Goal: Task Accomplishment & Management: Use online tool/utility

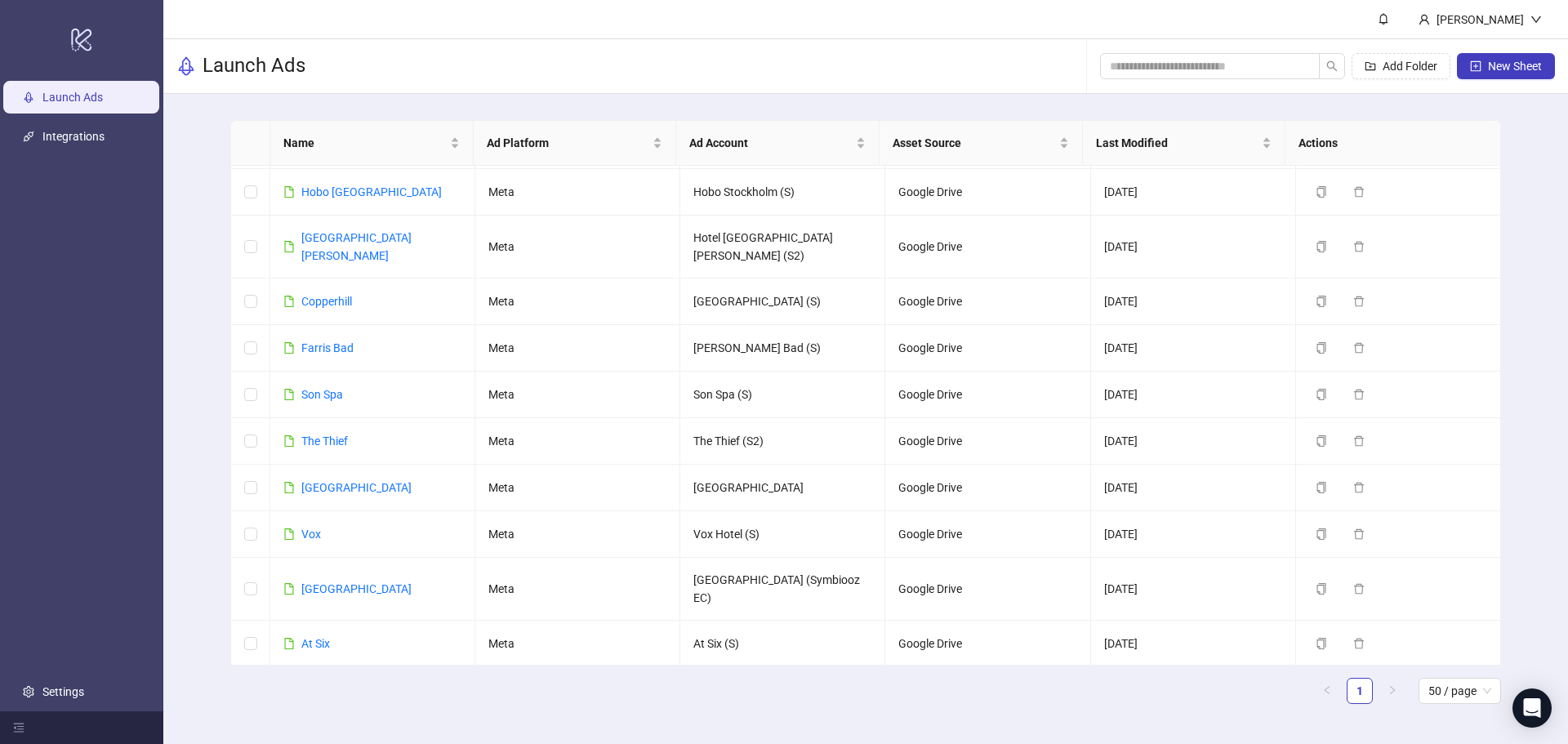
scroll to position [804, 0]
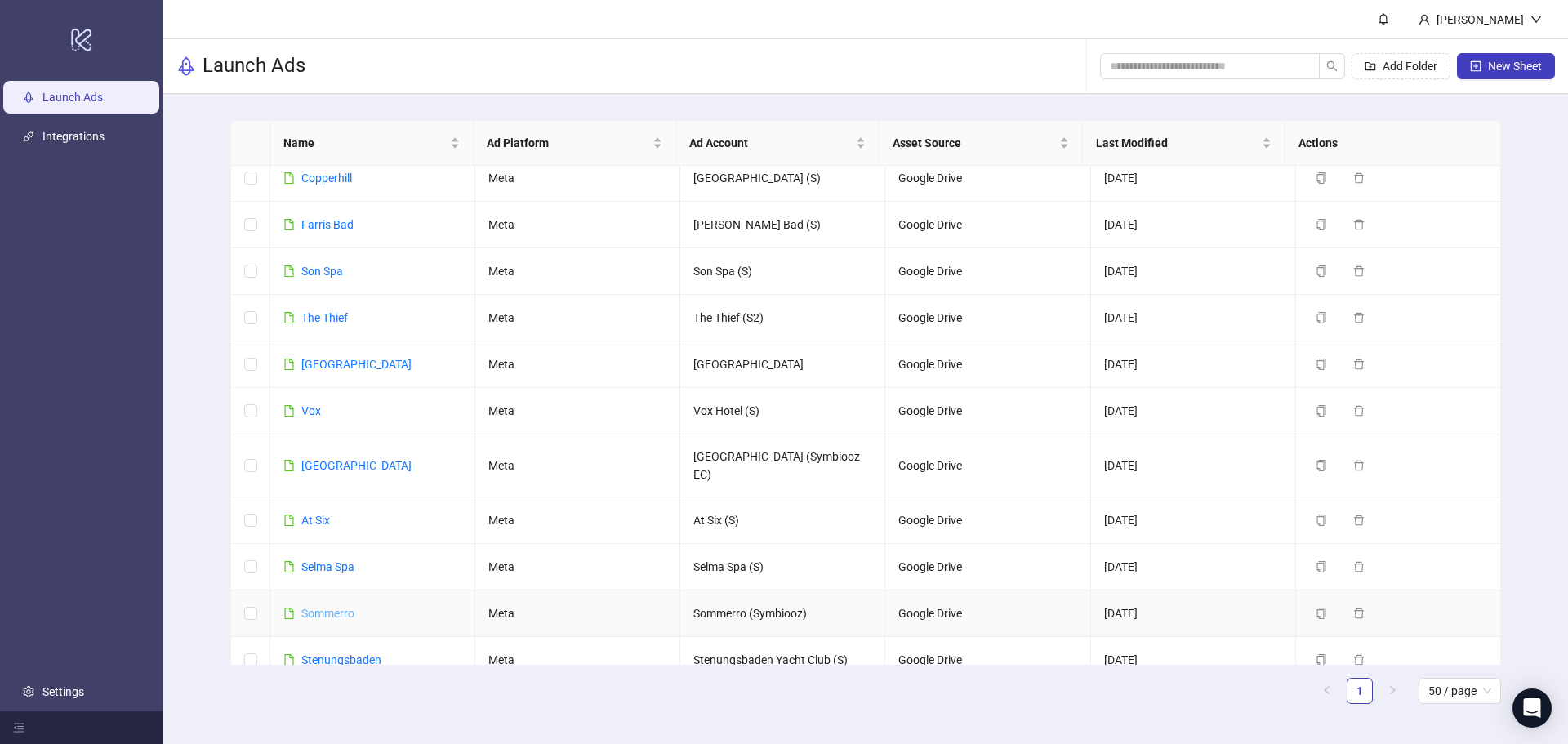
click at [330, 607] on link "Sommerro" at bounding box center [328, 613] width 53 height 13
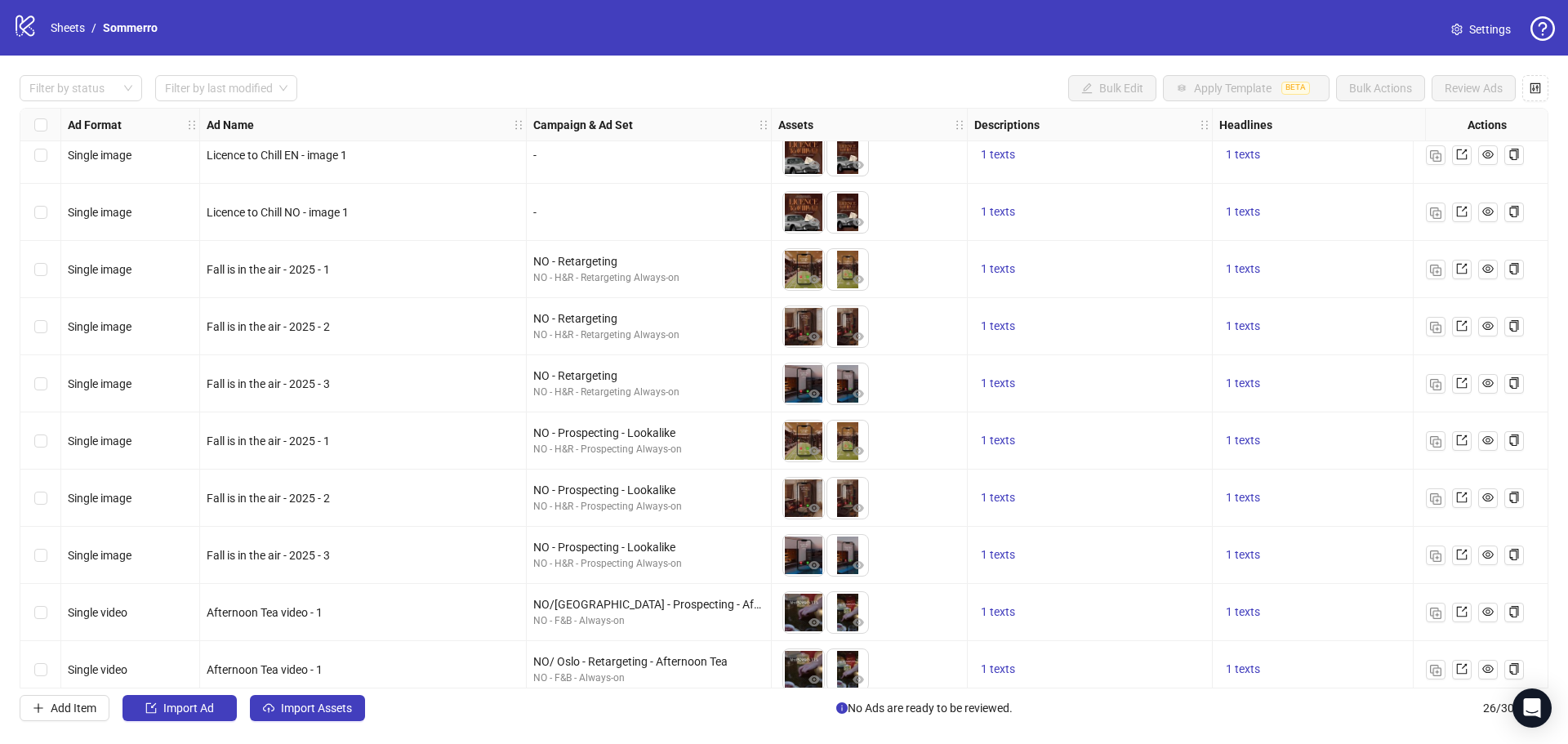
scroll to position [946, 0]
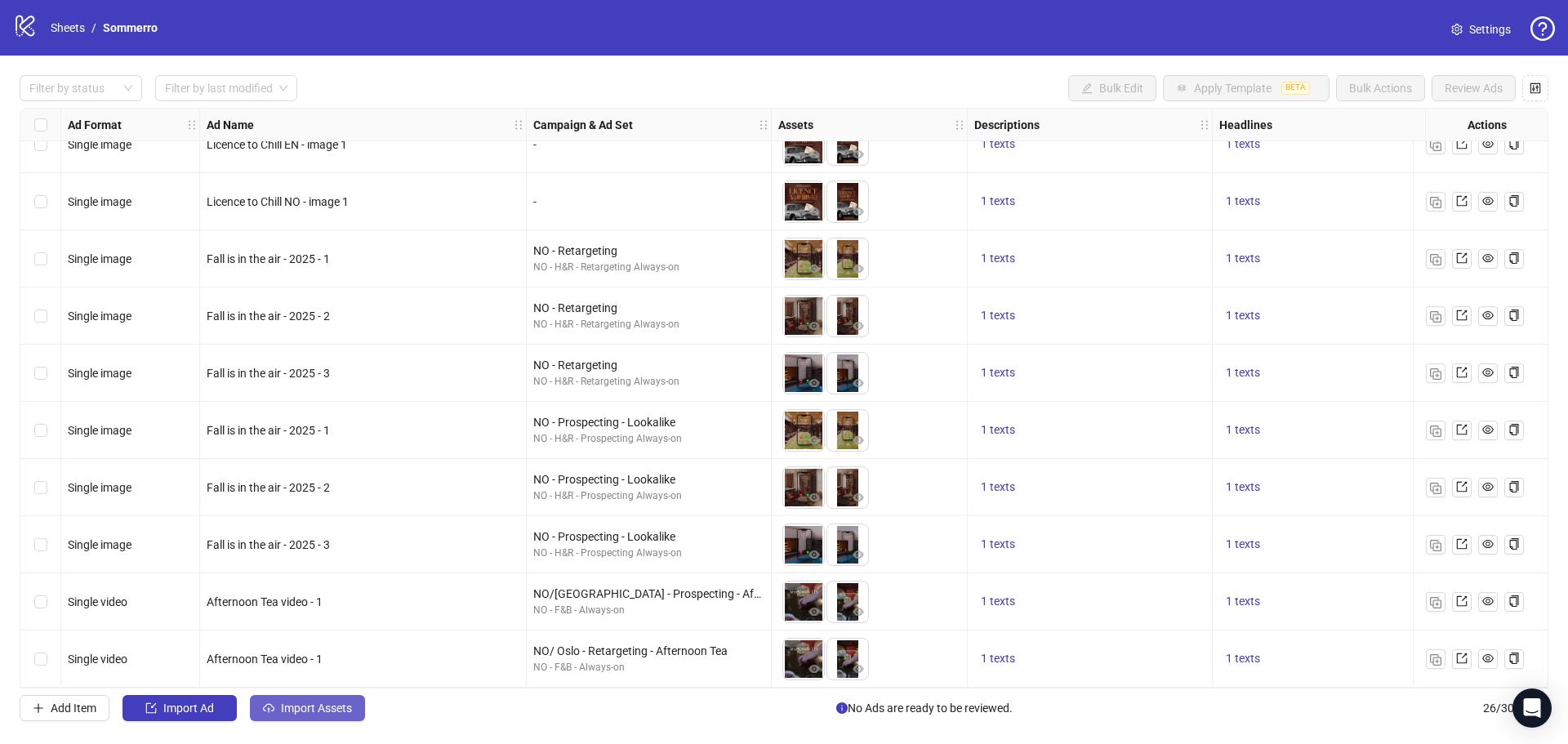
click at [317, 714] on span "Import Assets" at bounding box center [316, 708] width 71 height 13
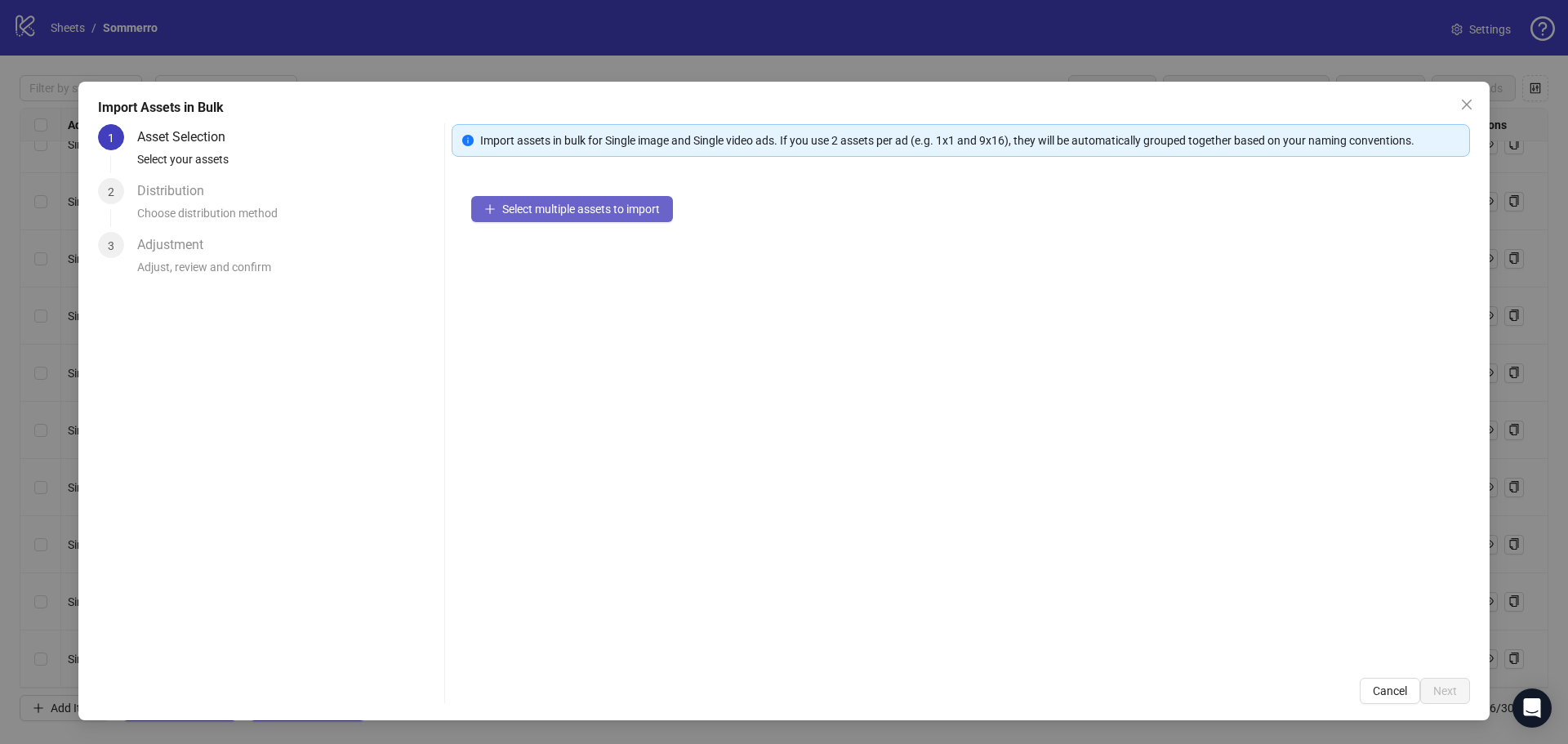
click at [588, 211] on span "Select multiple assets to import" at bounding box center [580, 209] width 157 height 13
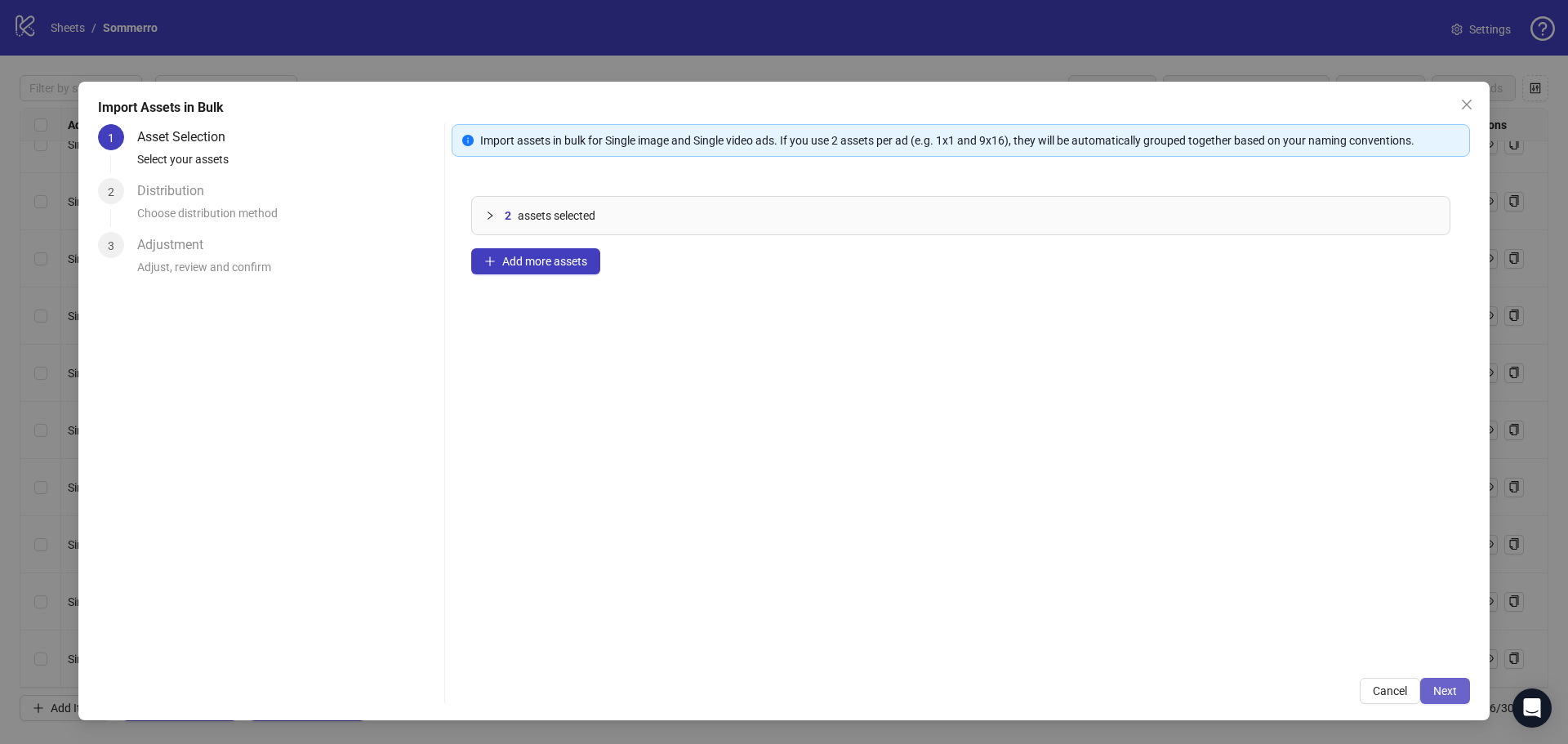
click at [1449, 693] on span "Next" at bounding box center [1444, 691] width 24 height 13
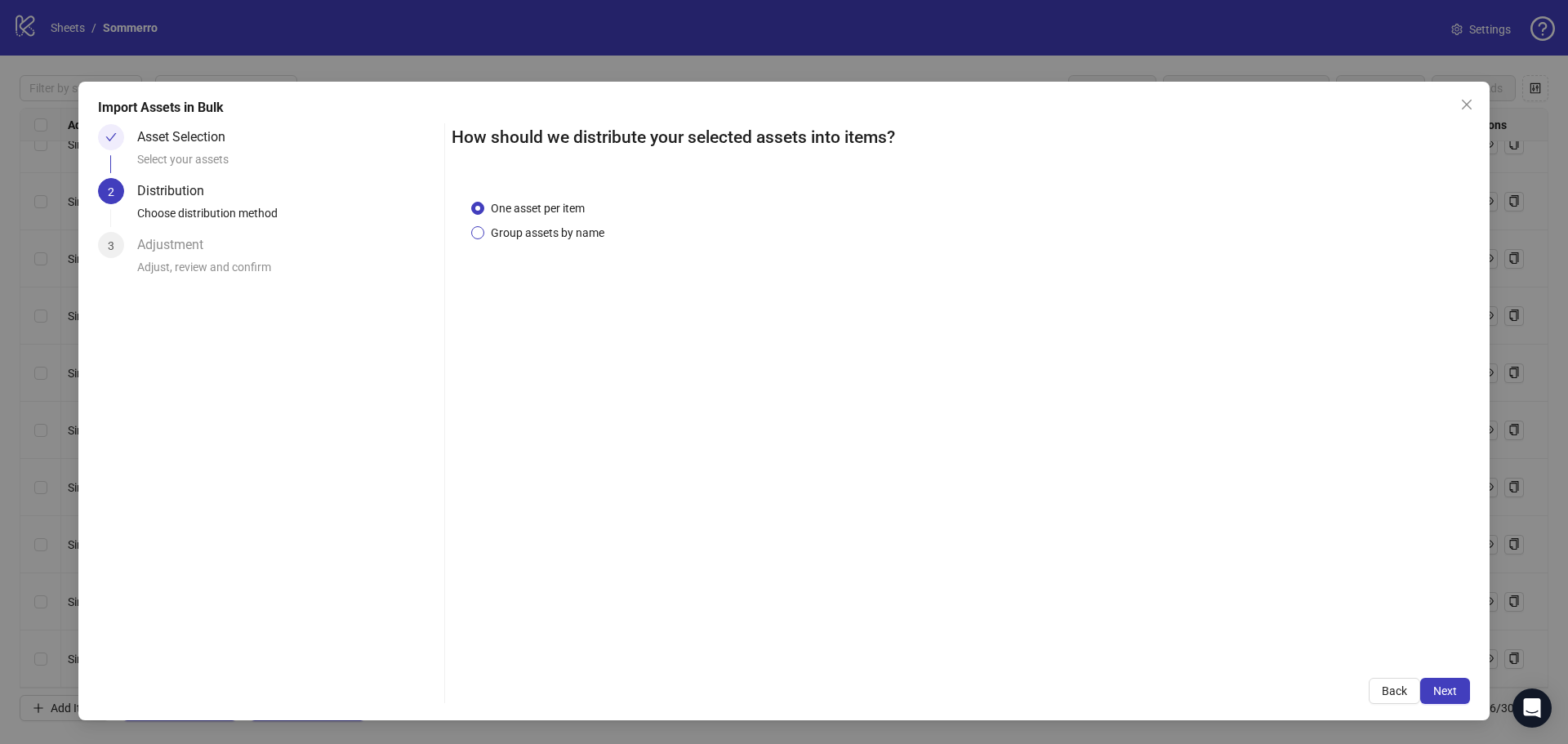
click at [547, 236] on span "Group assets by name" at bounding box center [547, 233] width 127 height 18
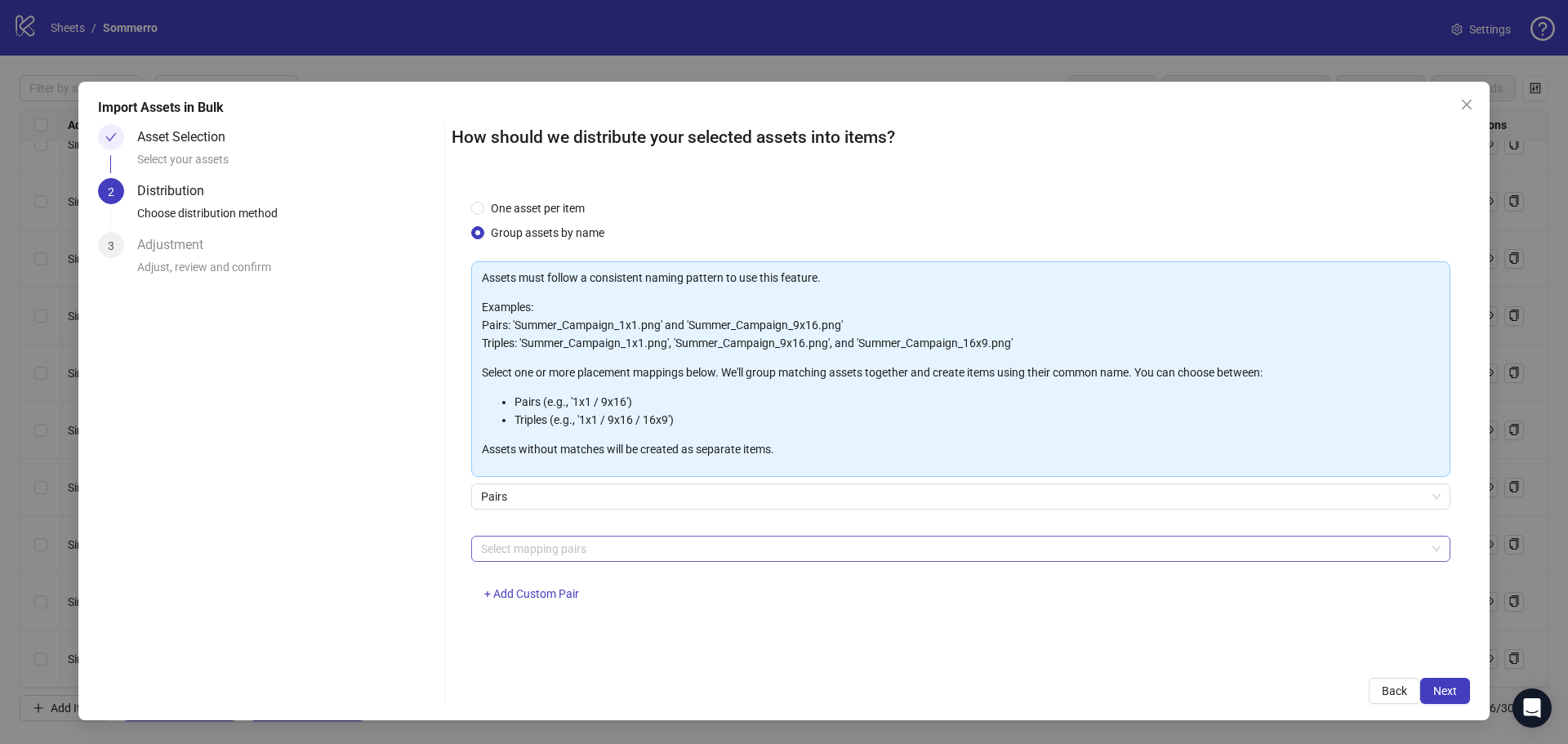
click at [604, 561] on div "Select mapping pairs" at bounding box center [960, 548] width 979 height 26
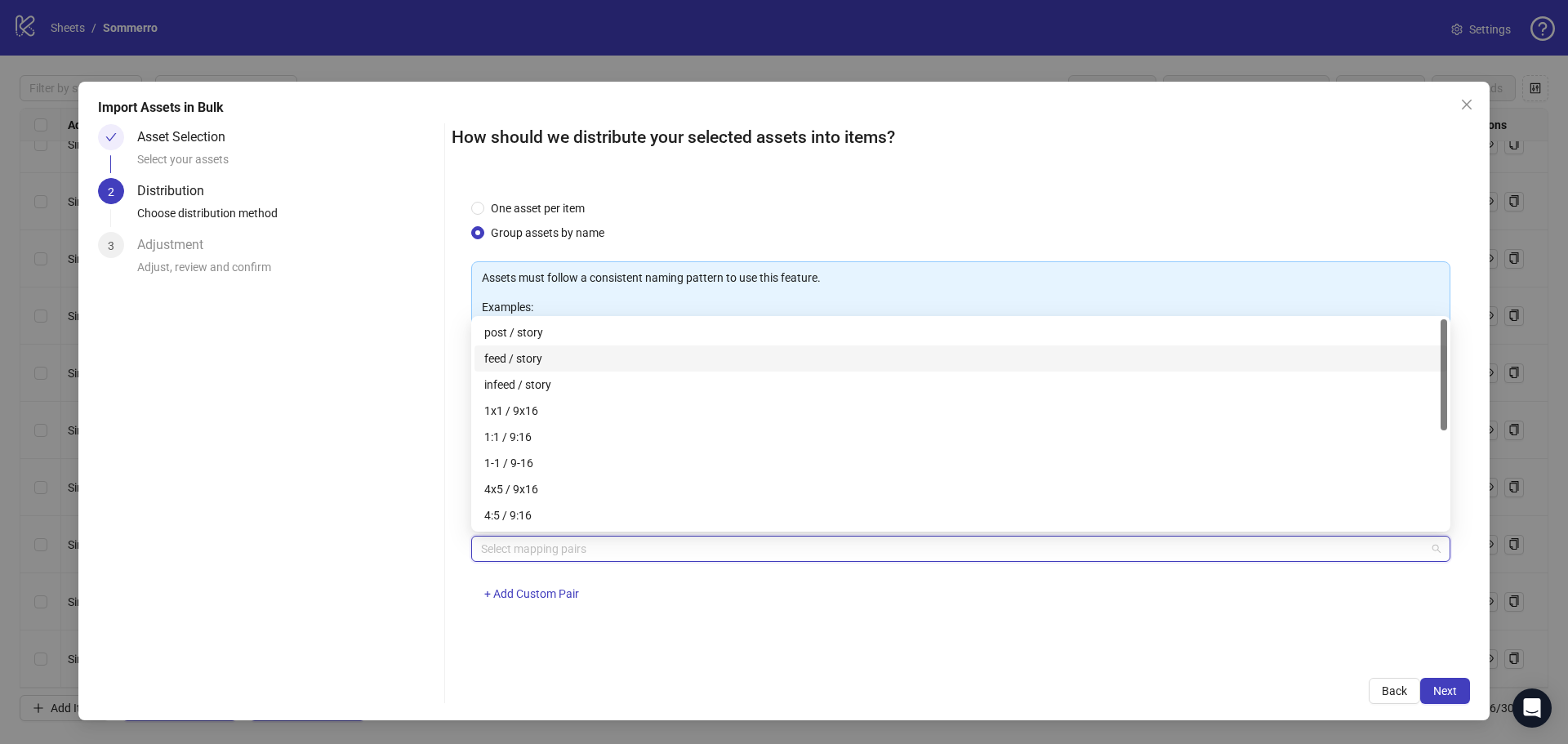
click at [551, 361] on div "feed / story" at bounding box center [960, 358] width 953 height 18
click at [682, 620] on div "feed / story + Add Custom Pair" at bounding box center [960, 578] width 979 height 85
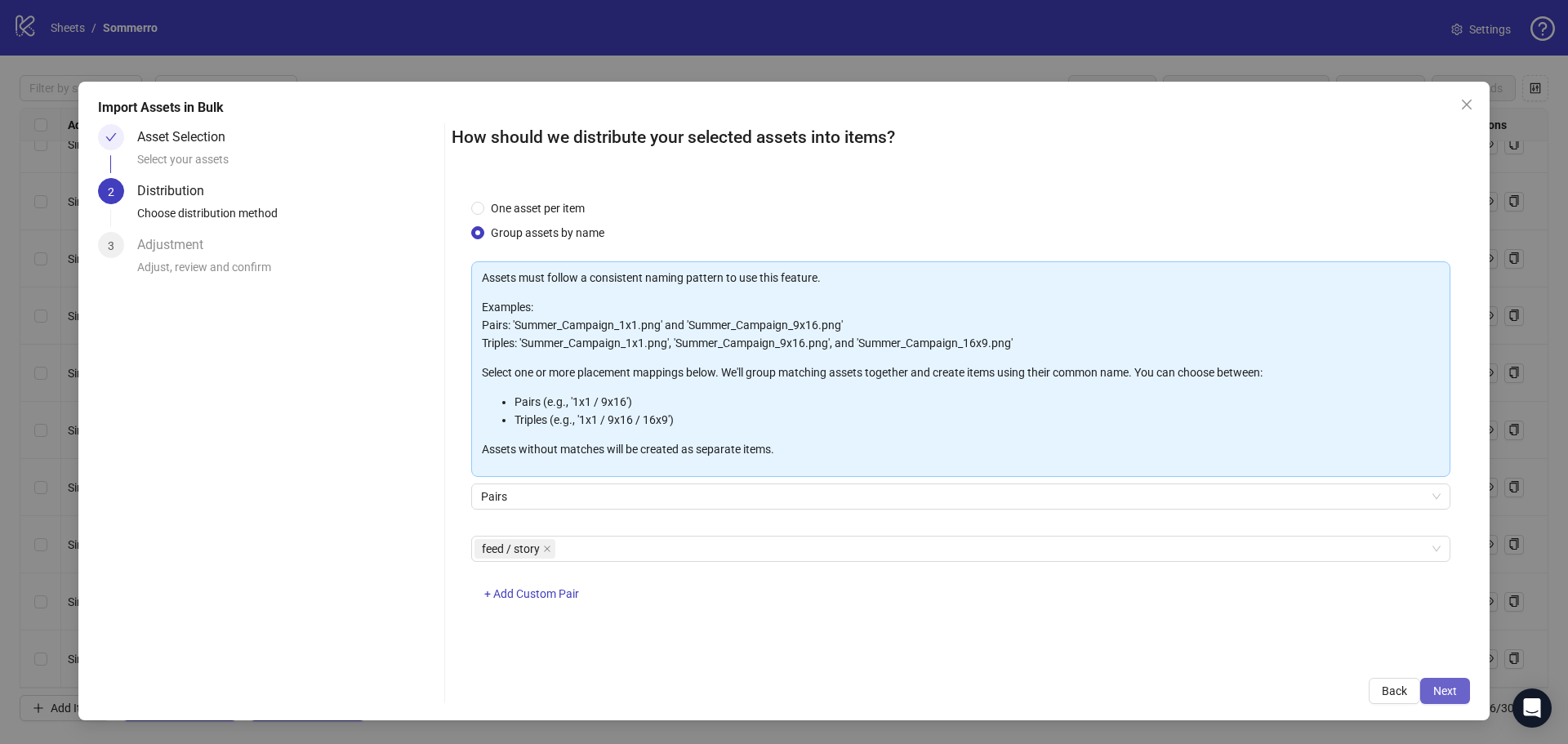
click at [1451, 693] on span "Next" at bounding box center [1444, 691] width 24 height 13
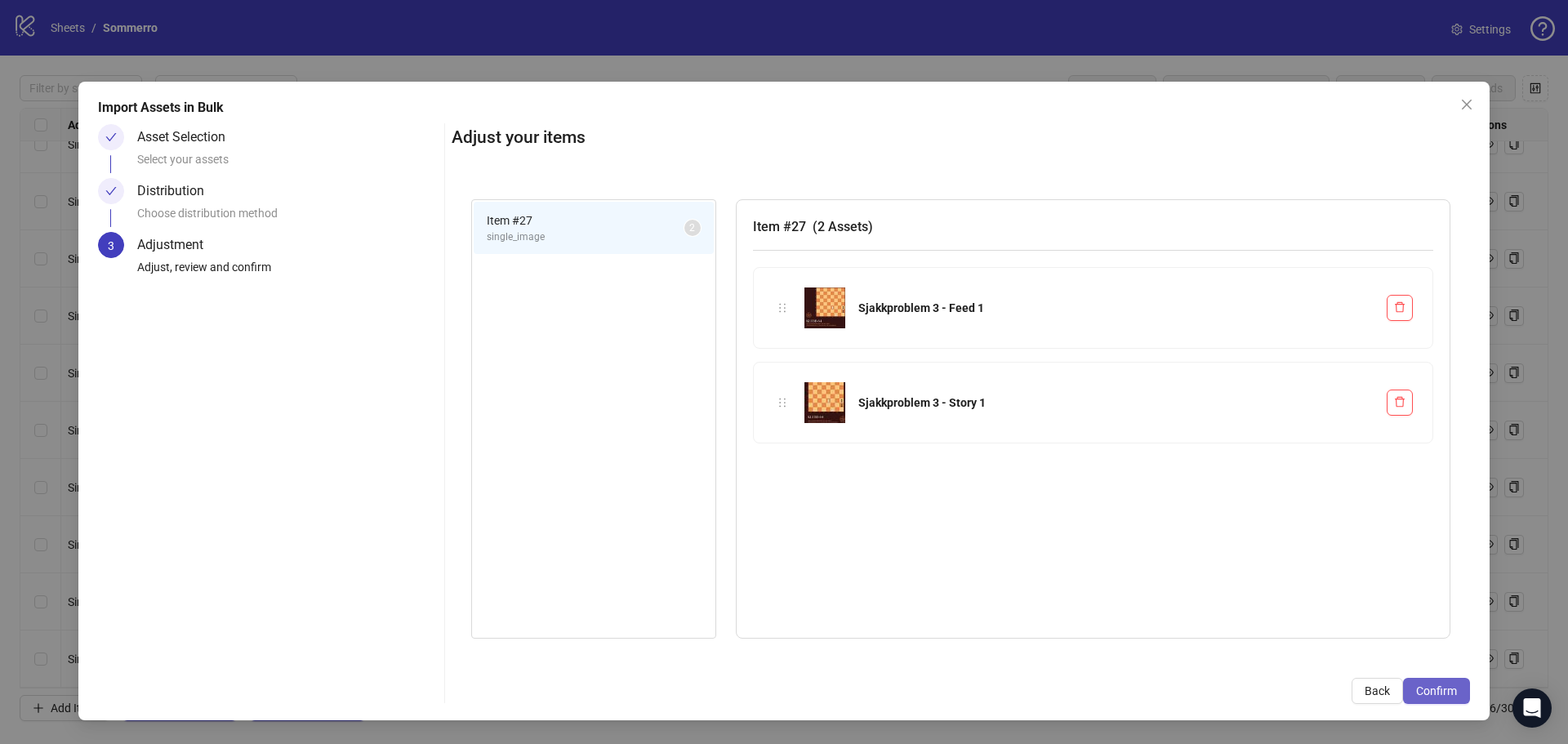
click at [1427, 692] on span "Confirm" at bounding box center [1435, 691] width 41 height 13
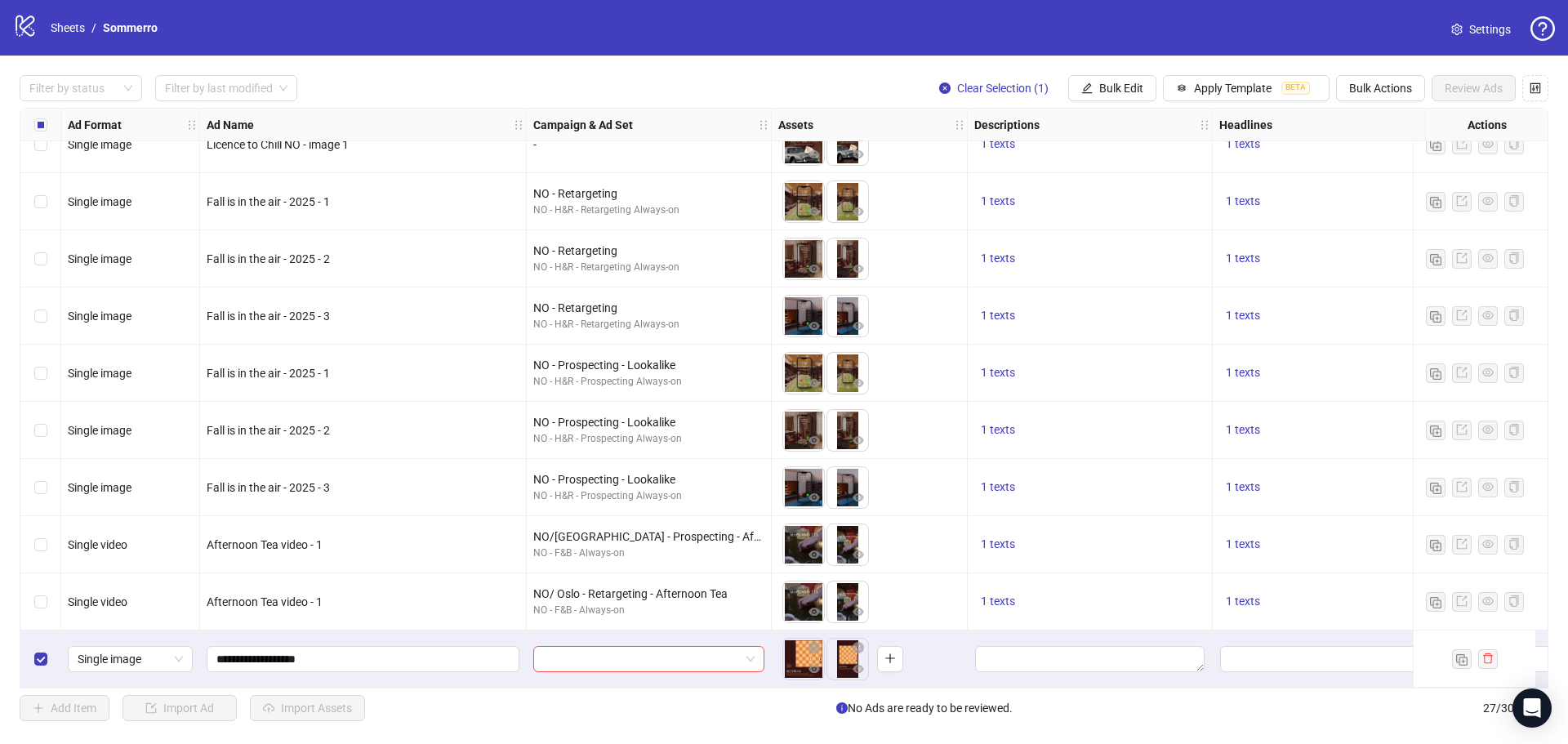
scroll to position [1003, 0]
click at [709, 649] on input "search" at bounding box center [641, 659] width 196 height 25
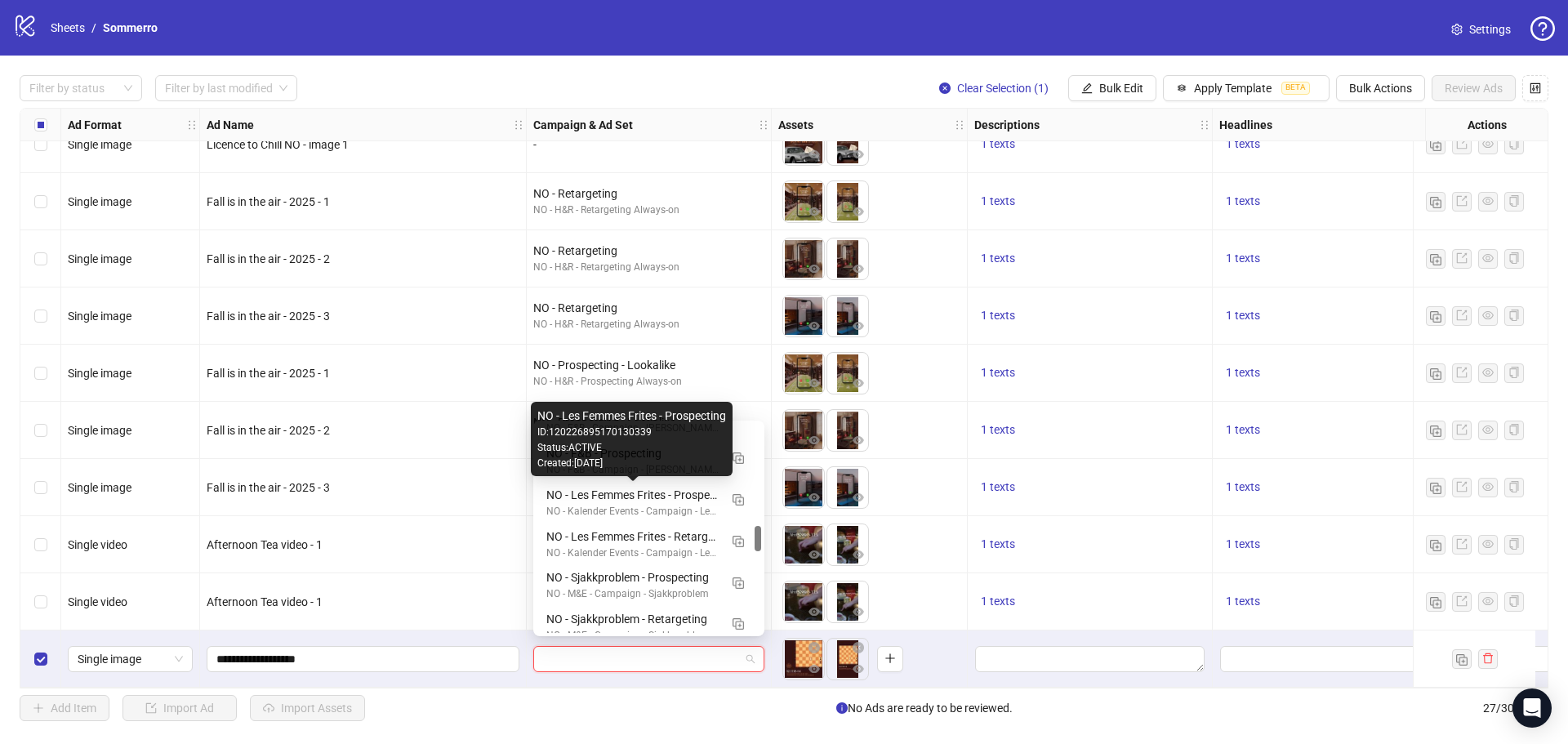
scroll to position [899, 0]
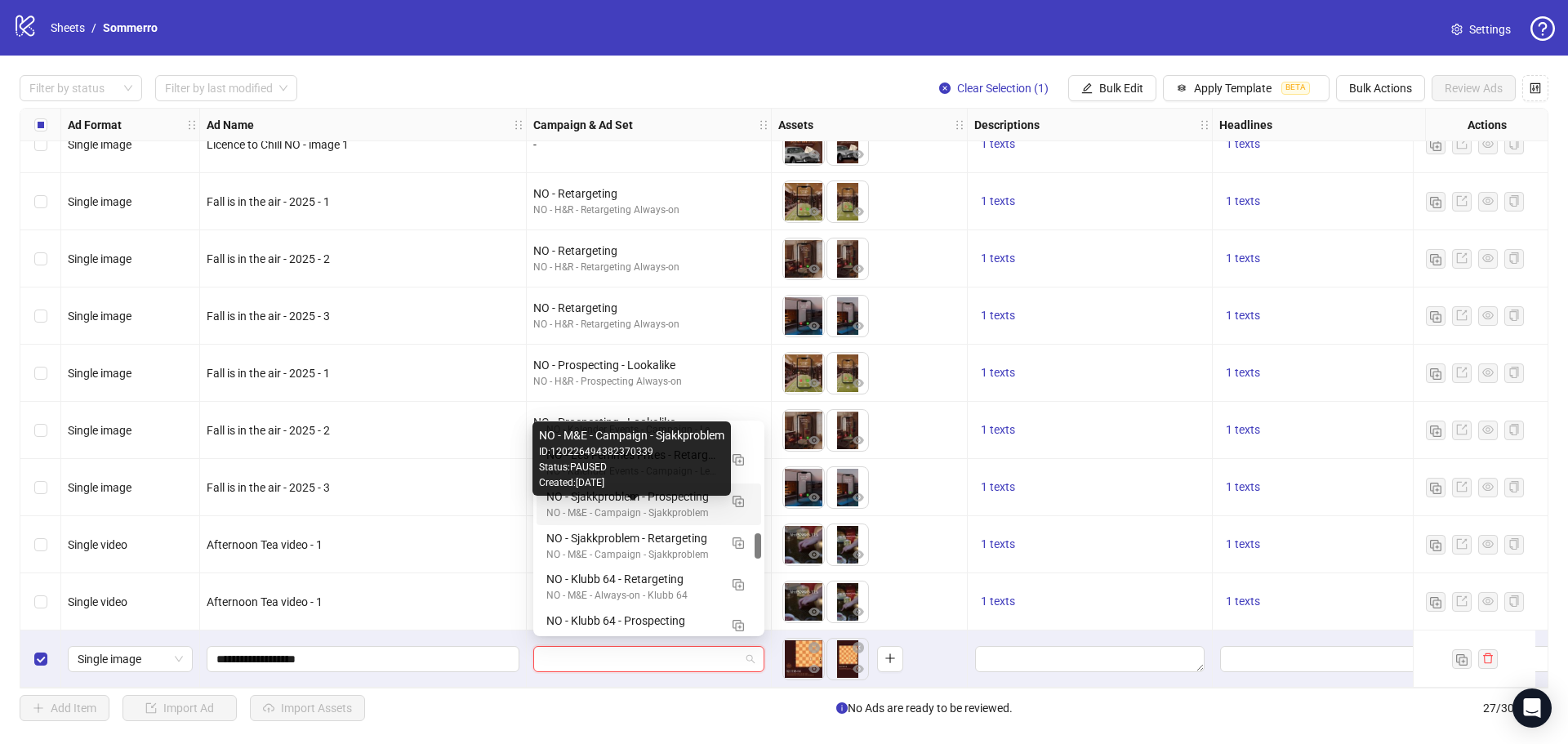
click at [649, 506] on div "NO - M&E - Campaign - Sjakkproblem" at bounding box center [632, 513] width 173 height 15
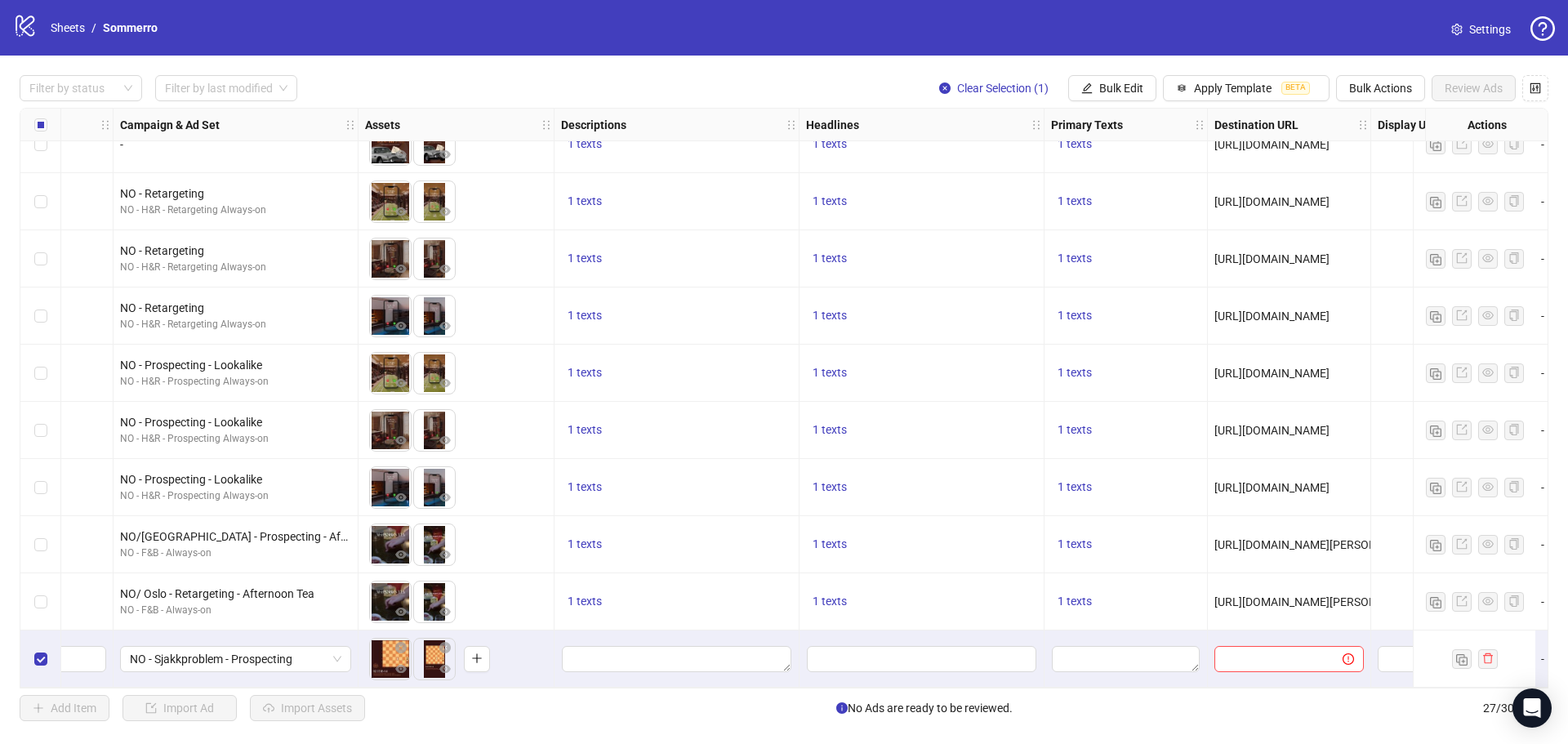
scroll to position [1003, 414]
click at [1121, 93] on span "Bulk Edit" at bounding box center [1121, 89] width 44 height 13
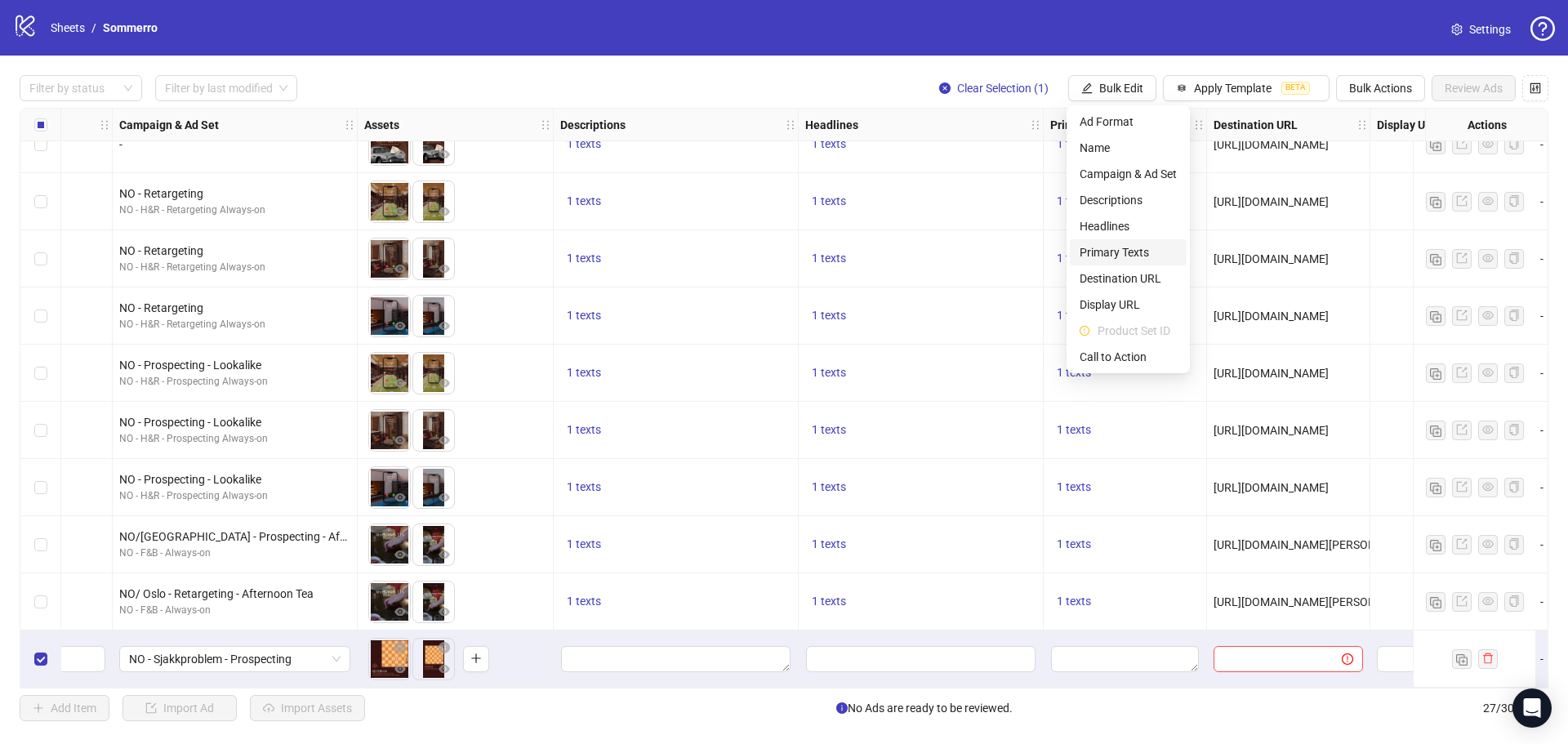
click at [1103, 249] on span "Primary Texts" at bounding box center [1128, 252] width 97 height 18
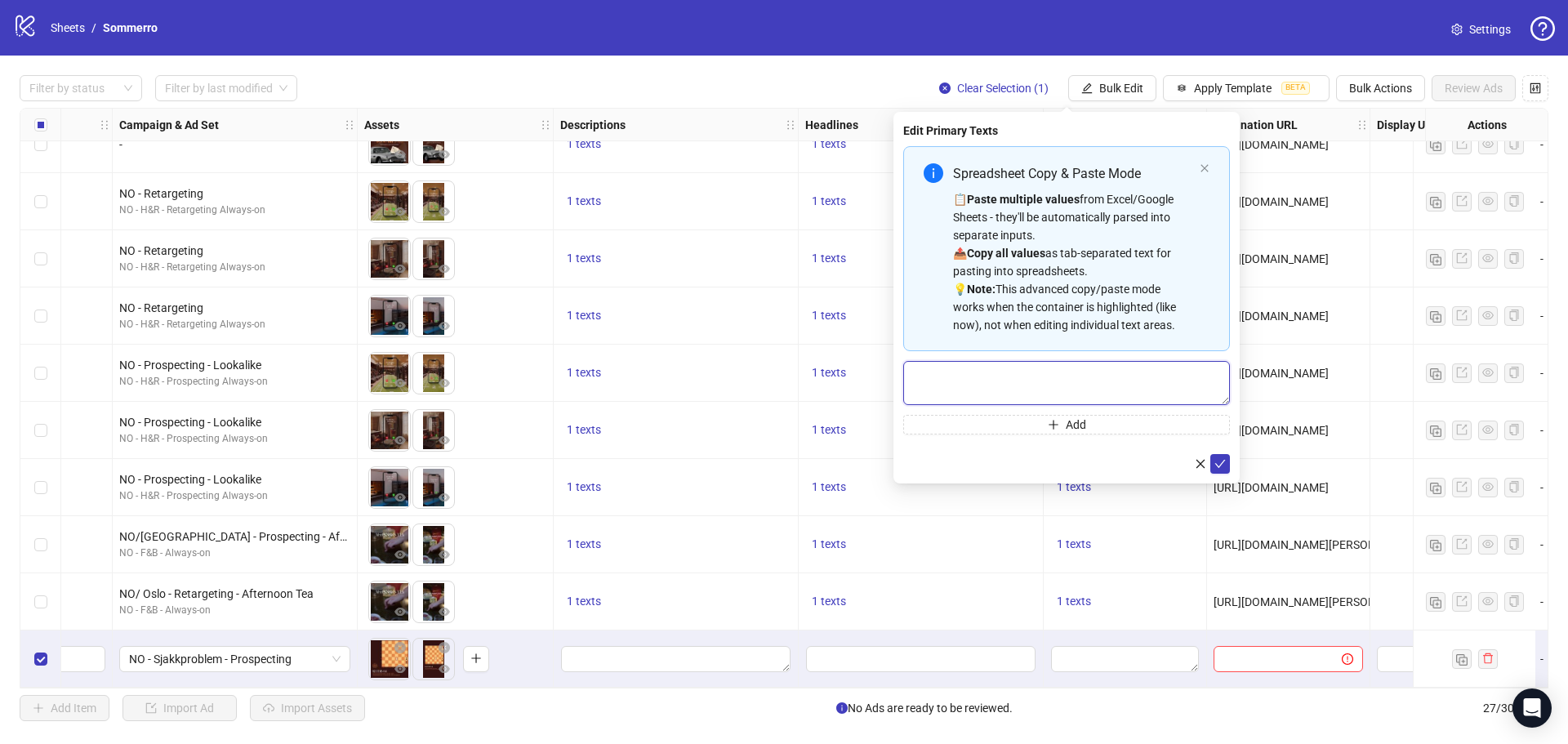
click at [992, 371] on textarea "Multi-text input container - paste or copy values" at bounding box center [1066, 382] width 326 height 44
paste textarea "**********"
type textarea "**********"
click at [1217, 461] on icon "check" at bounding box center [1220, 464] width 11 height 11
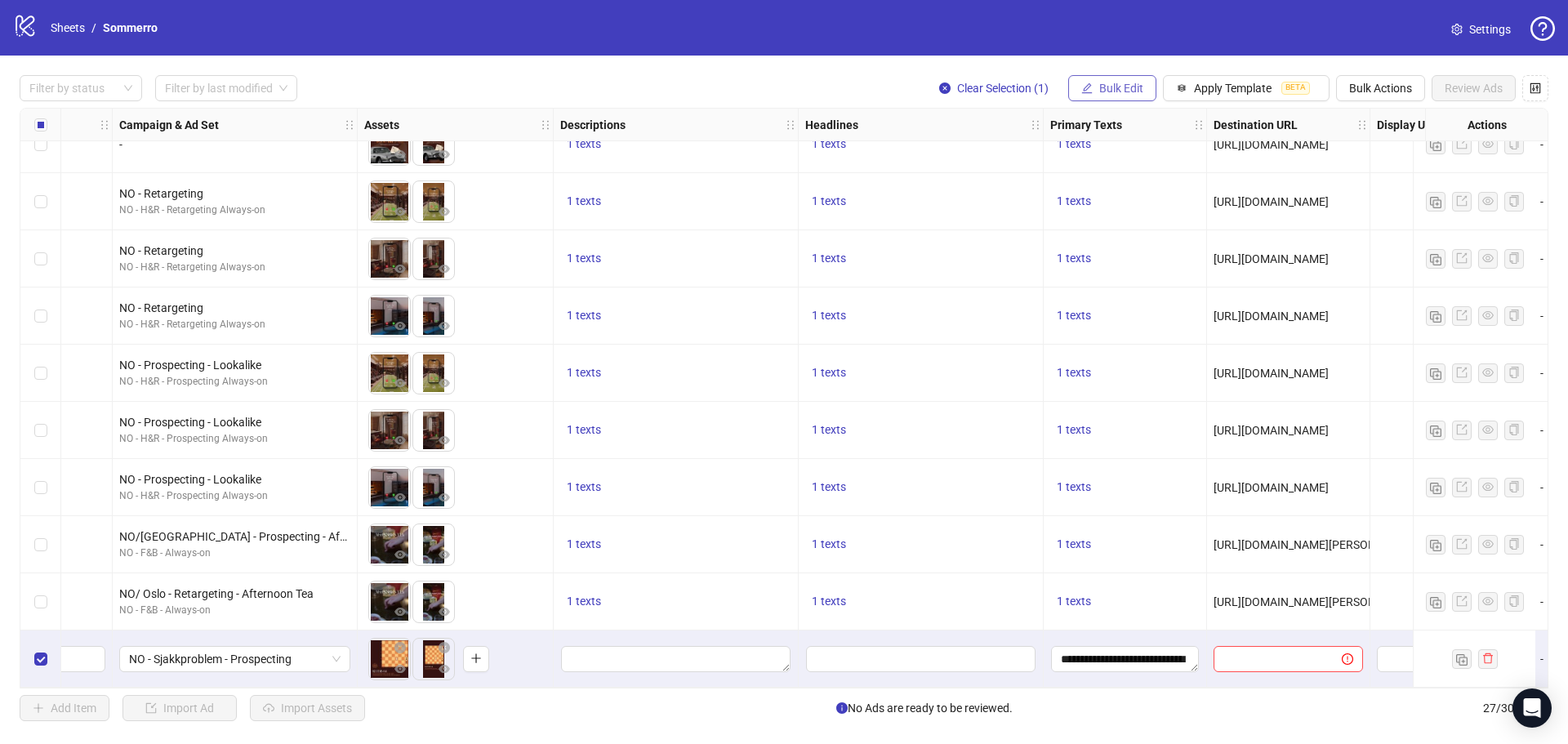
click at [1114, 94] on span "Bulk Edit" at bounding box center [1121, 89] width 44 height 13
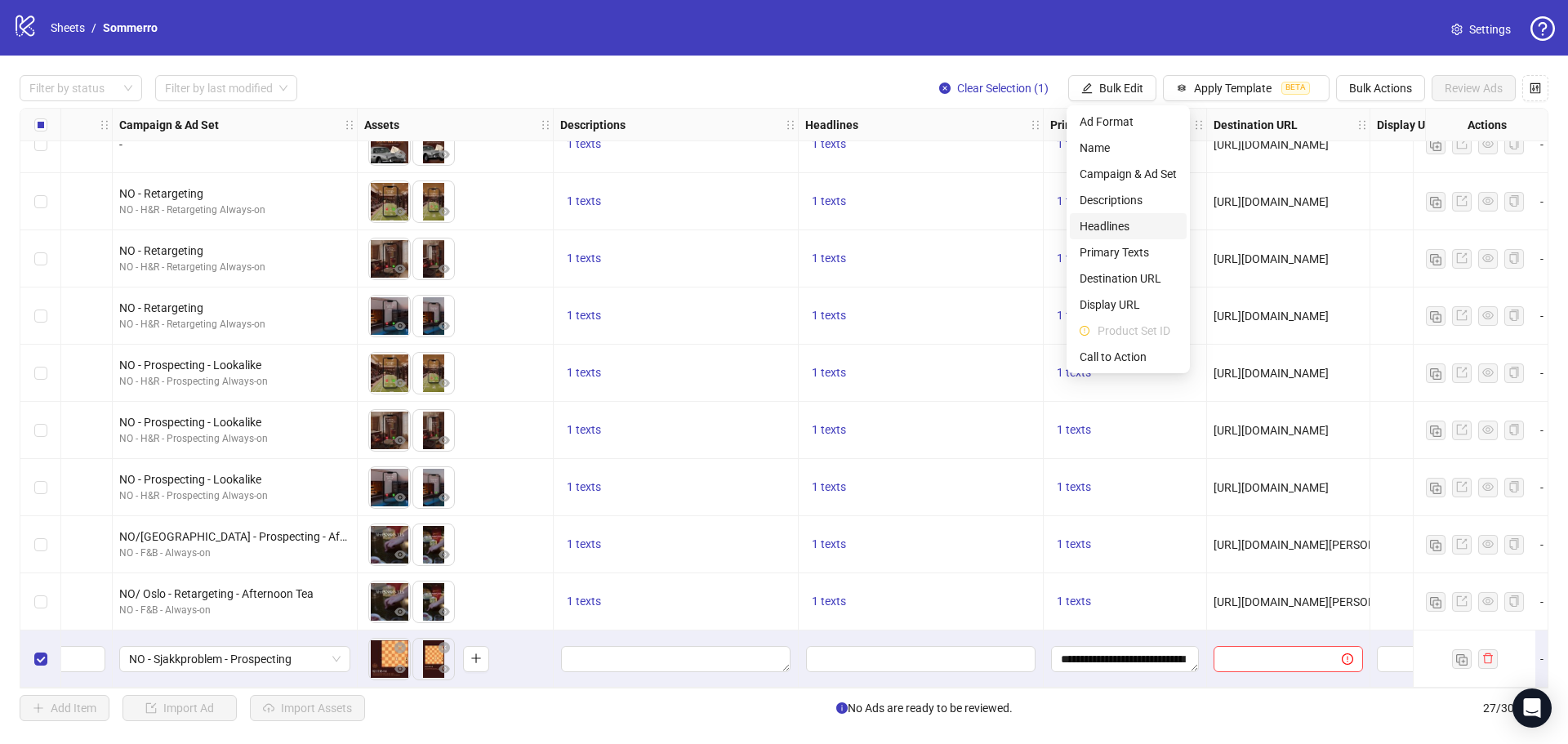
click at [1108, 222] on span "Headlines" at bounding box center [1128, 226] width 97 height 18
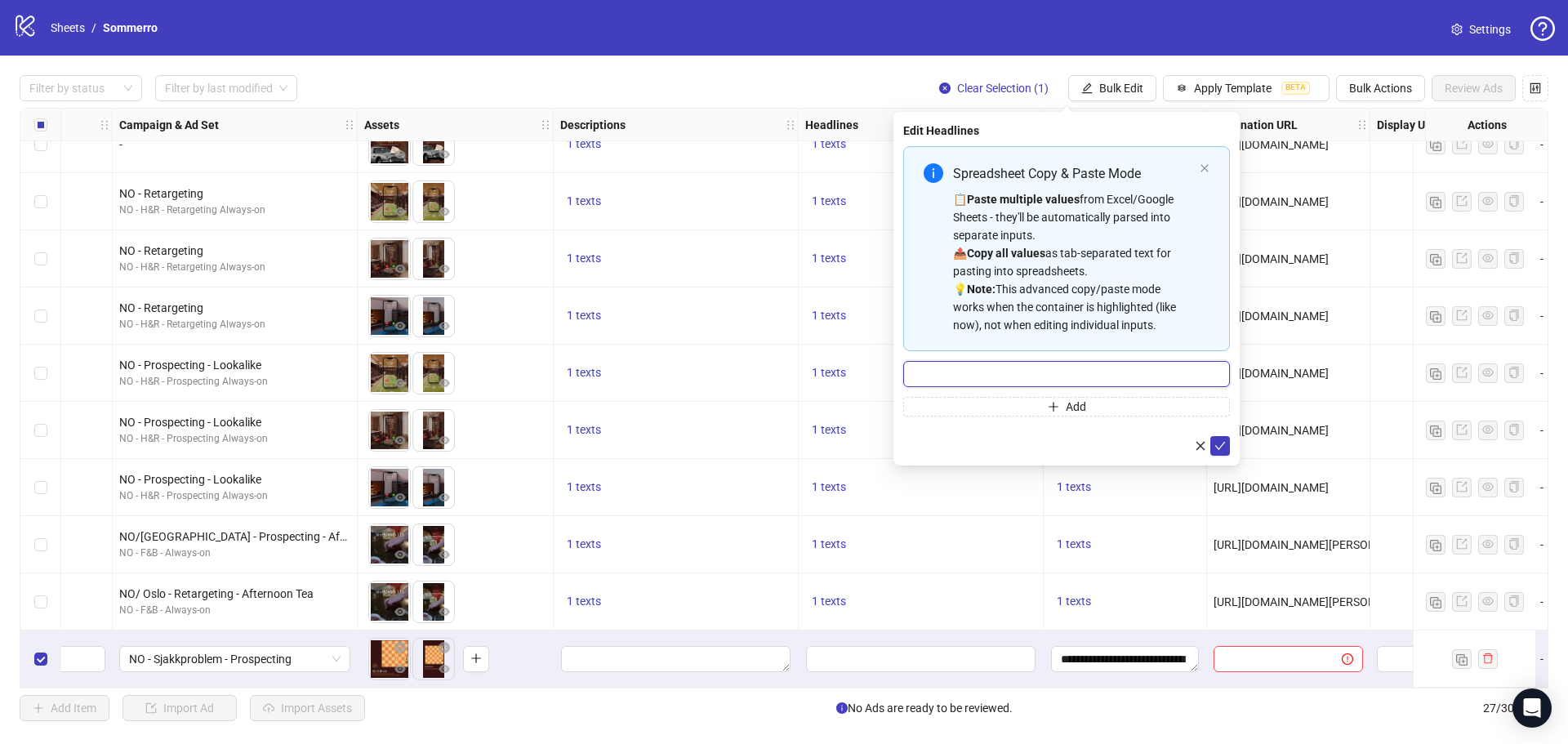
click at [1000, 364] on input "Multi-input container - paste or copy values" at bounding box center [1066, 373] width 326 height 26
paste input "**********"
type input "**********"
click at [1215, 445] on icon "check" at bounding box center [1220, 445] width 11 height 11
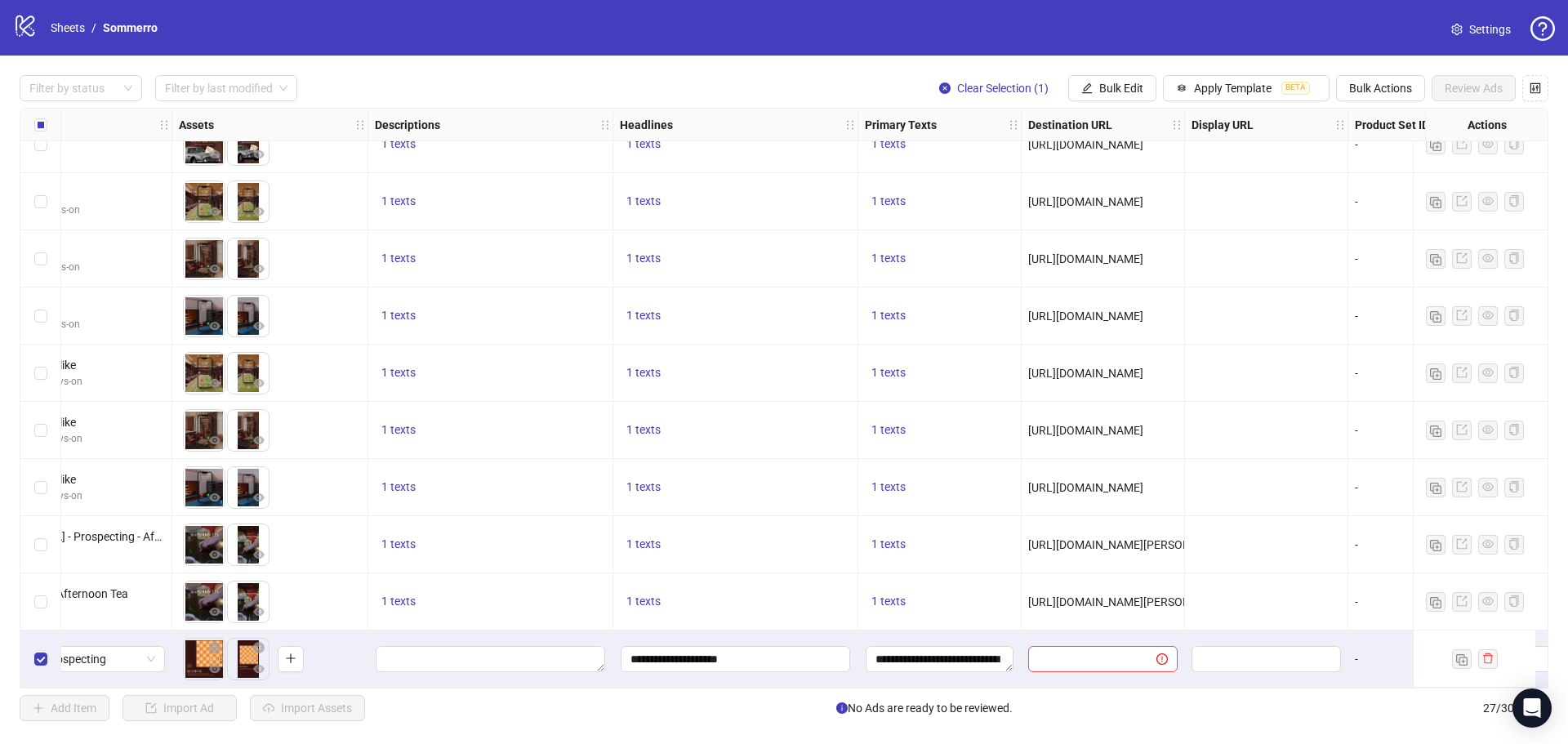
scroll to position [1003, 614]
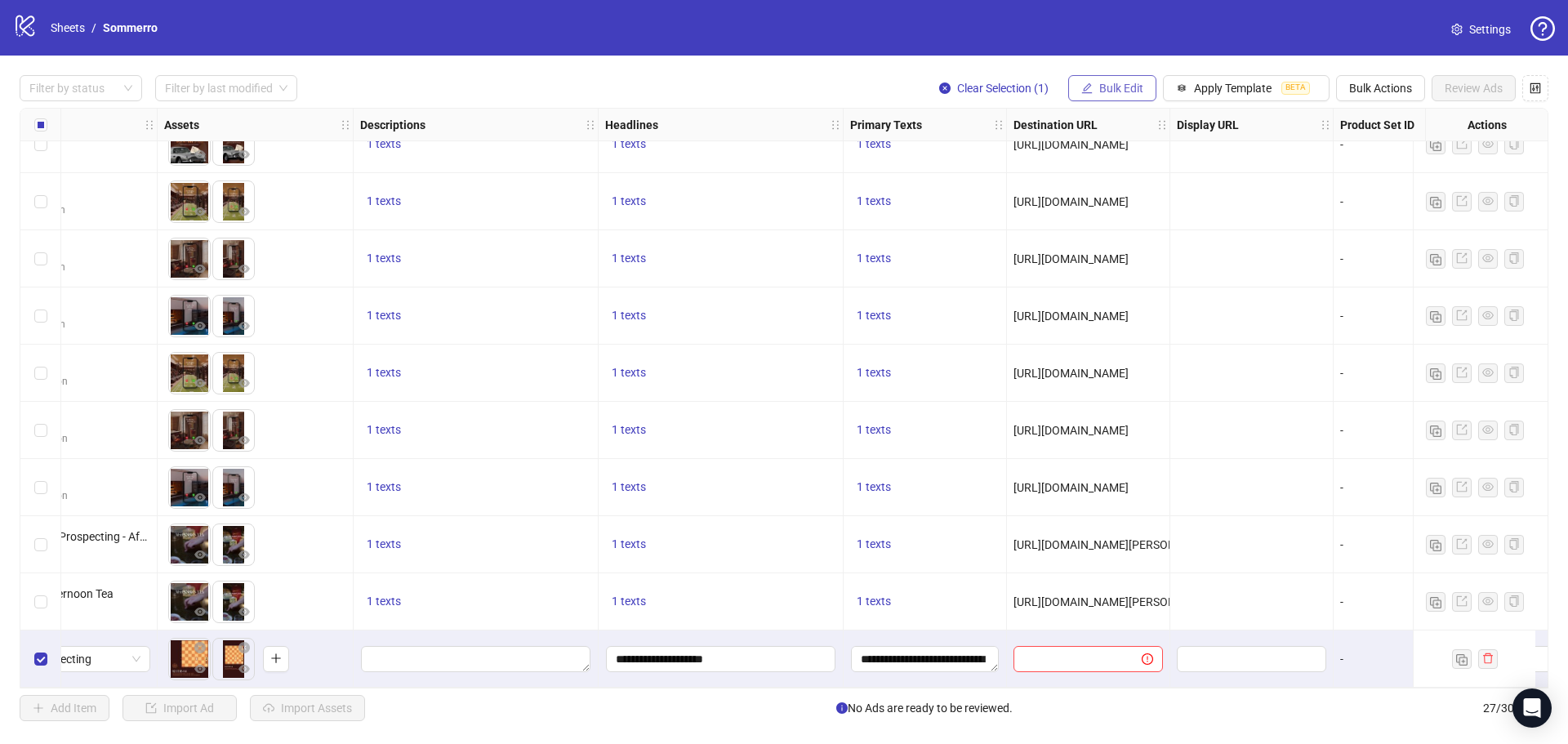
click at [1105, 86] on span "Bulk Edit" at bounding box center [1121, 89] width 44 height 13
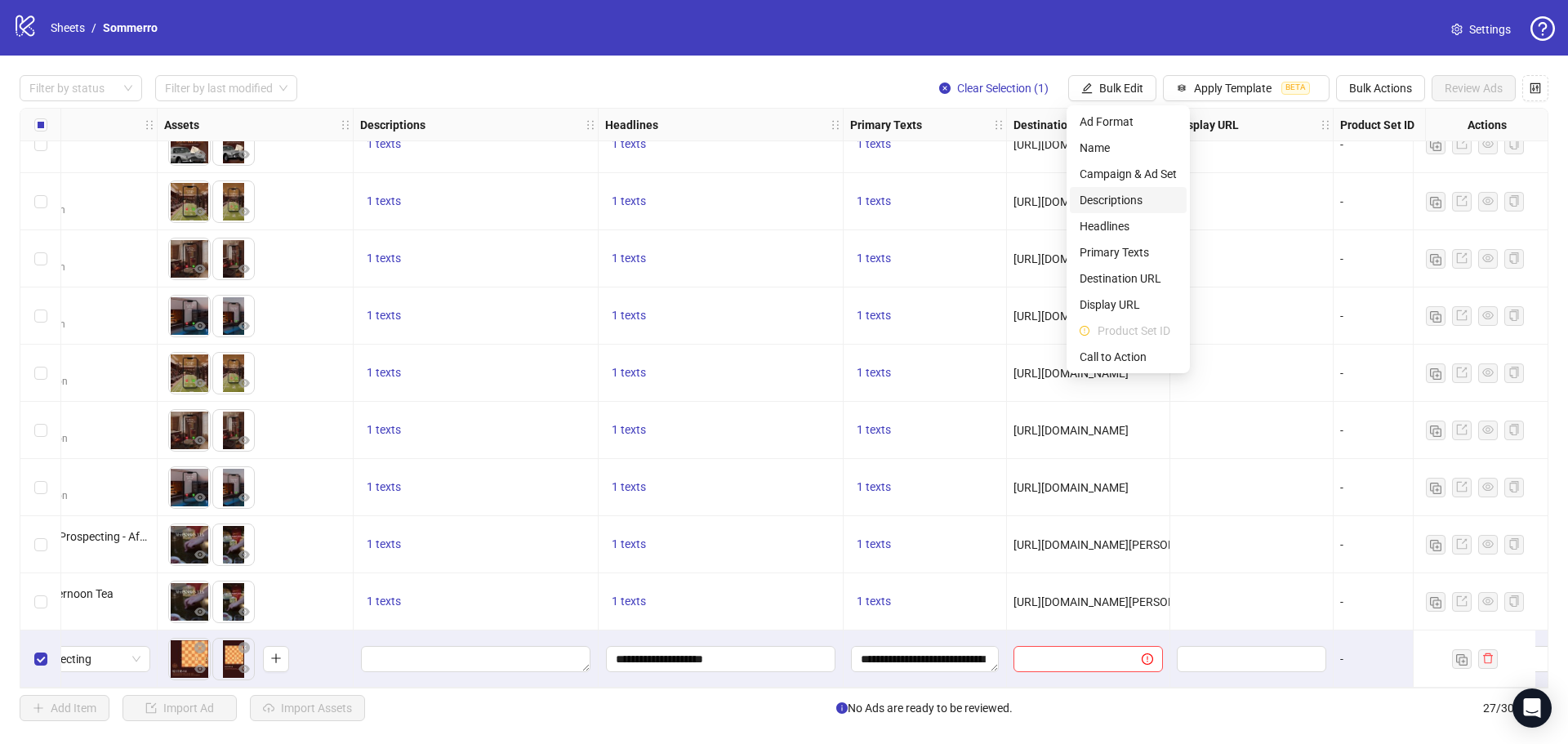
click at [1094, 205] on span "Descriptions" at bounding box center [1128, 199] width 97 height 18
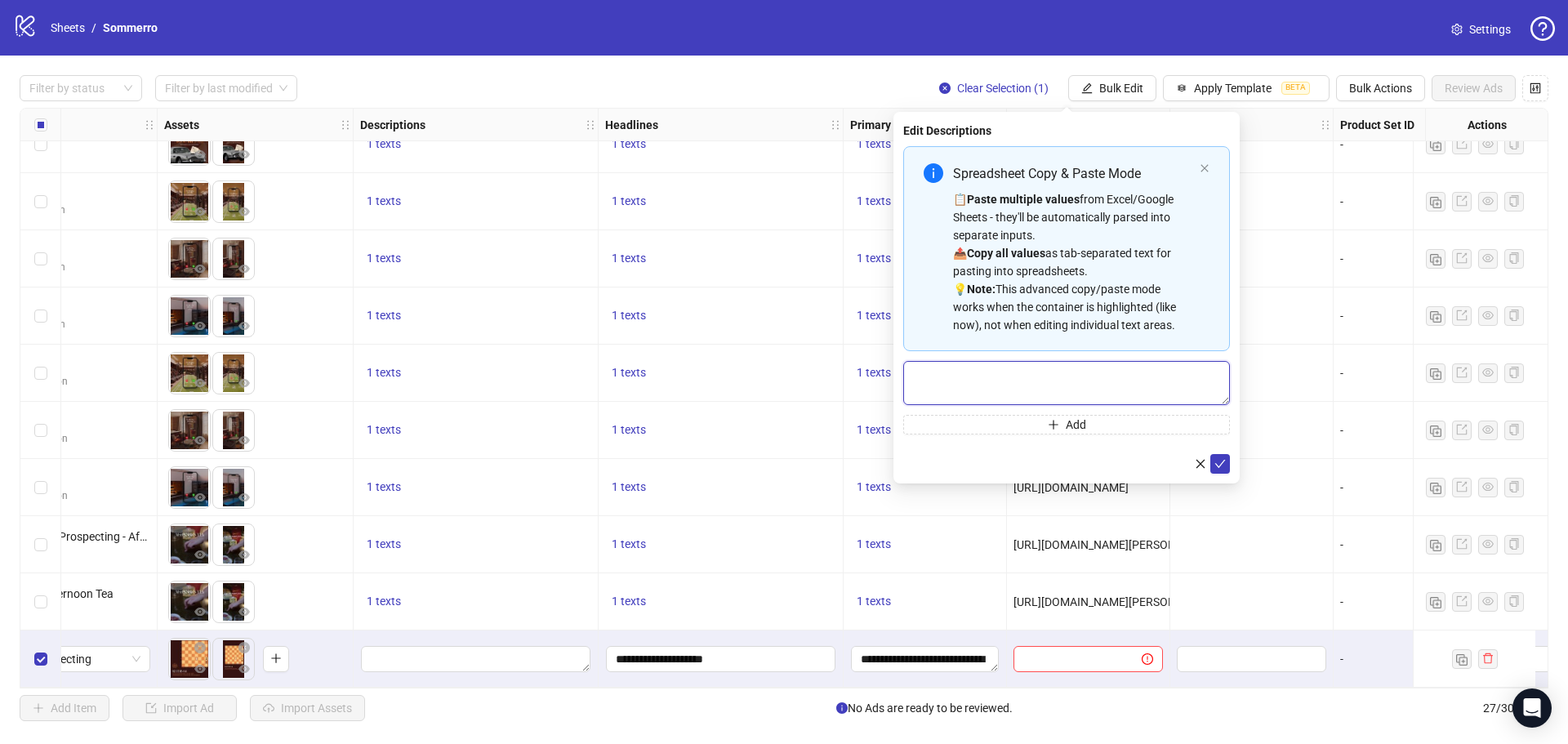
click at [1023, 382] on textarea "Multi-text input container - paste or copy values" at bounding box center [1066, 382] width 326 height 44
paste textarea "**********"
type textarea "**********"
click at [1222, 458] on icon "check" at bounding box center [1220, 464] width 11 height 11
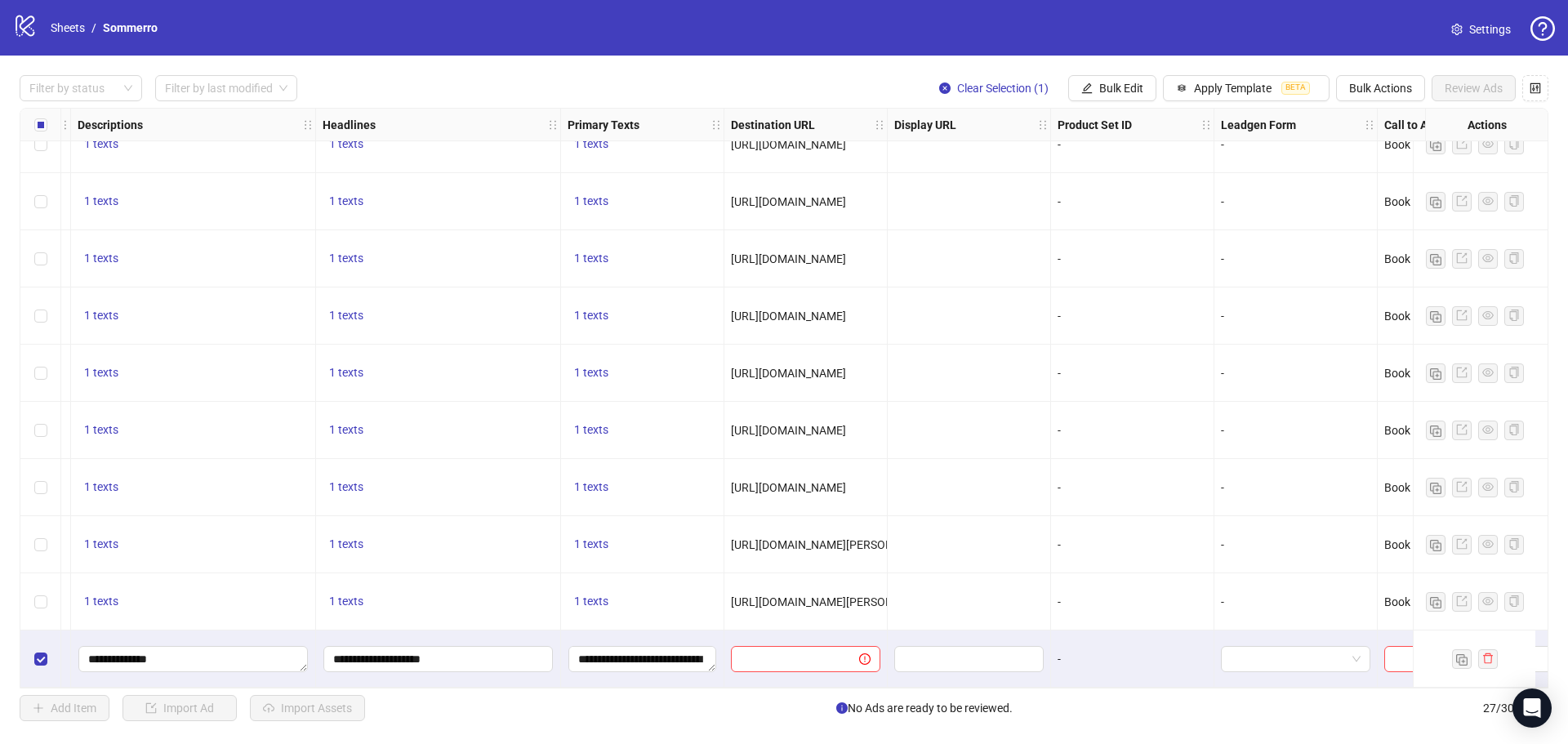
scroll to position [1003, 931]
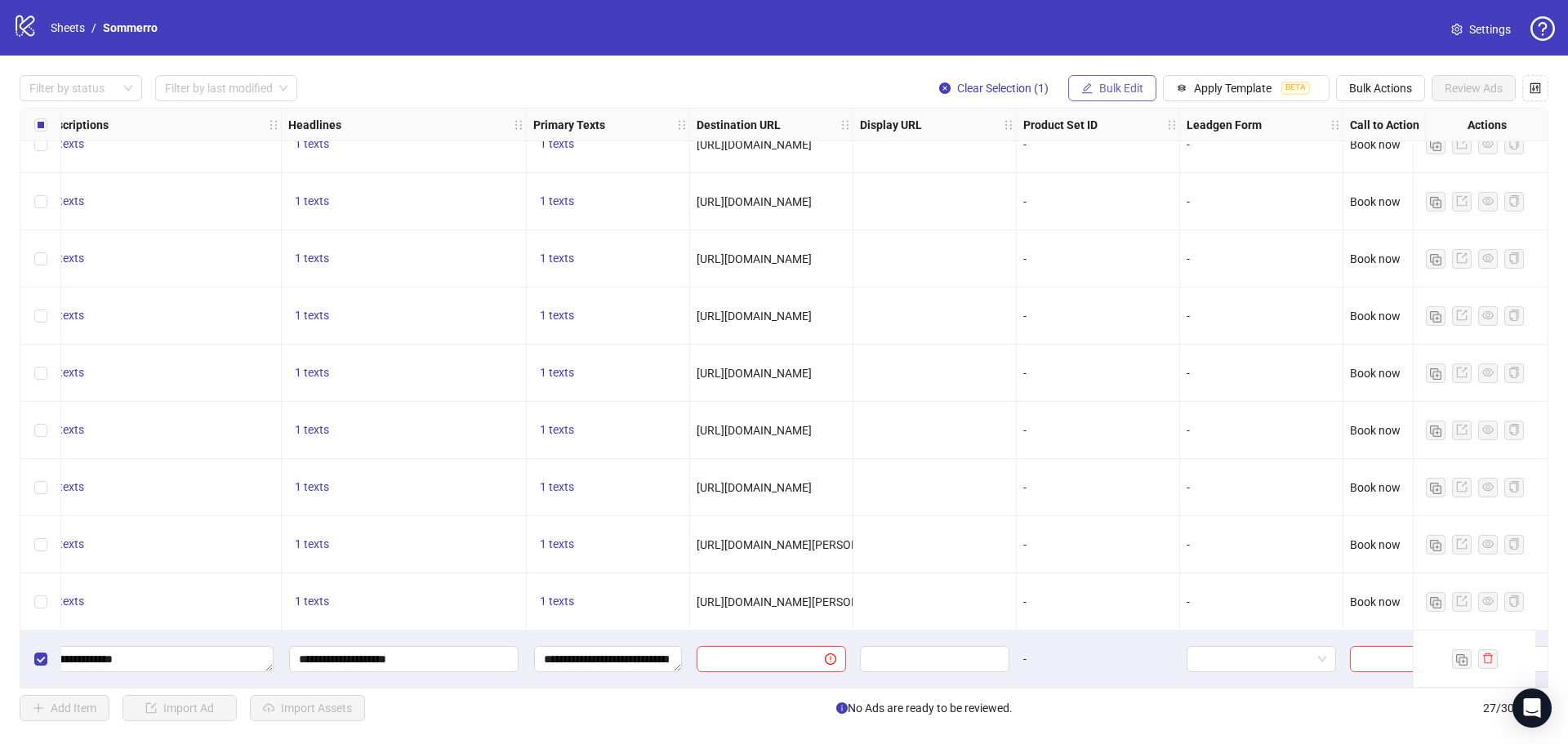
click at [1110, 89] on span "Bulk Edit" at bounding box center [1121, 89] width 44 height 13
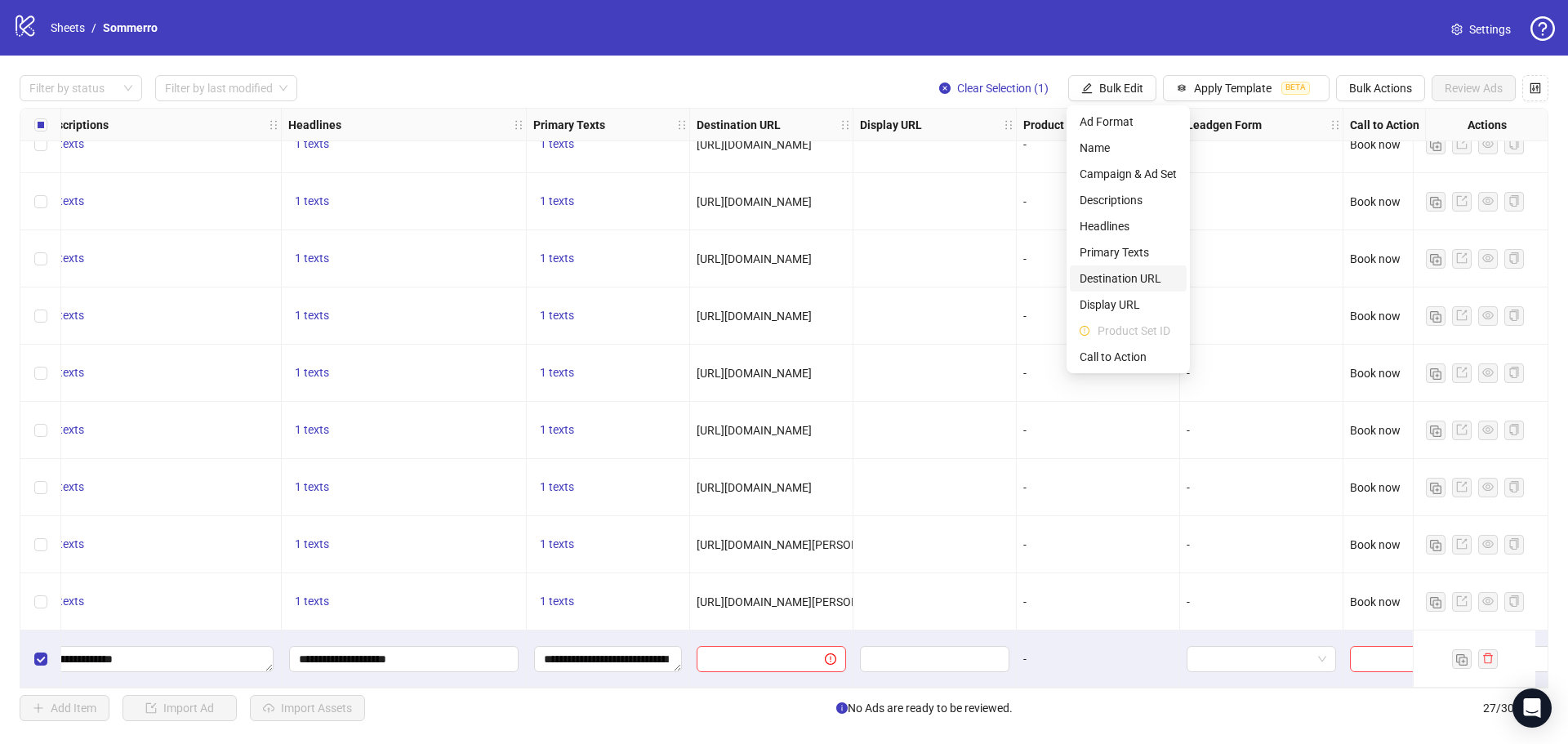
click at [1117, 273] on span "Destination URL" at bounding box center [1128, 279] width 97 height 18
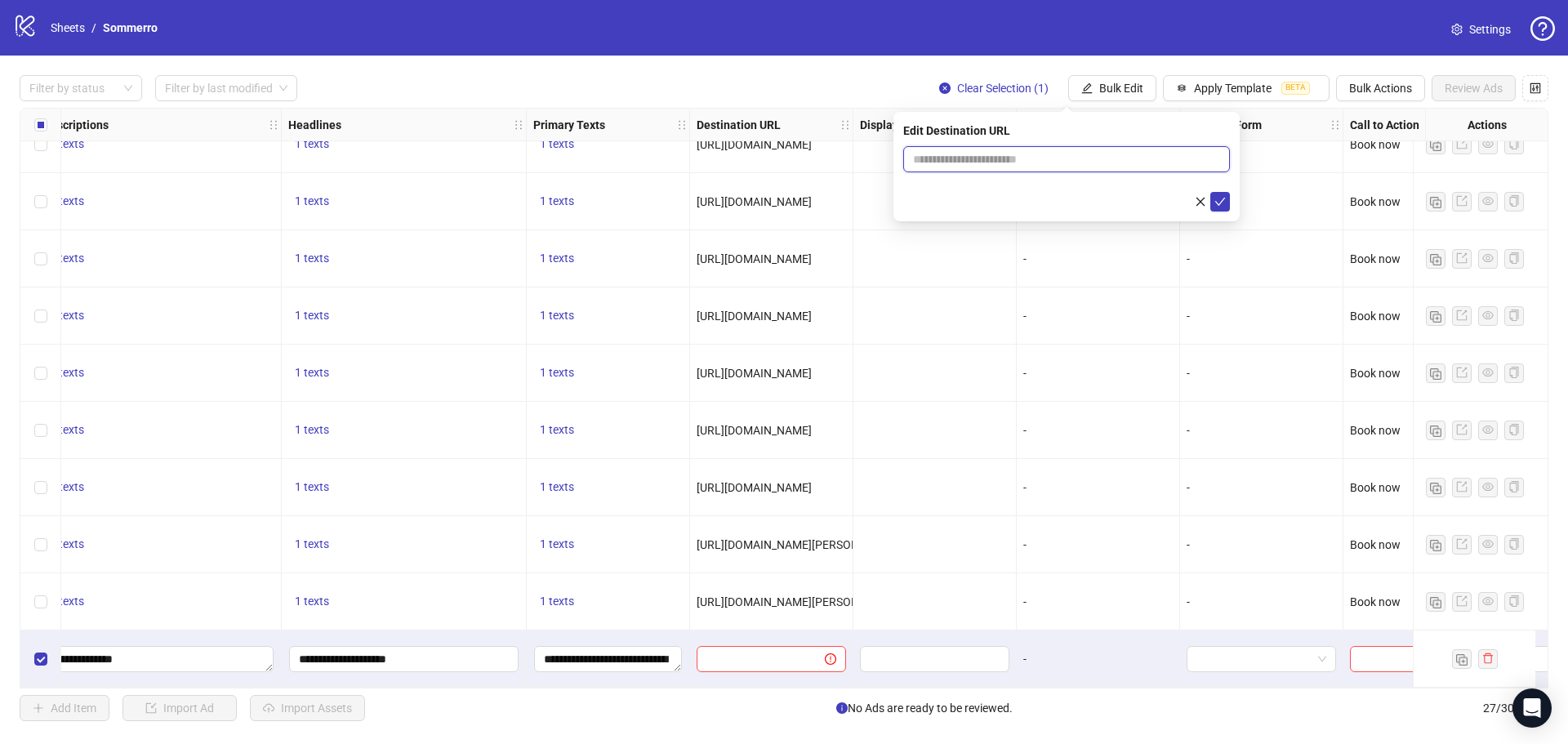
click at [968, 156] on input "text" at bounding box center [1060, 159] width 294 height 18
paste input "**********"
type input "**********"
click at [1216, 197] on icon "check" at bounding box center [1220, 201] width 11 height 11
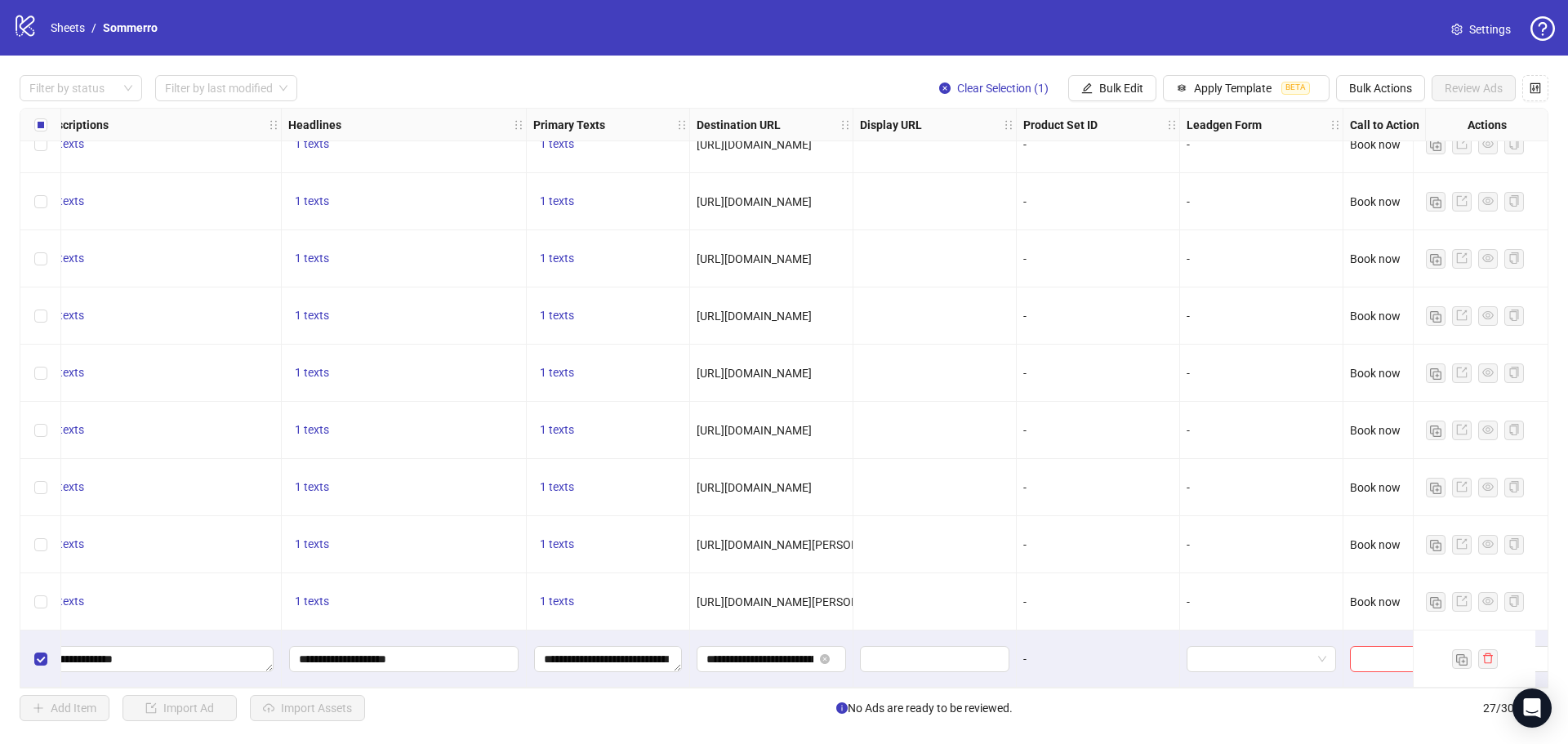
scroll to position [1003, 1155]
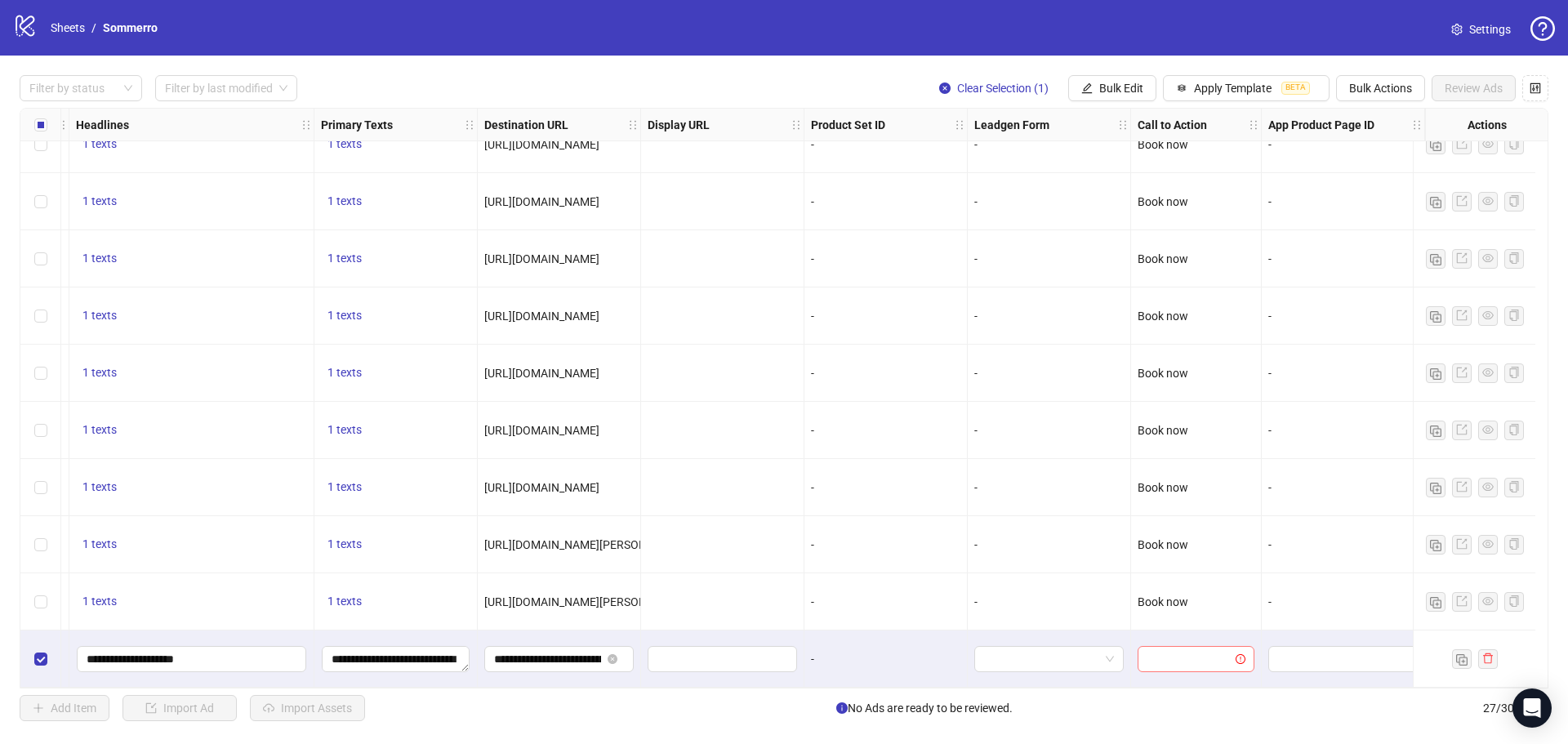
click at [1172, 651] on input "search" at bounding box center [1188, 659] width 82 height 25
click at [1171, 653] on input "search" at bounding box center [1188, 659] width 82 height 25
click at [1160, 656] on input "search" at bounding box center [1188, 659] width 82 height 25
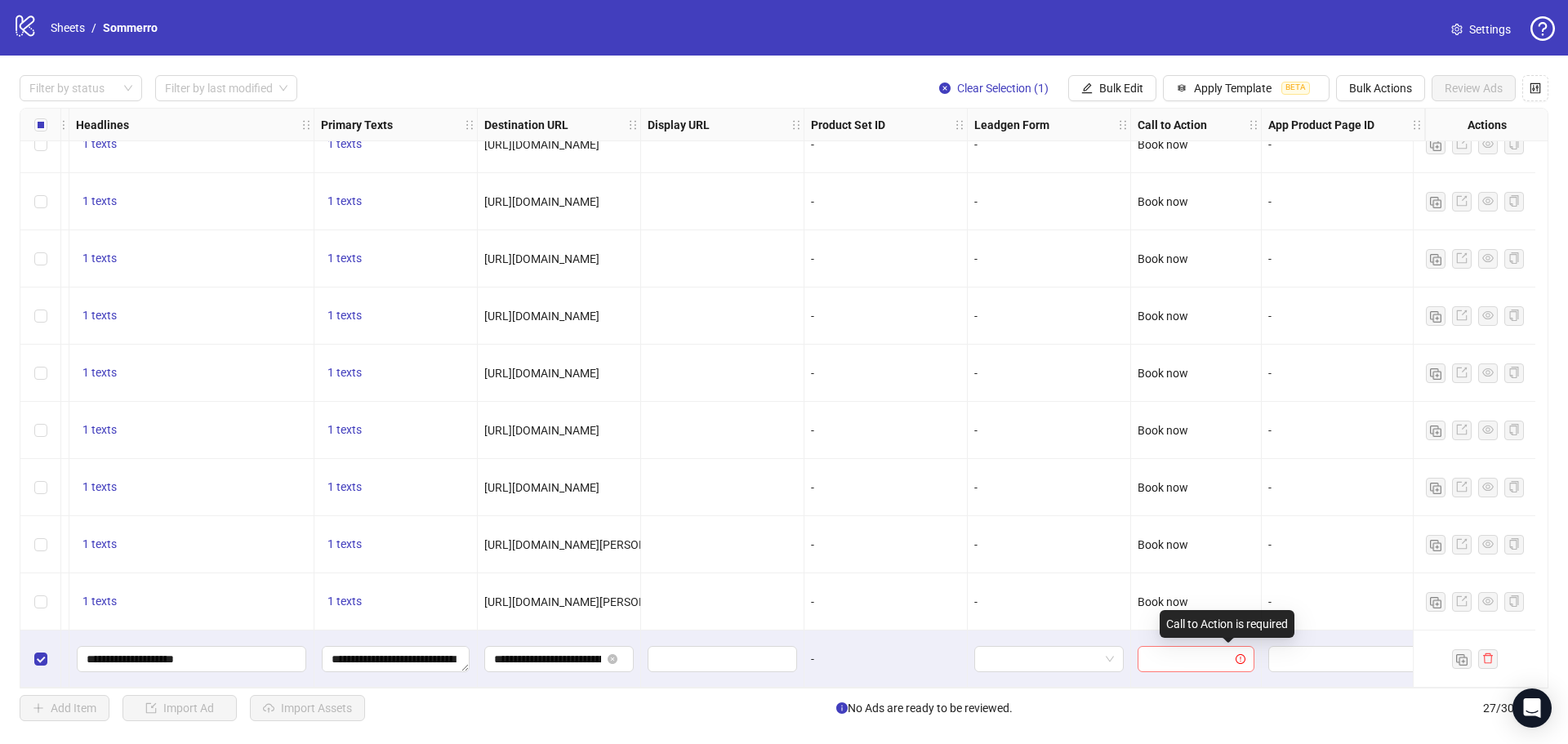
click at [1235, 654] on icon "exclamation-circle" at bounding box center [1240, 659] width 10 height 10
click at [1172, 652] on input "search" at bounding box center [1188, 659] width 82 height 25
click at [899, 69] on div "Filter by status Filter by last modified Clear Selection (1) Bulk Edit Apply Te…" at bounding box center [784, 398] width 1568 height 685
click at [1235, 654] on icon "exclamation-circle" at bounding box center [1240, 659] width 10 height 10
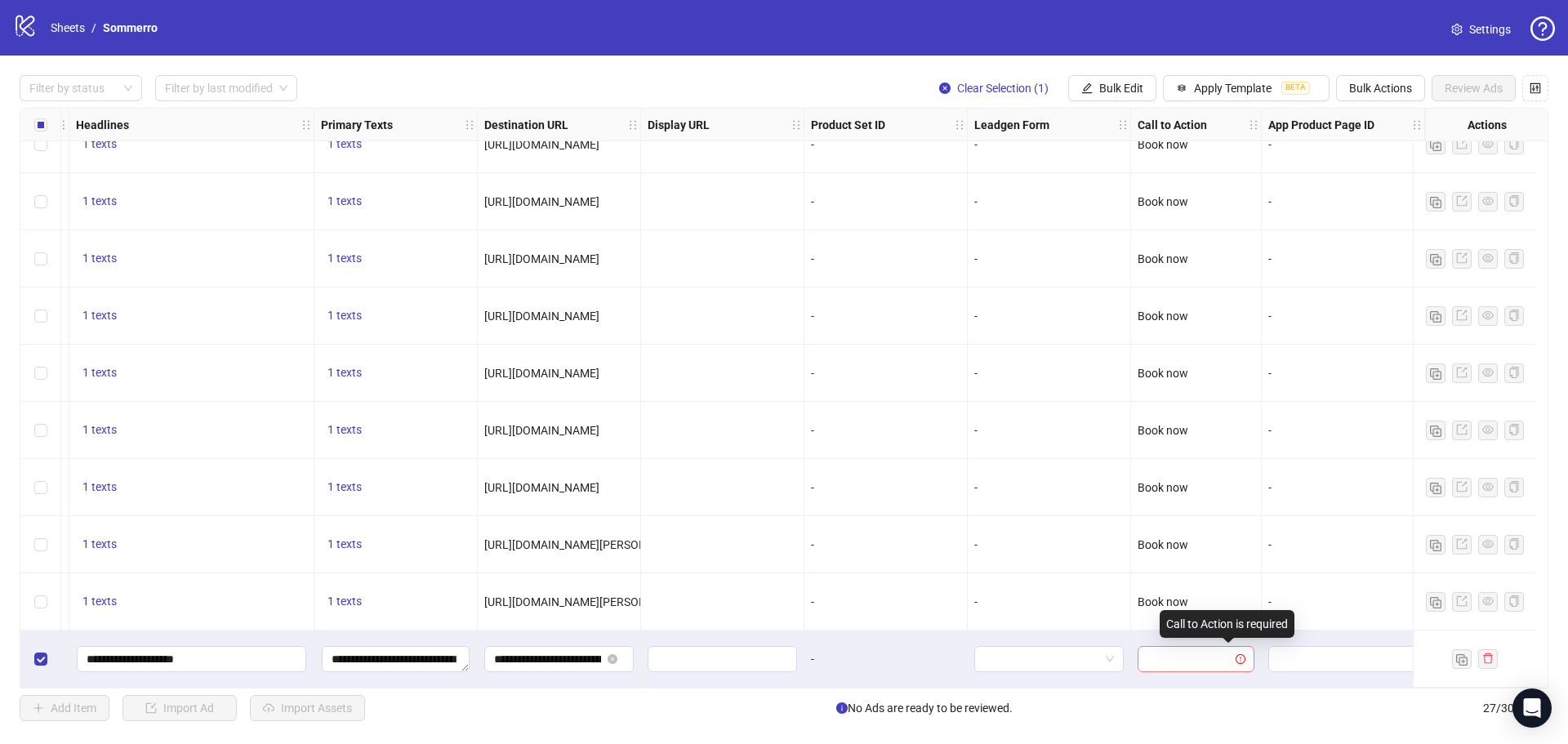
click at [1183, 656] on input "search" at bounding box center [1188, 659] width 82 height 25
click at [1188, 651] on input "search" at bounding box center [1188, 659] width 82 height 25
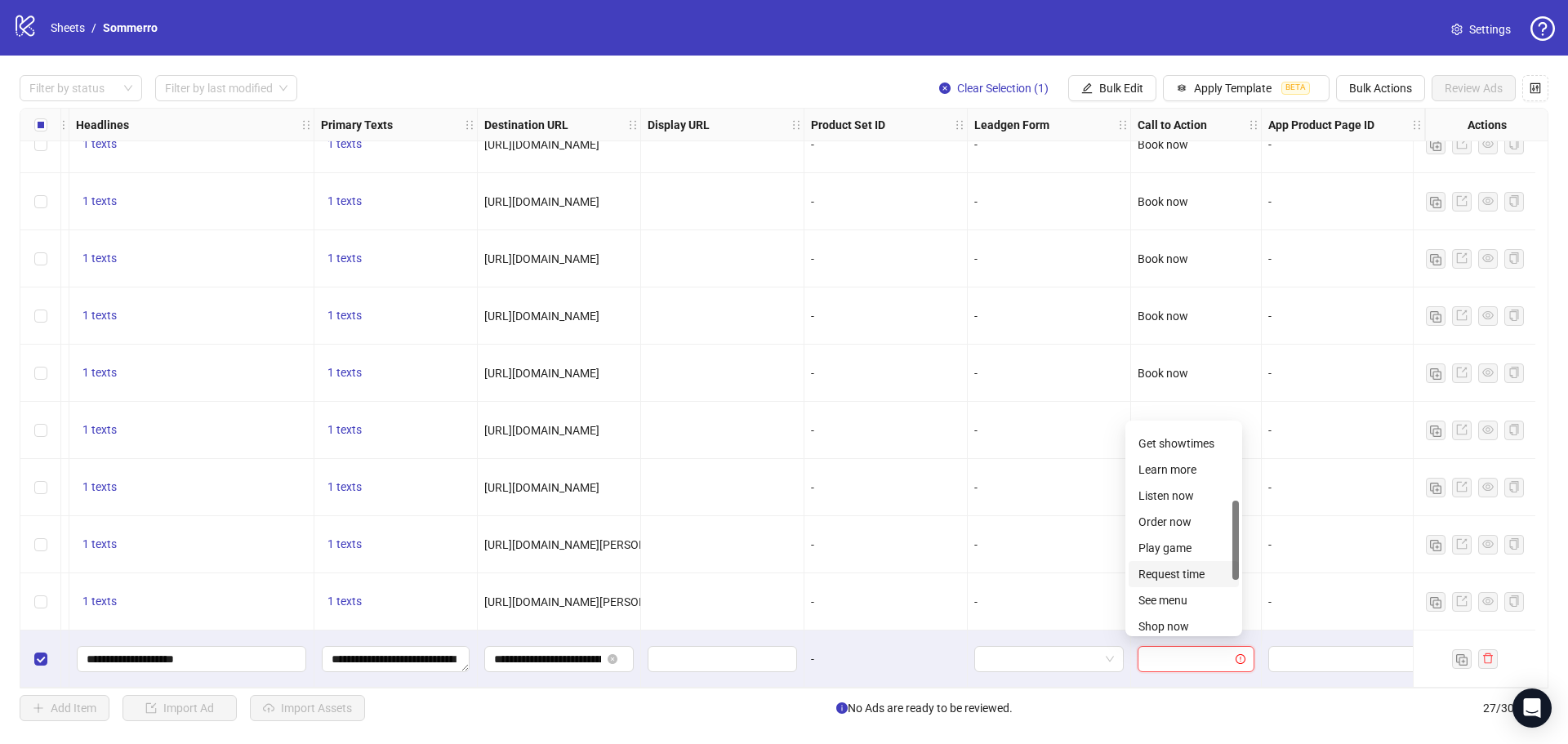
scroll to position [205, 0]
drag, startPoint x: 1236, startPoint y: 529, endPoint x: 1235, endPoint y: 513, distance: 16.0
click at [1235, 513] on div at bounding box center [1235, 541] width 7 height 79
click at [1179, 654] on input "search" at bounding box center [1188, 659] width 82 height 25
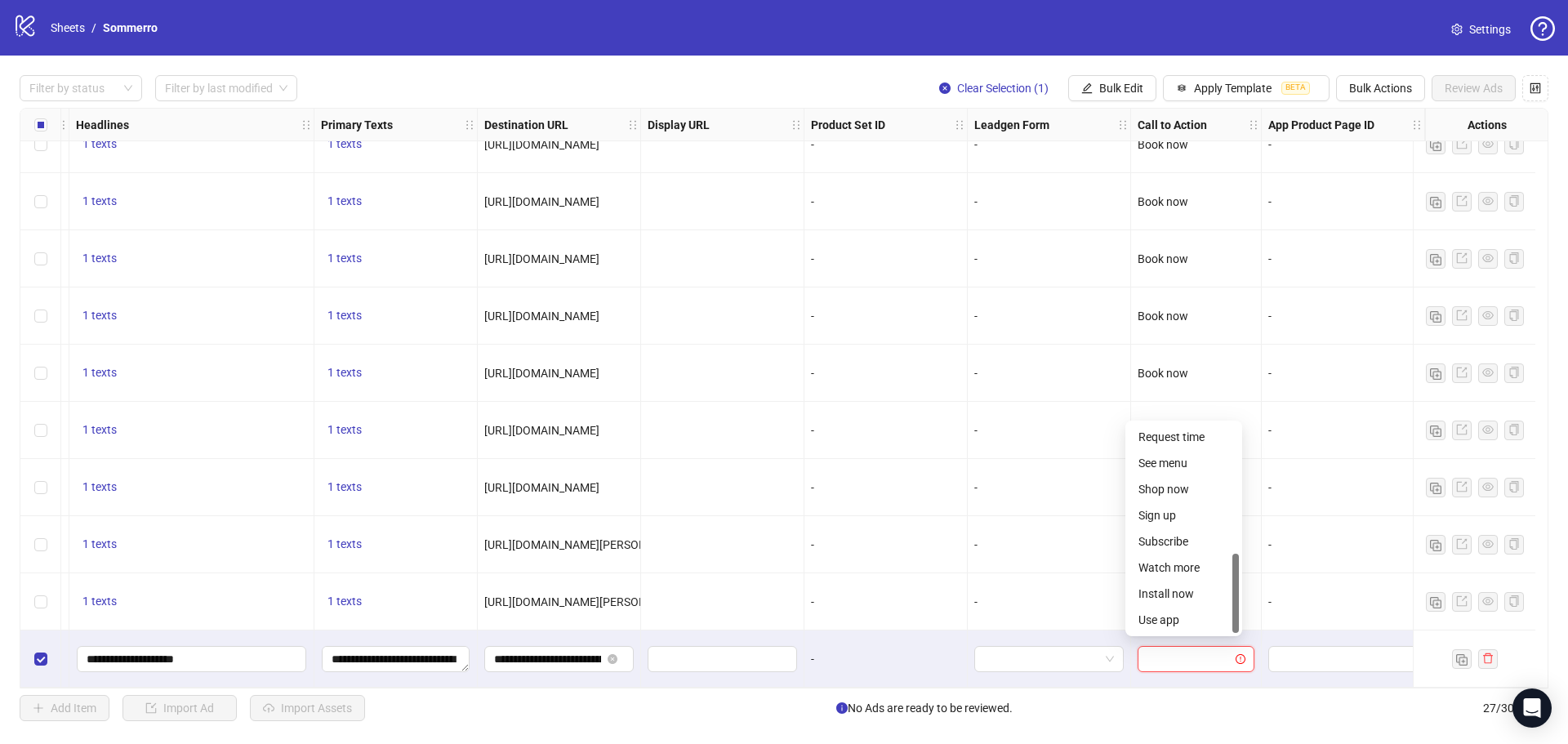
drag, startPoint x: 1235, startPoint y: 530, endPoint x: 1252, endPoint y: 590, distance: 62.4
click at [1252, 590] on body "logo/logo-mobile Sheets / Sommerro Settings Filter by status Filter by last mod…" at bounding box center [784, 372] width 1568 height 744
click at [1172, 649] on input "search" at bounding box center [1188, 659] width 82 height 25
click at [1182, 594] on div "Sign up" at bounding box center [1183, 596] width 91 height 18
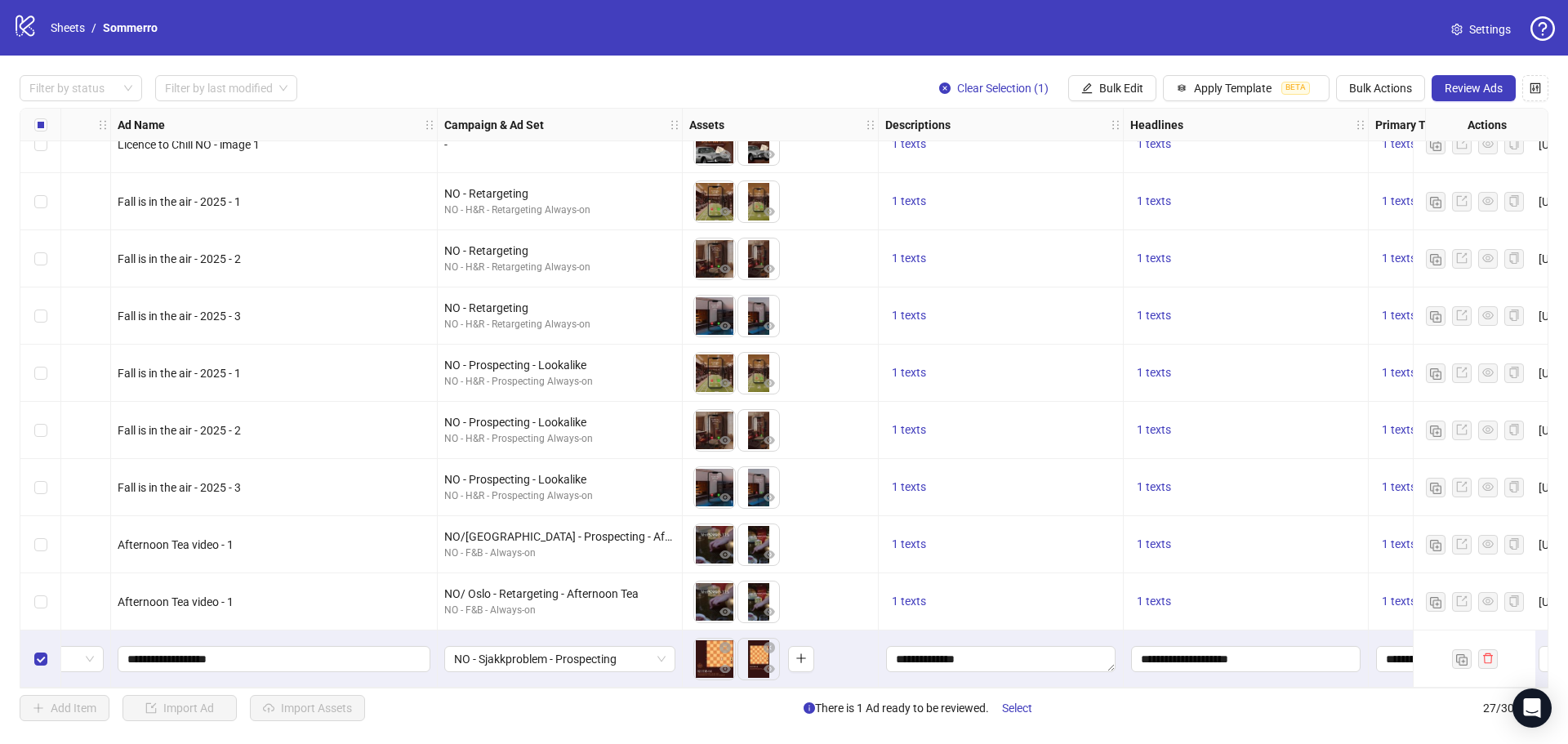
scroll to position [1003, 0]
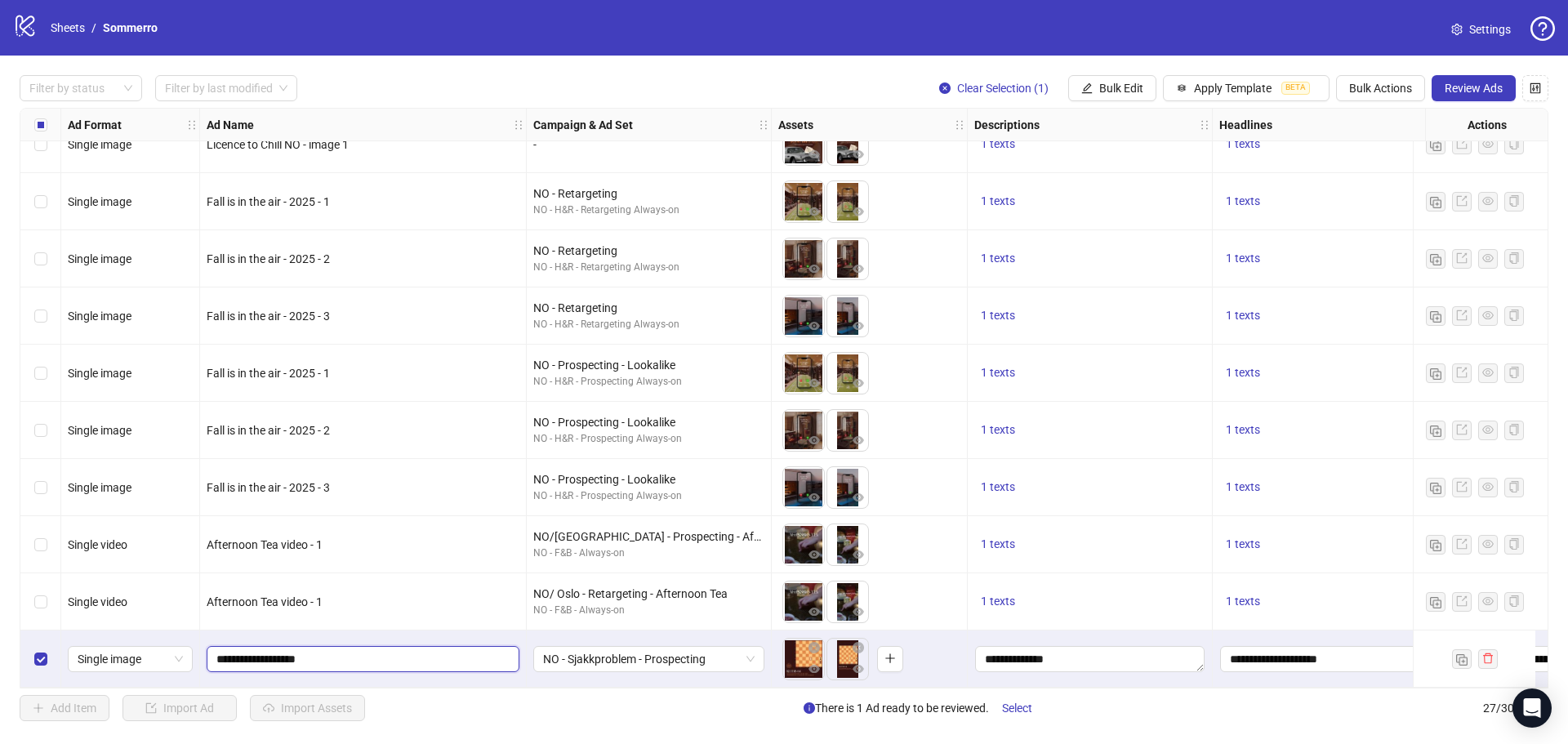
click at [296, 651] on input "**********" at bounding box center [361, 658] width 290 height 18
click at [1387, 81] on button "Bulk Actions" at bounding box center [1380, 88] width 89 height 26
click at [1387, 173] on span "Duplicate with assets" at bounding box center [1403, 174] width 112 height 18
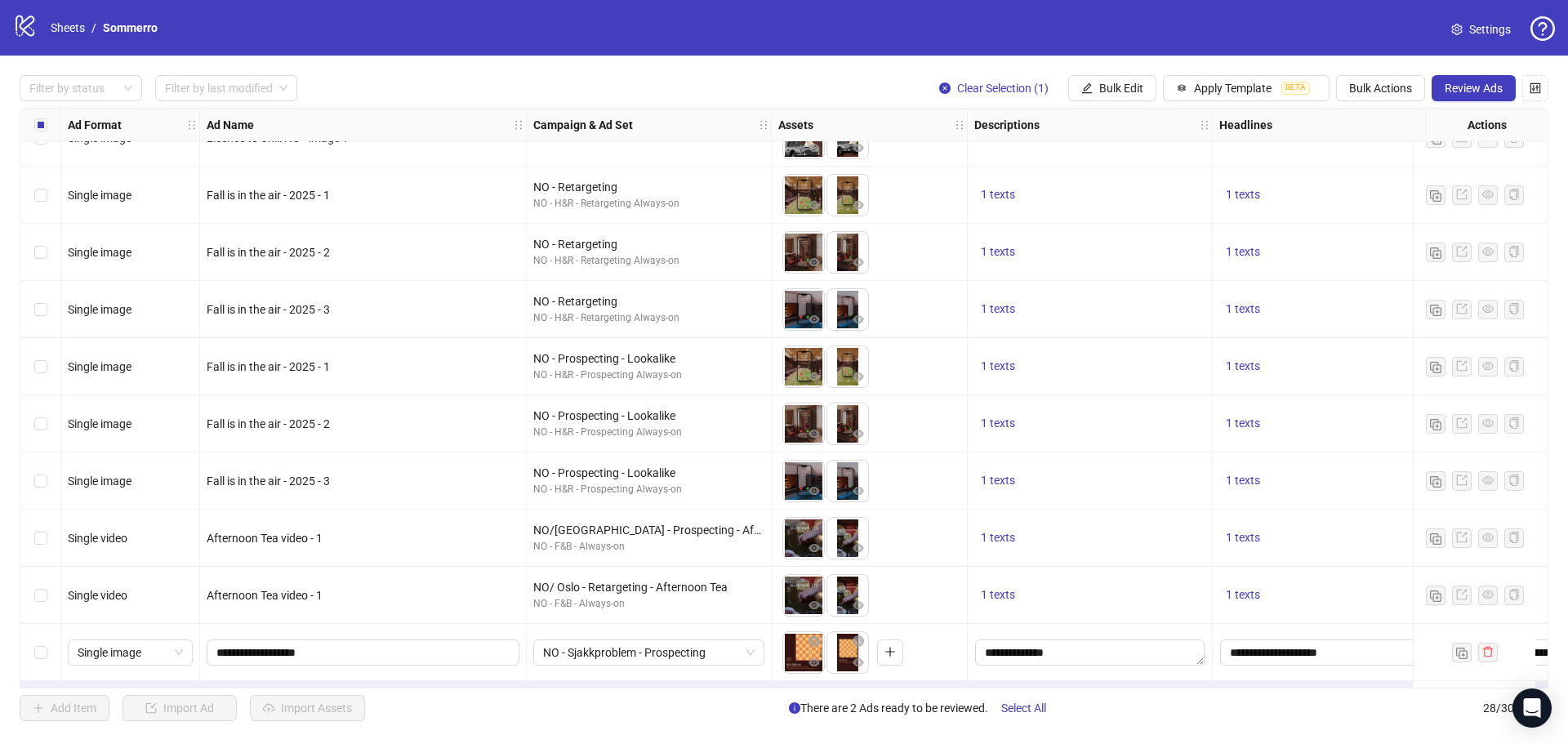
scroll to position [1061, 0]
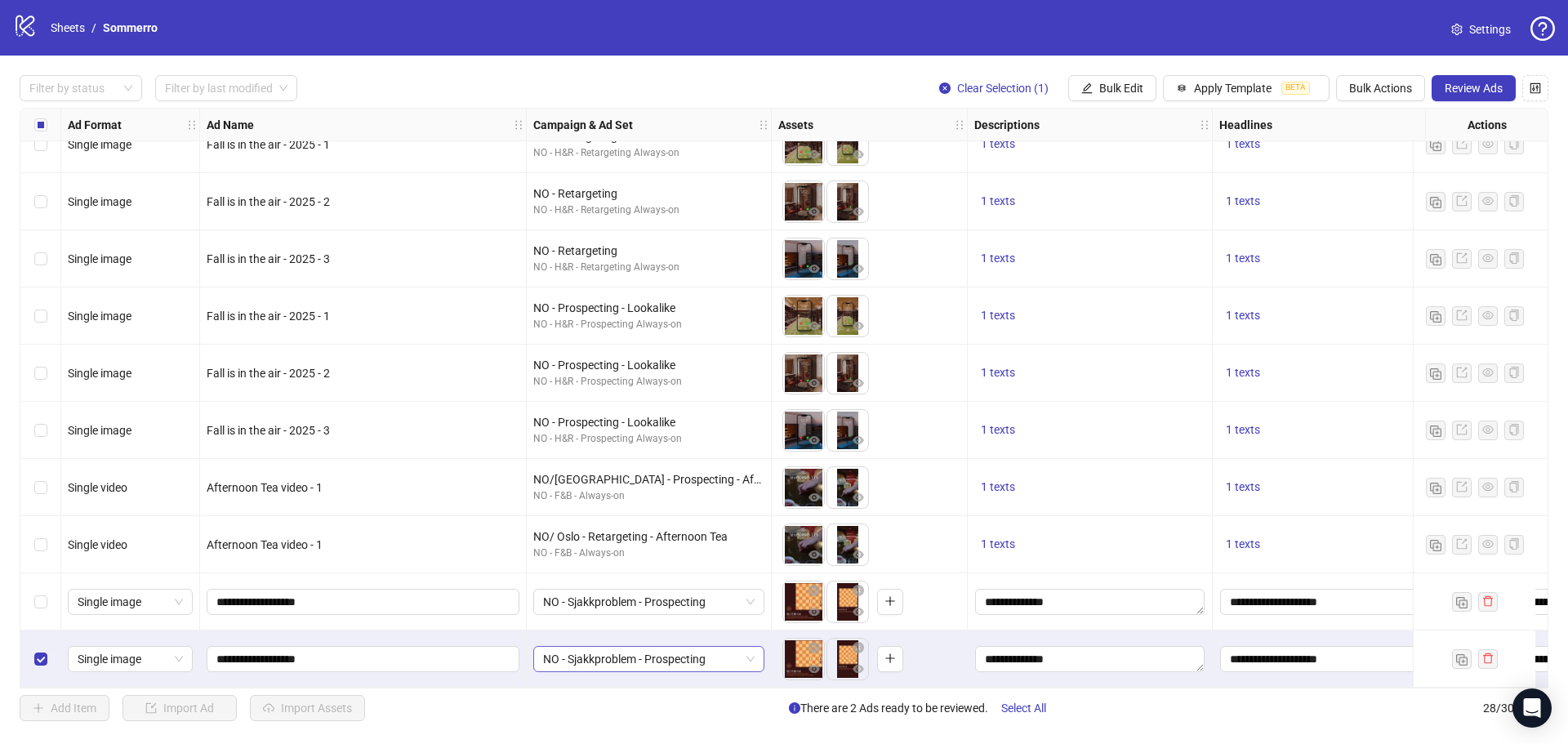
click at [689, 657] on span "NO - Sjakkproblem - Prospecting" at bounding box center [649, 659] width 212 height 25
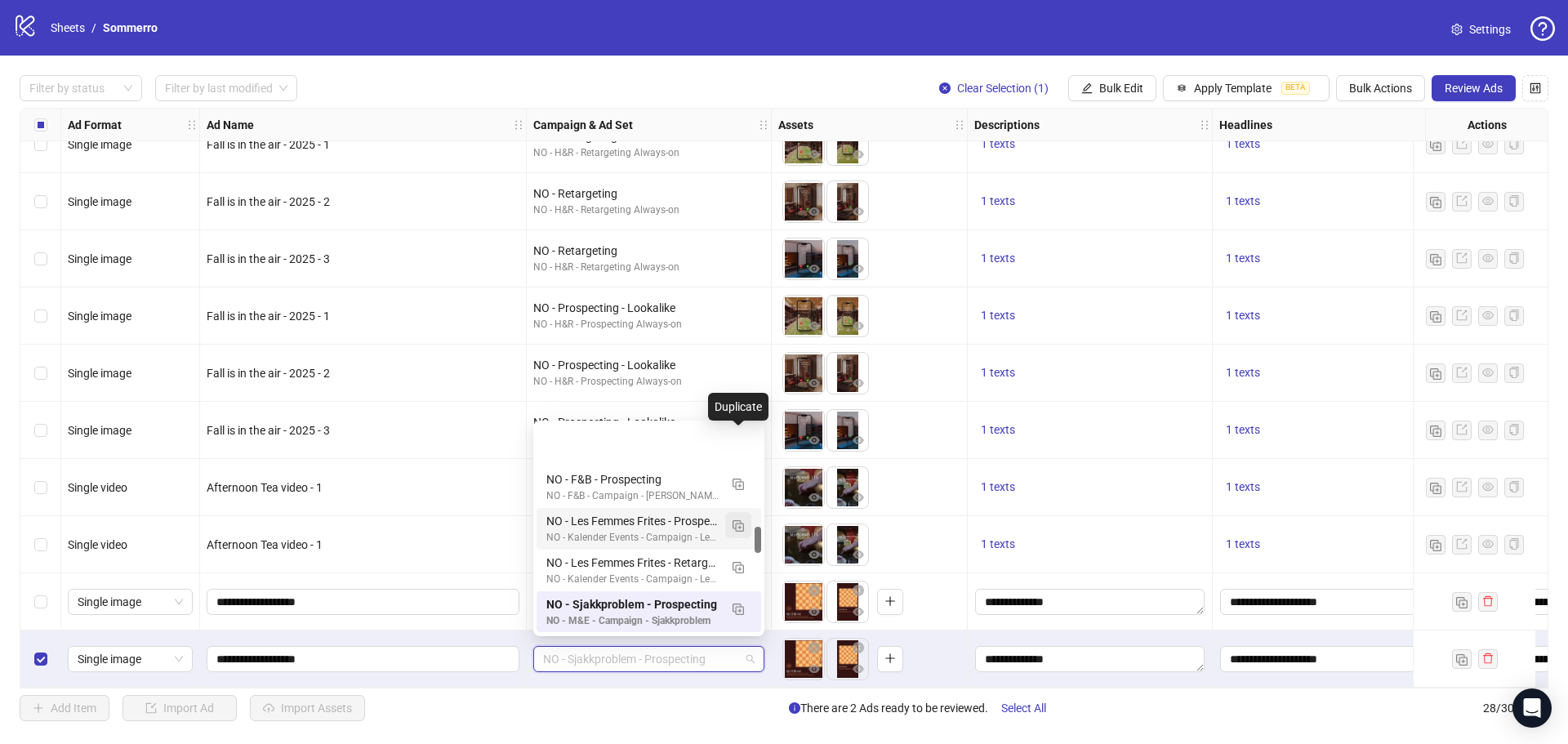
scroll to position [795, 0]
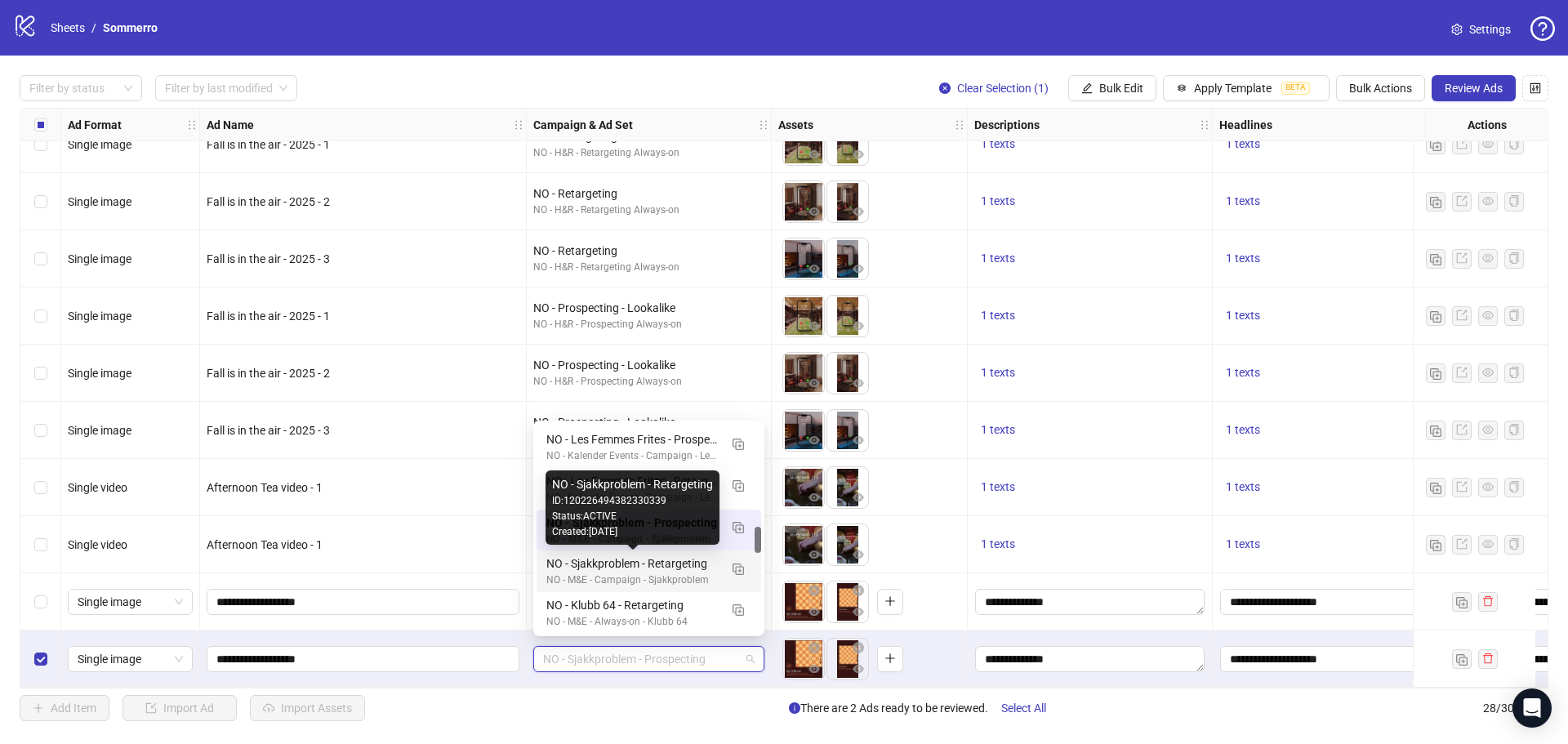
click at [681, 565] on div "NO - Sjakkproblem - Retargeting" at bounding box center [632, 563] width 173 height 18
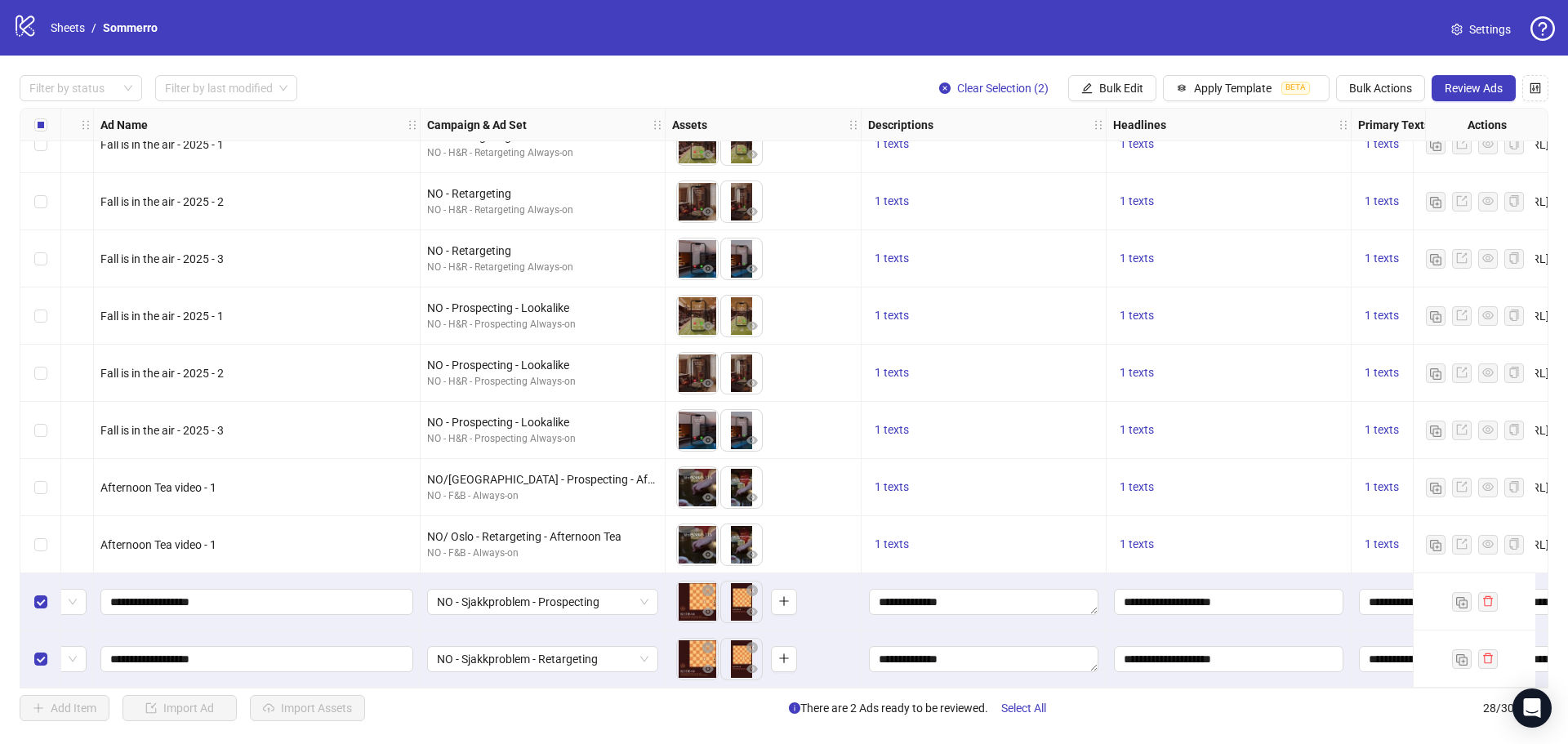
scroll to position [1061, 33]
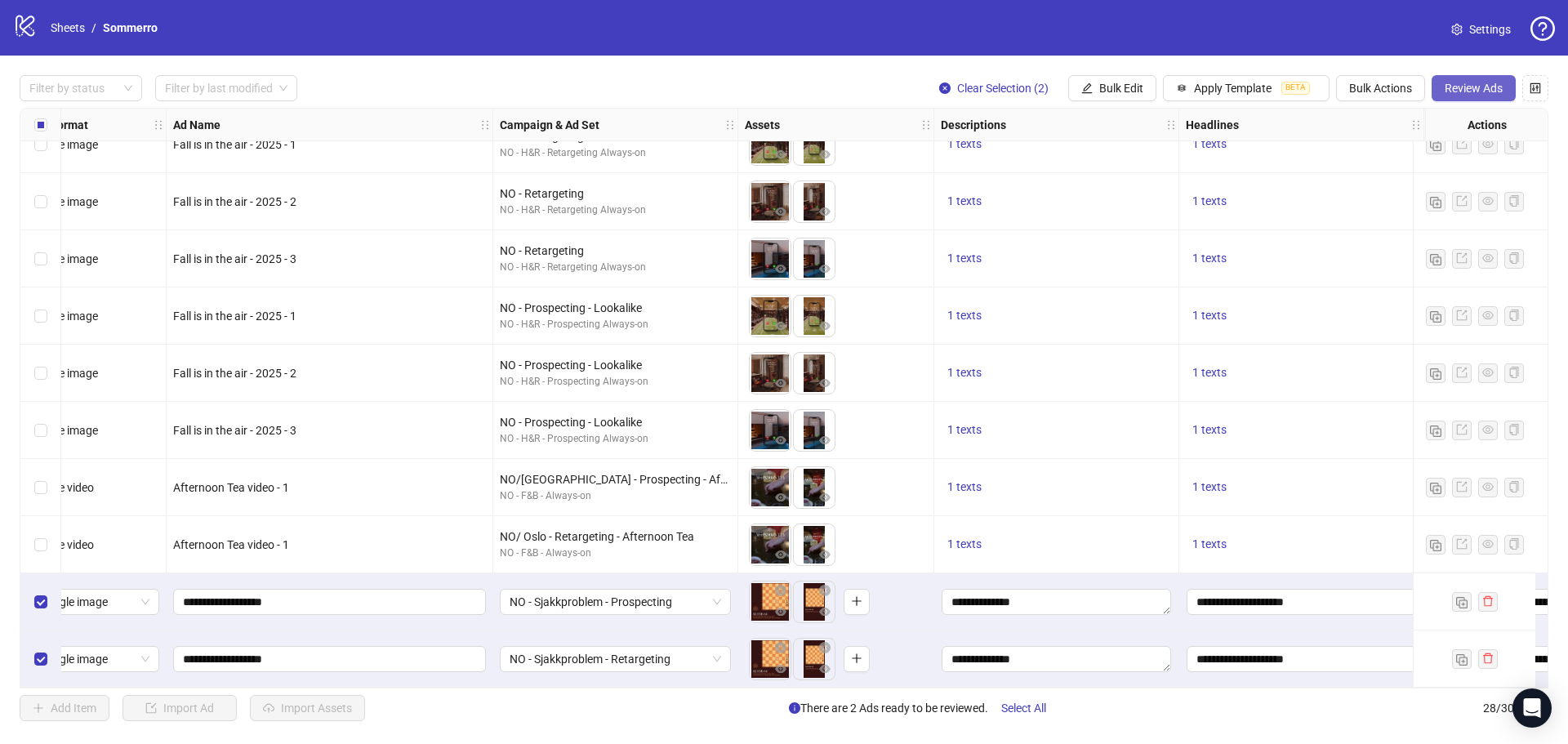
click at [1480, 82] on span "Review Ads" at bounding box center [1473, 89] width 58 height 13
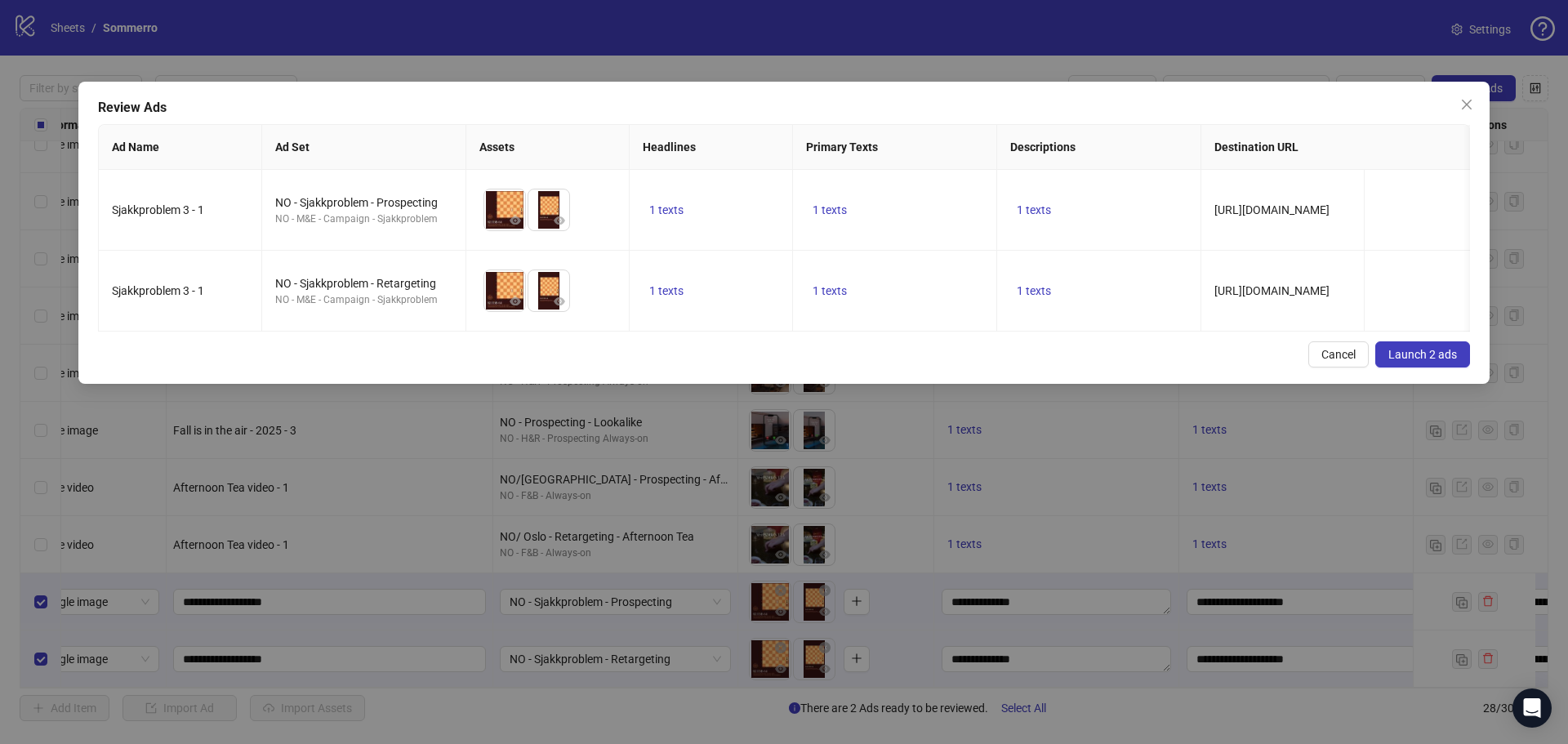
click at [1431, 361] on span "Launch 2 ads" at bounding box center [1422, 355] width 69 height 13
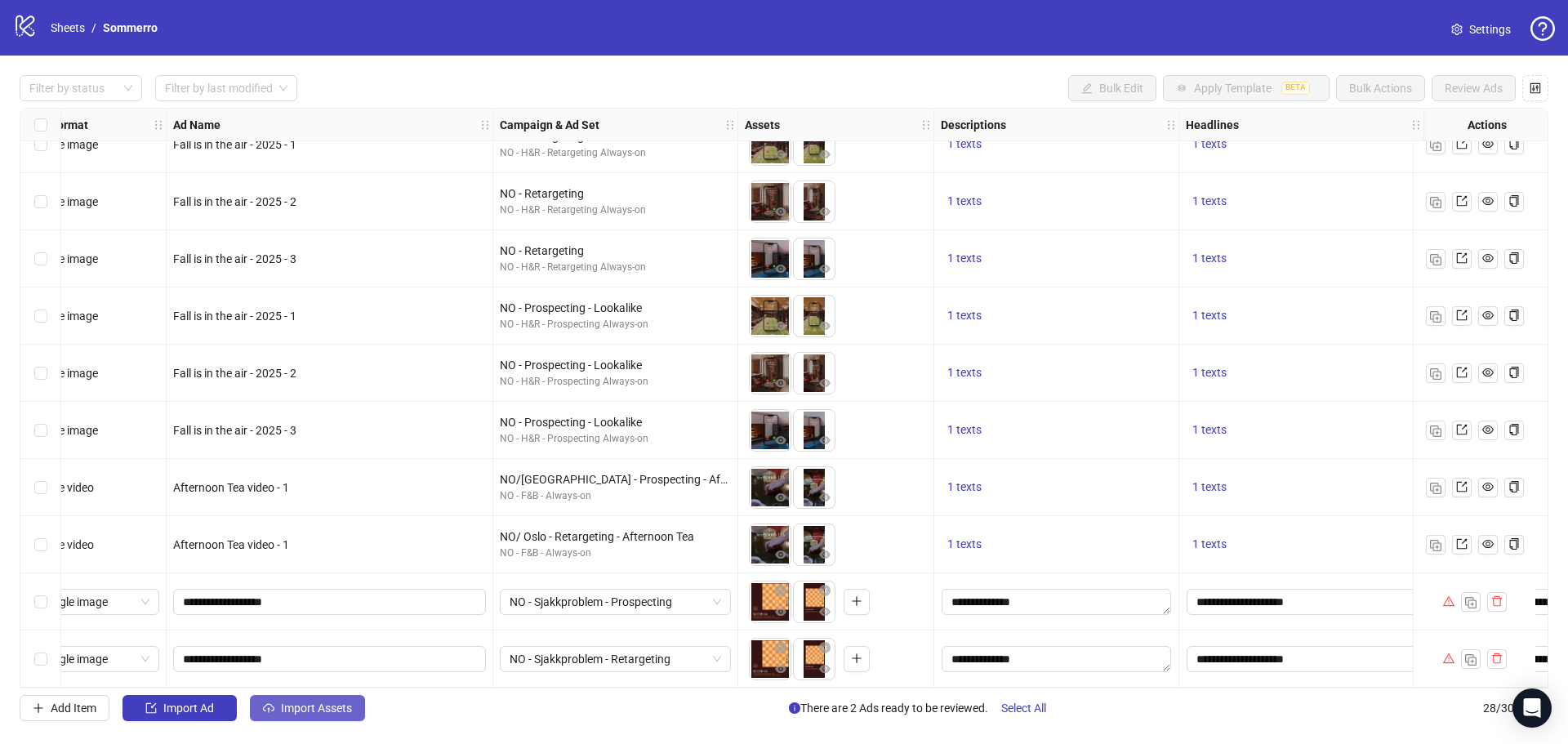
click at [326, 703] on span "Import Assets" at bounding box center [316, 708] width 71 height 13
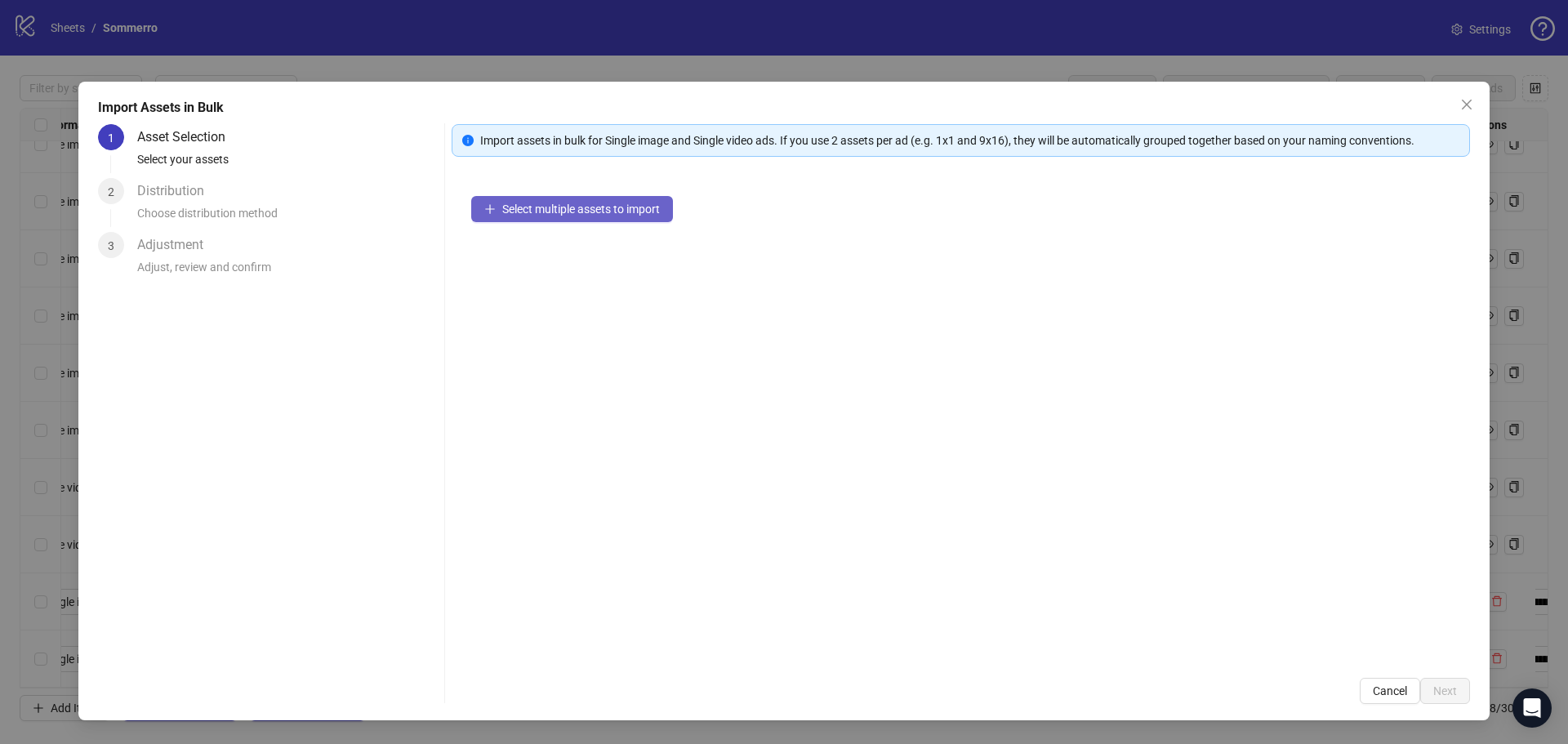
click at [553, 197] on button "Select multiple assets to import" at bounding box center [571, 208] width 201 height 26
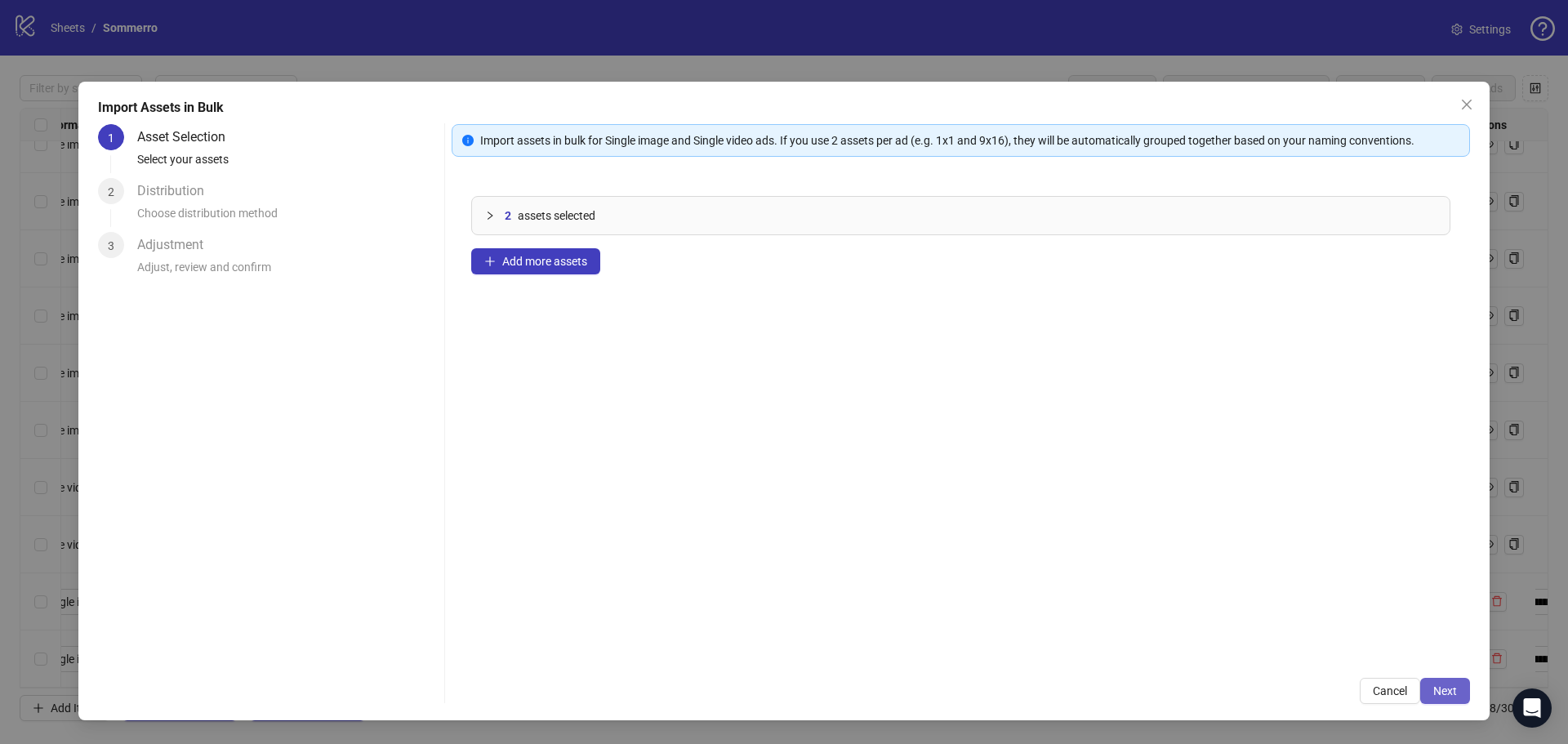
click at [1448, 686] on span "Next" at bounding box center [1444, 691] width 24 height 13
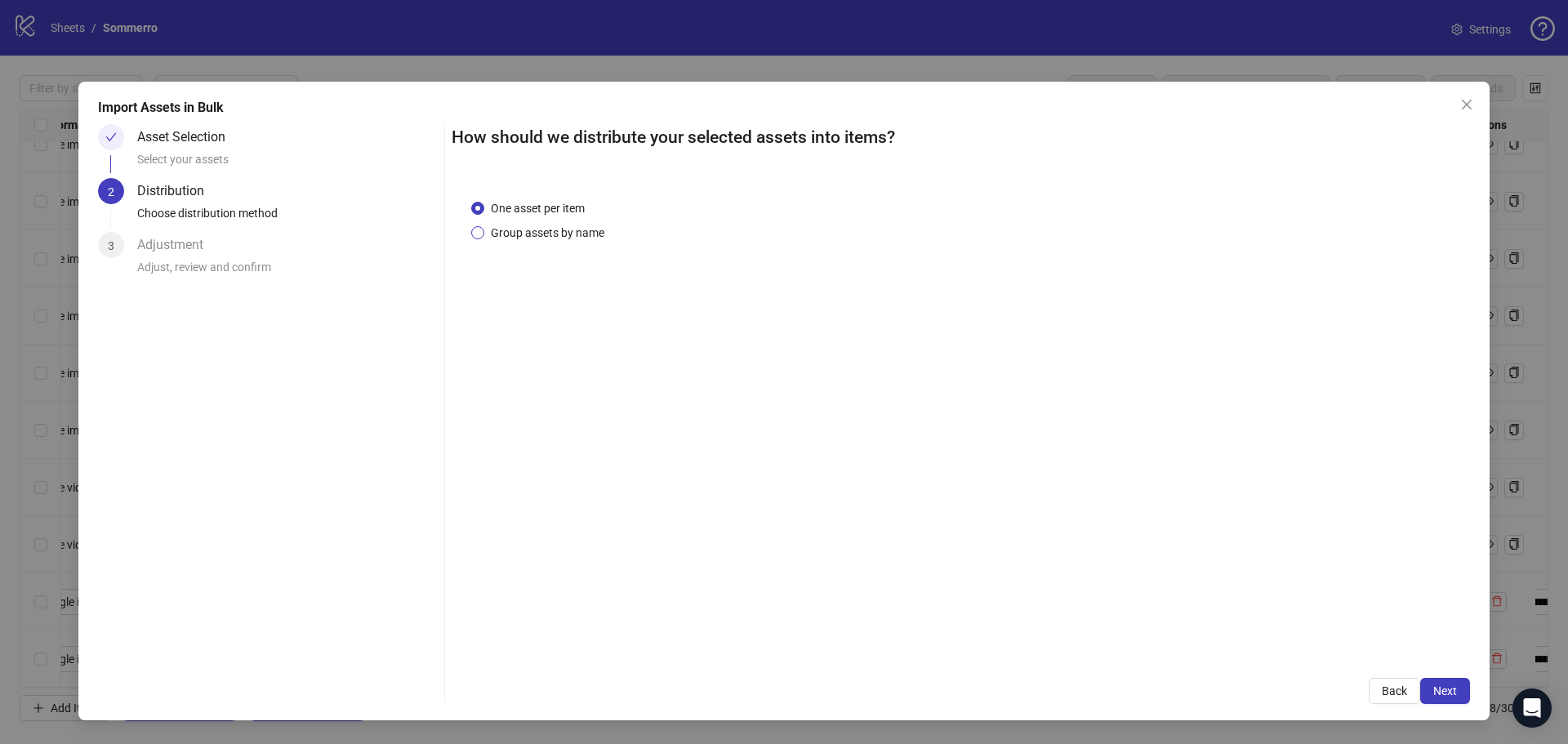
click at [543, 230] on span "Group assets by name" at bounding box center [547, 233] width 127 height 18
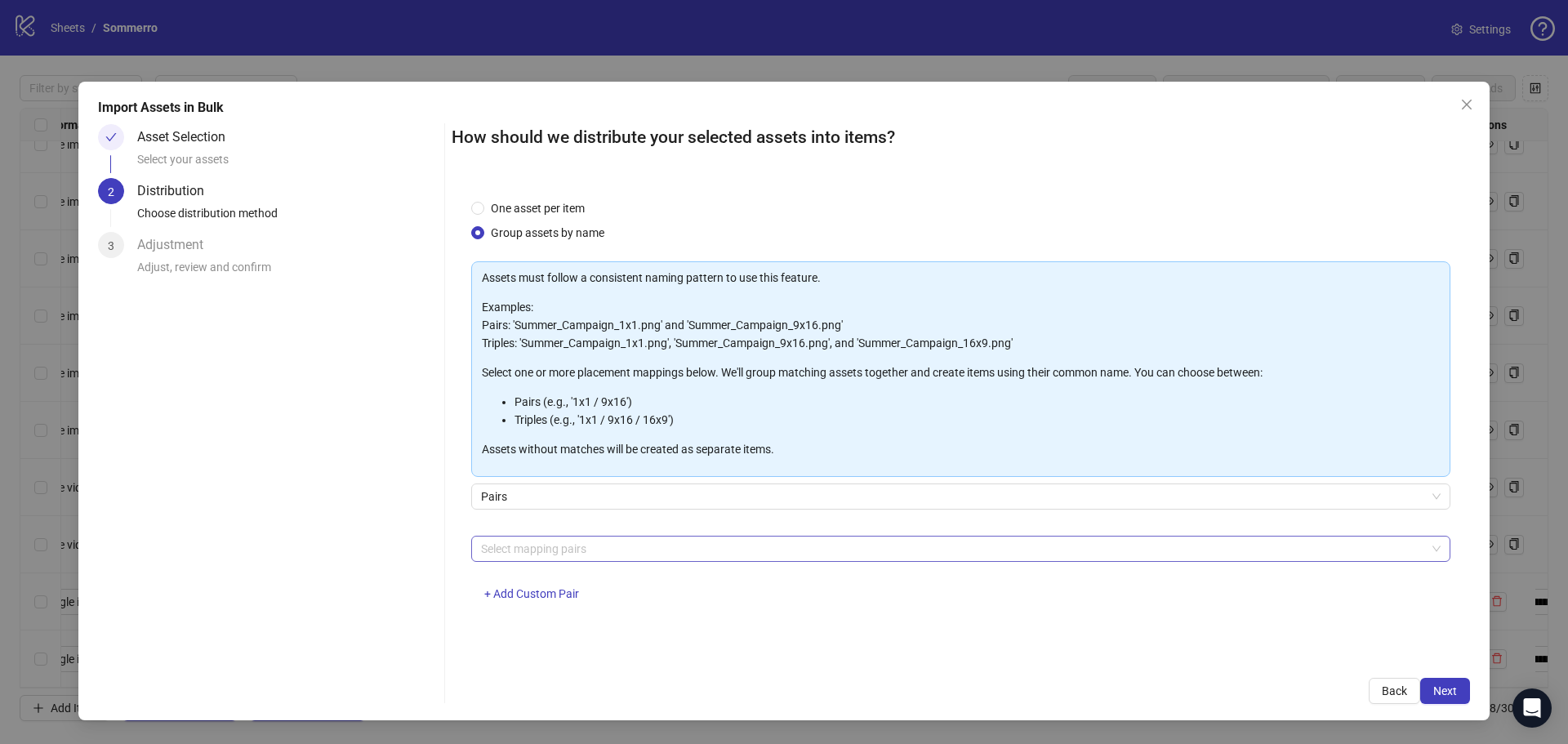
click at [588, 550] on div at bounding box center [952, 548] width 956 height 23
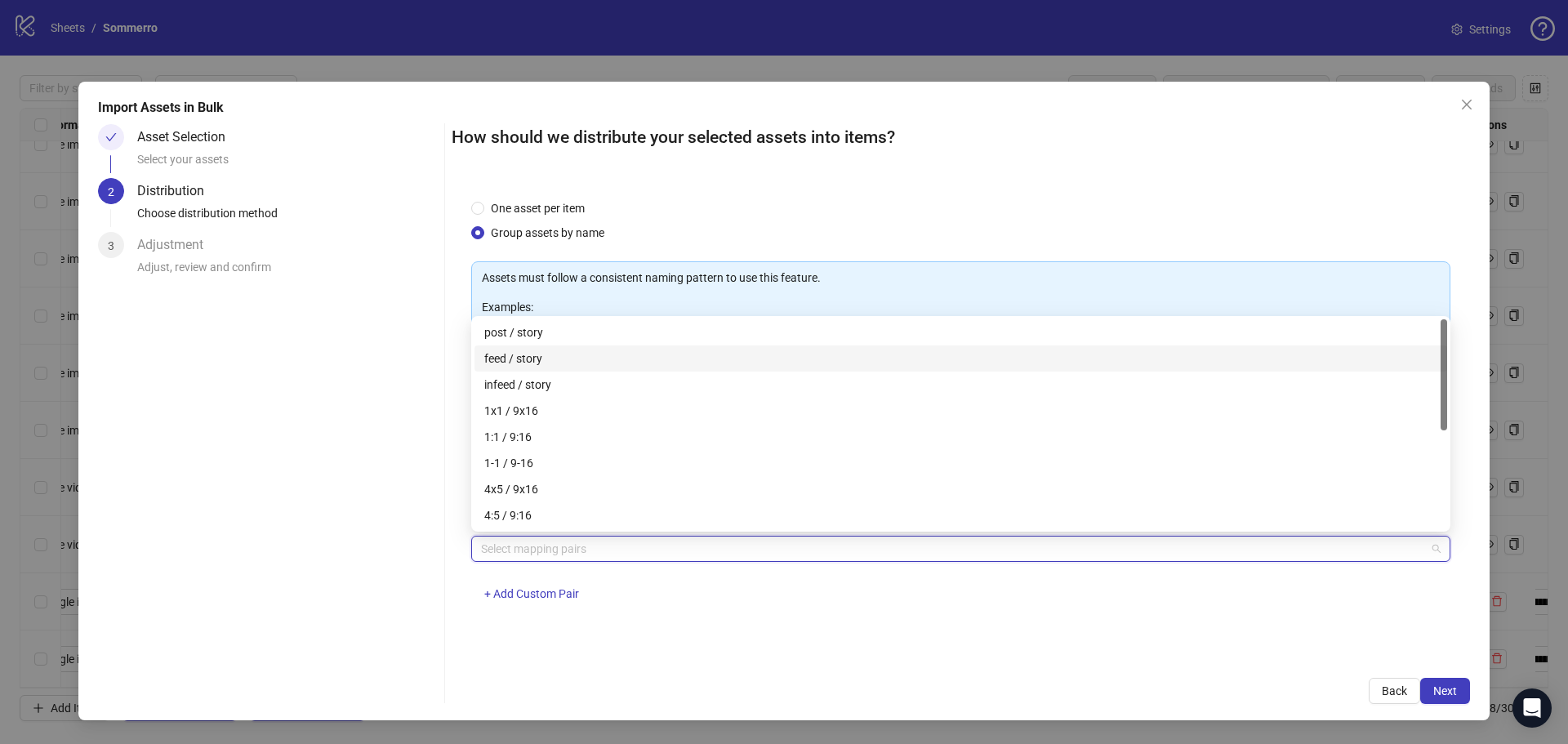
click at [551, 364] on div "feed / story" at bounding box center [960, 358] width 953 height 18
click at [931, 609] on div "feed / story + Add Custom Pair" at bounding box center [960, 578] width 979 height 85
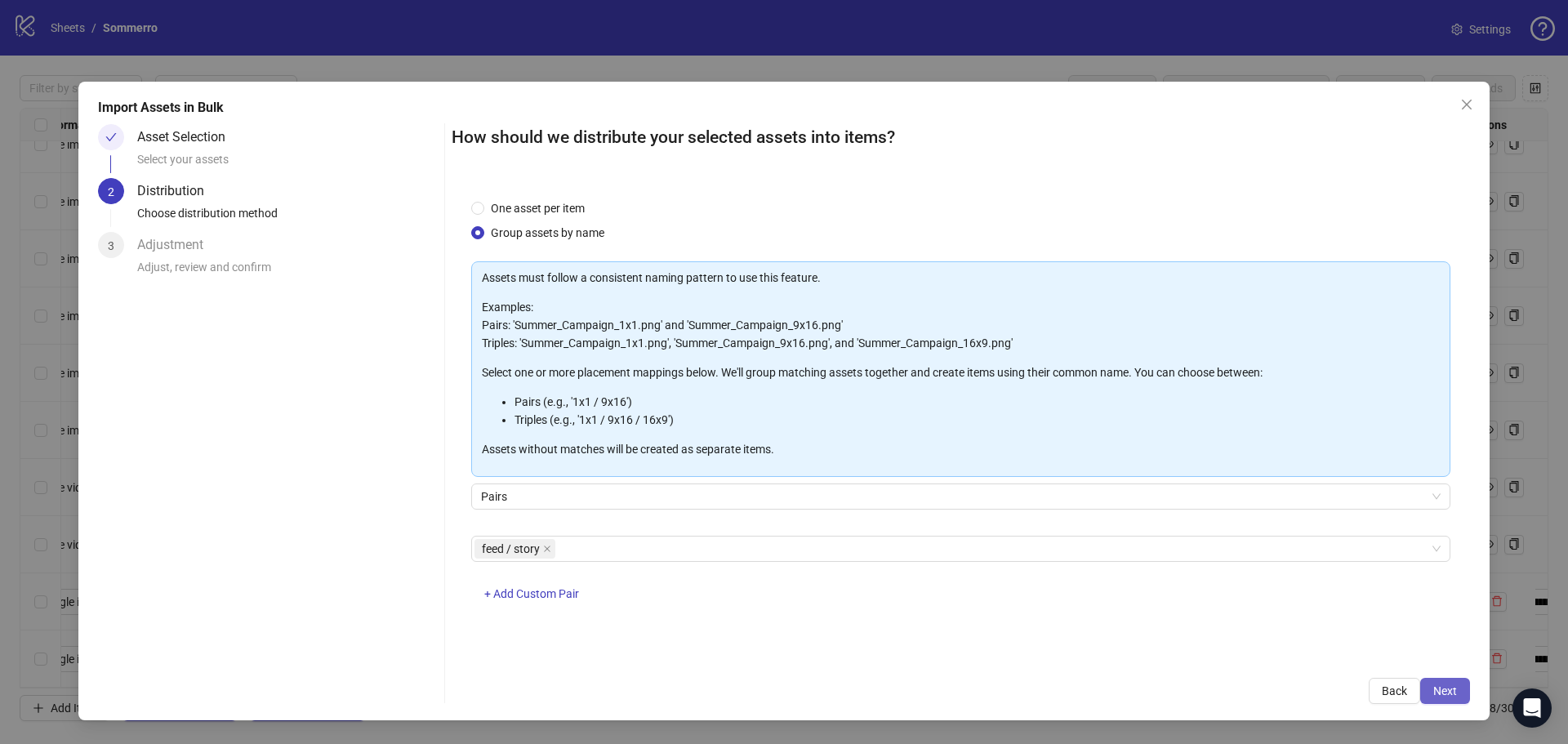
click at [1438, 684] on span "Next" at bounding box center [1444, 691] width 24 height 13
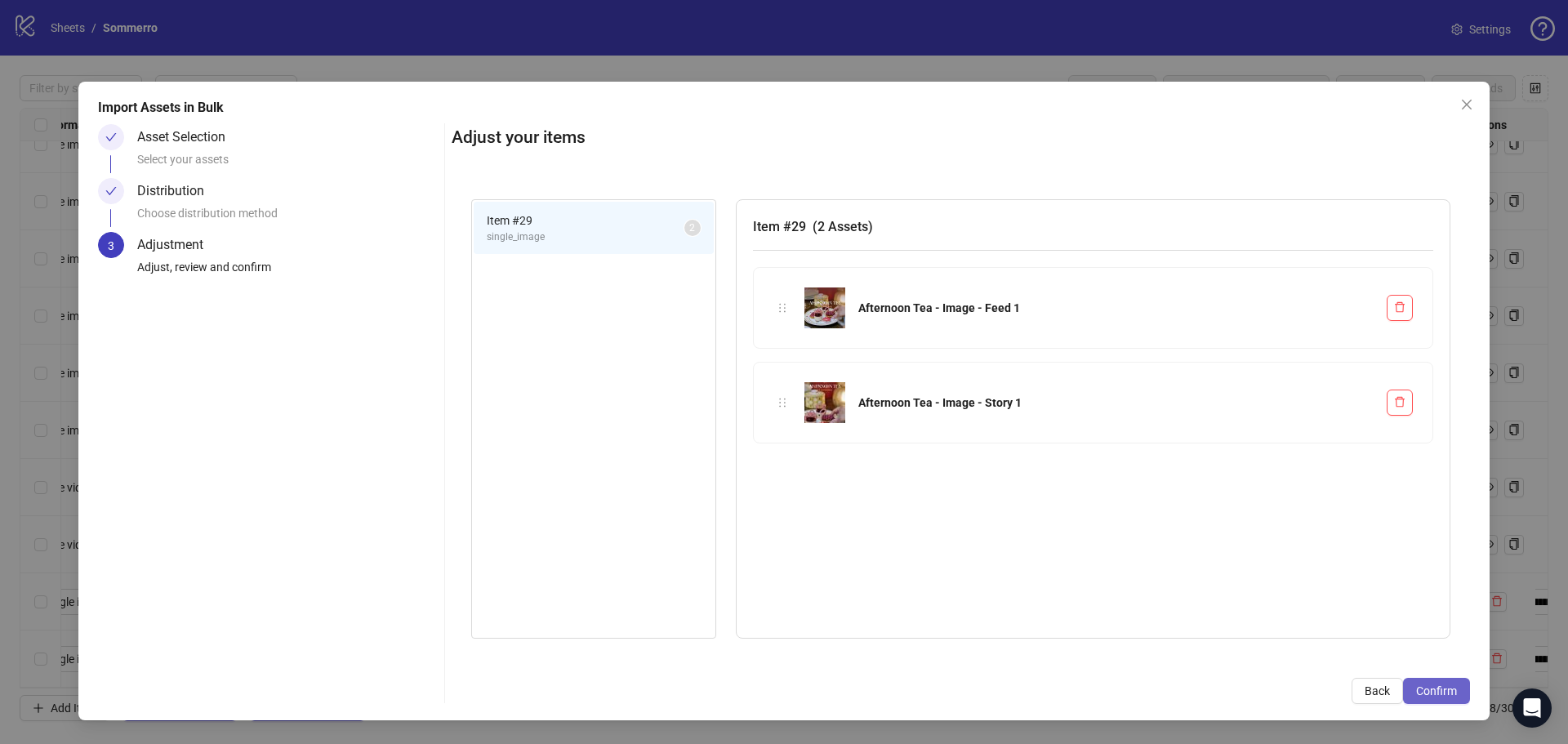
click at [1434, 686] on span "Confirm" at bounding box center [1435, 691] width 41 height 13
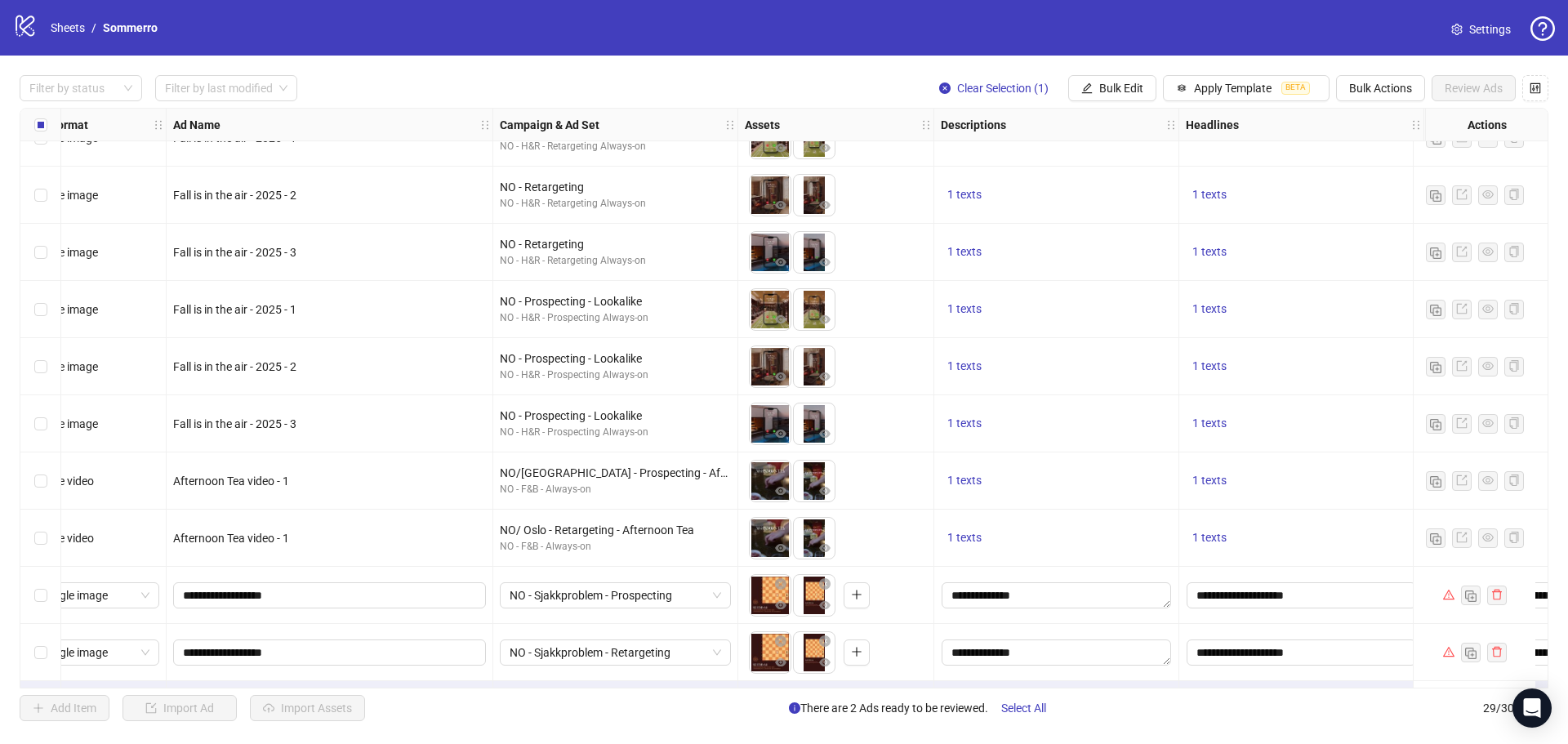
scroll to position [1118, 33]
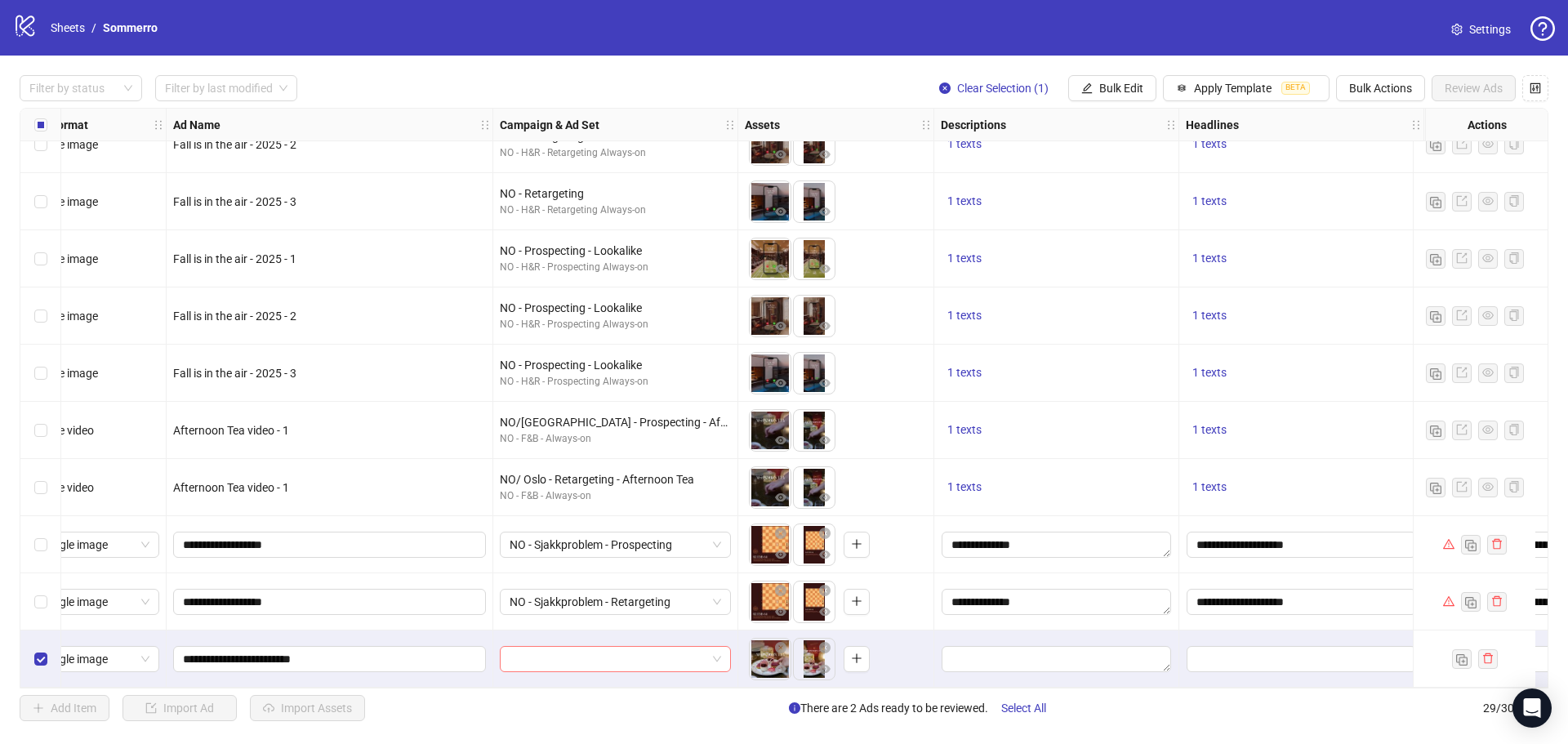
click at [585, 647] on input "search" at bounding box center [608, 659] width 196 height 25
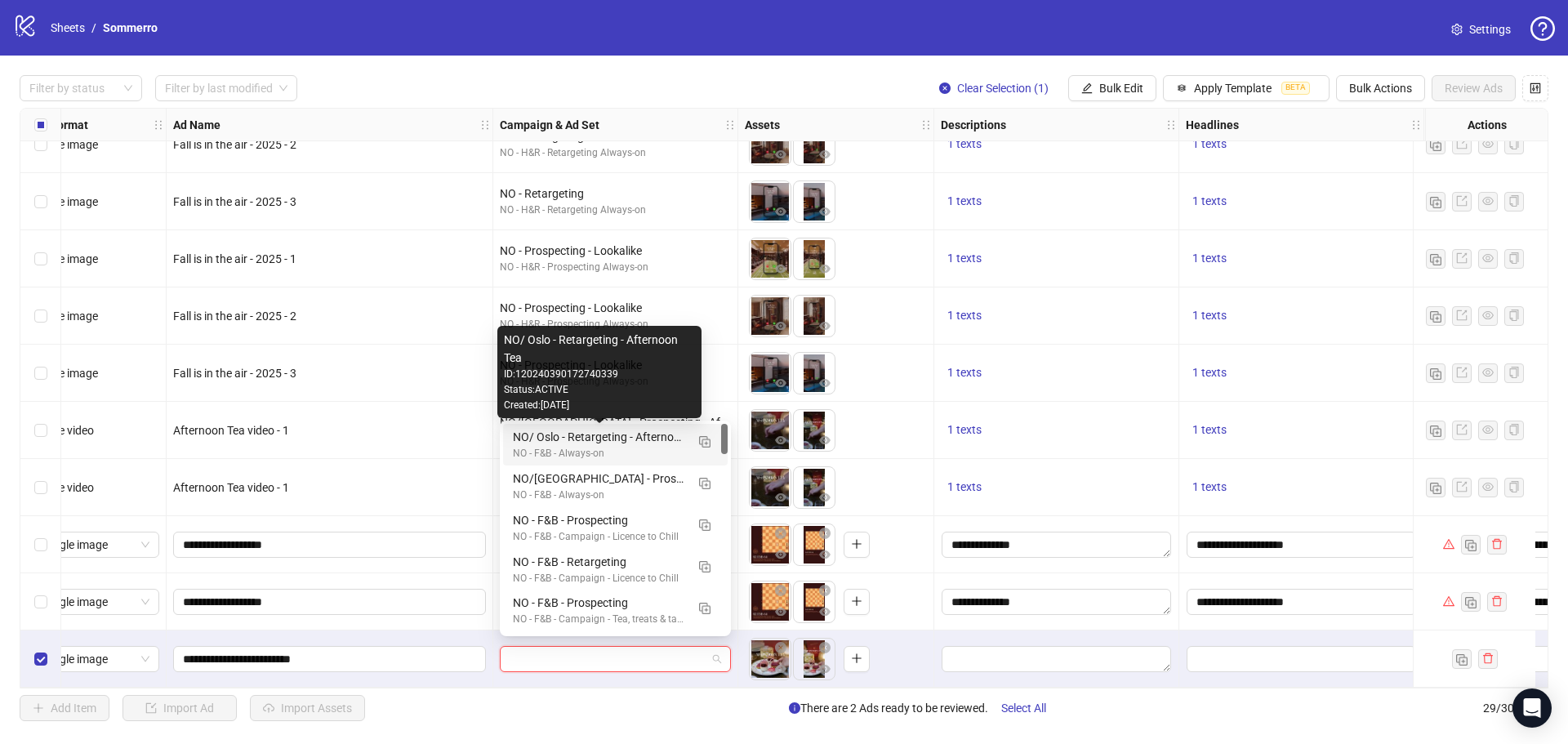
click at [650, 438] on div "NO/ Oslo - Retargeting - Afternoon Tea" at bounding box center [599, 437] width 173 height 18
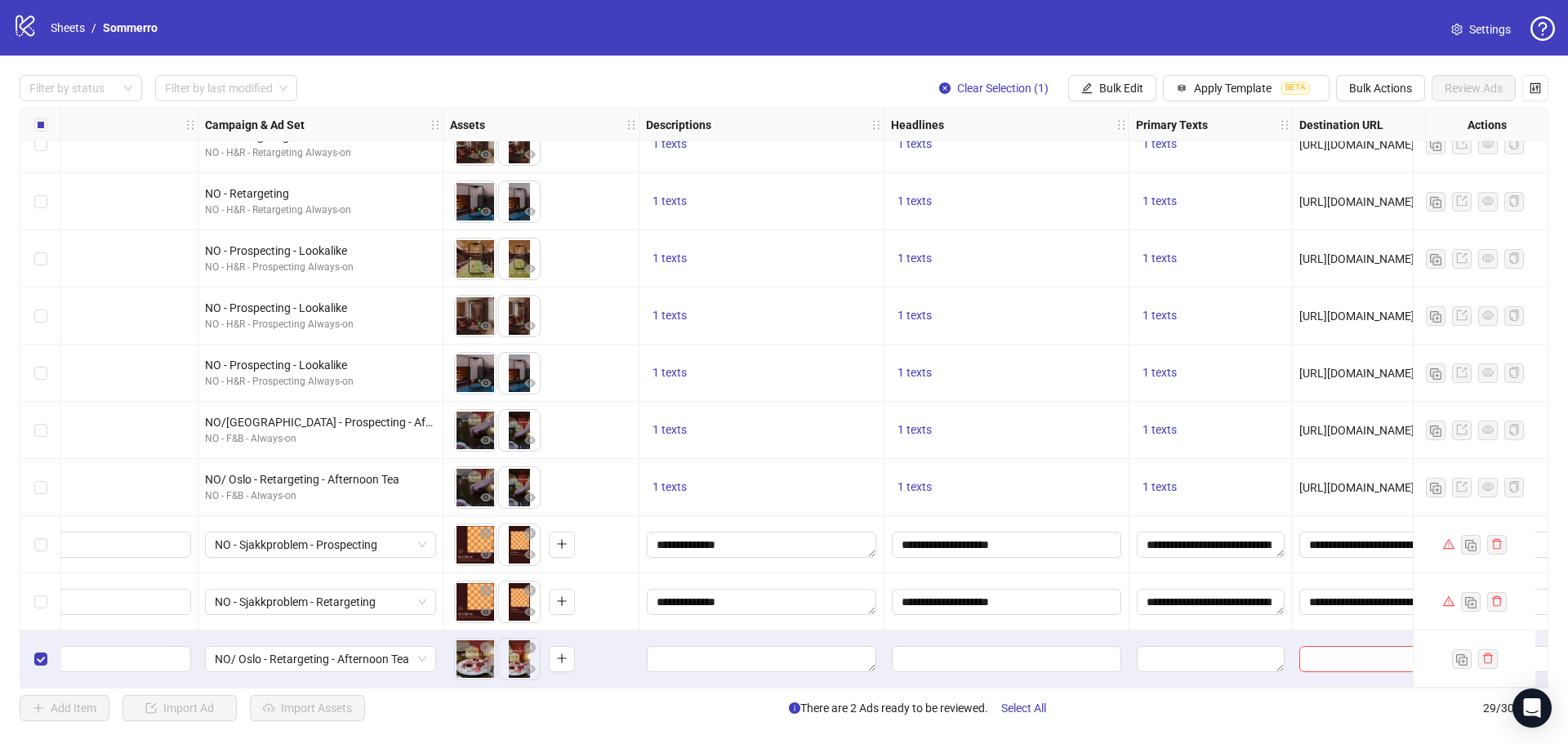
scroll to position [1118, 351]
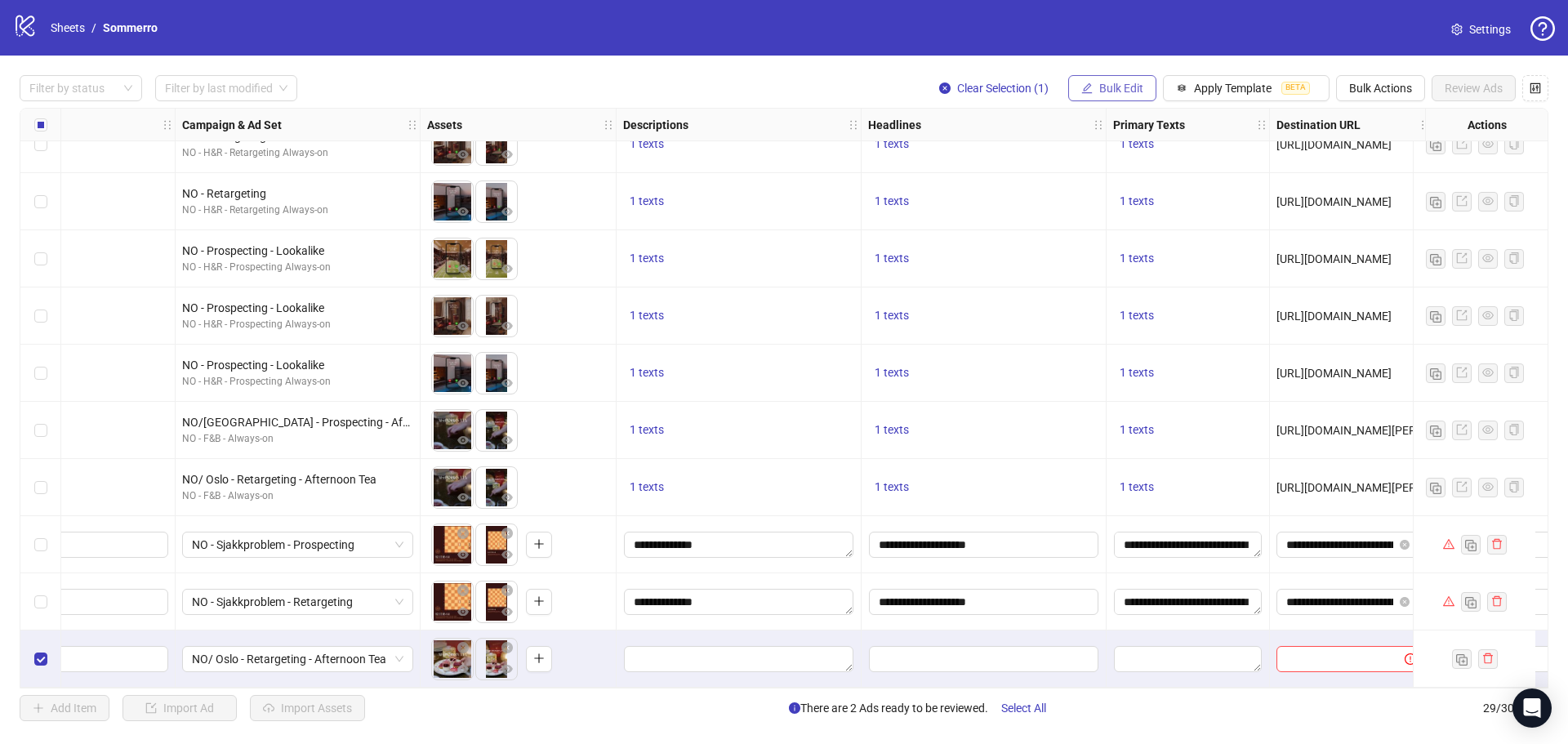
click at [1138, 93] on span "Bulk Edit" at bounding box center [1121, 89] width 44 height 13
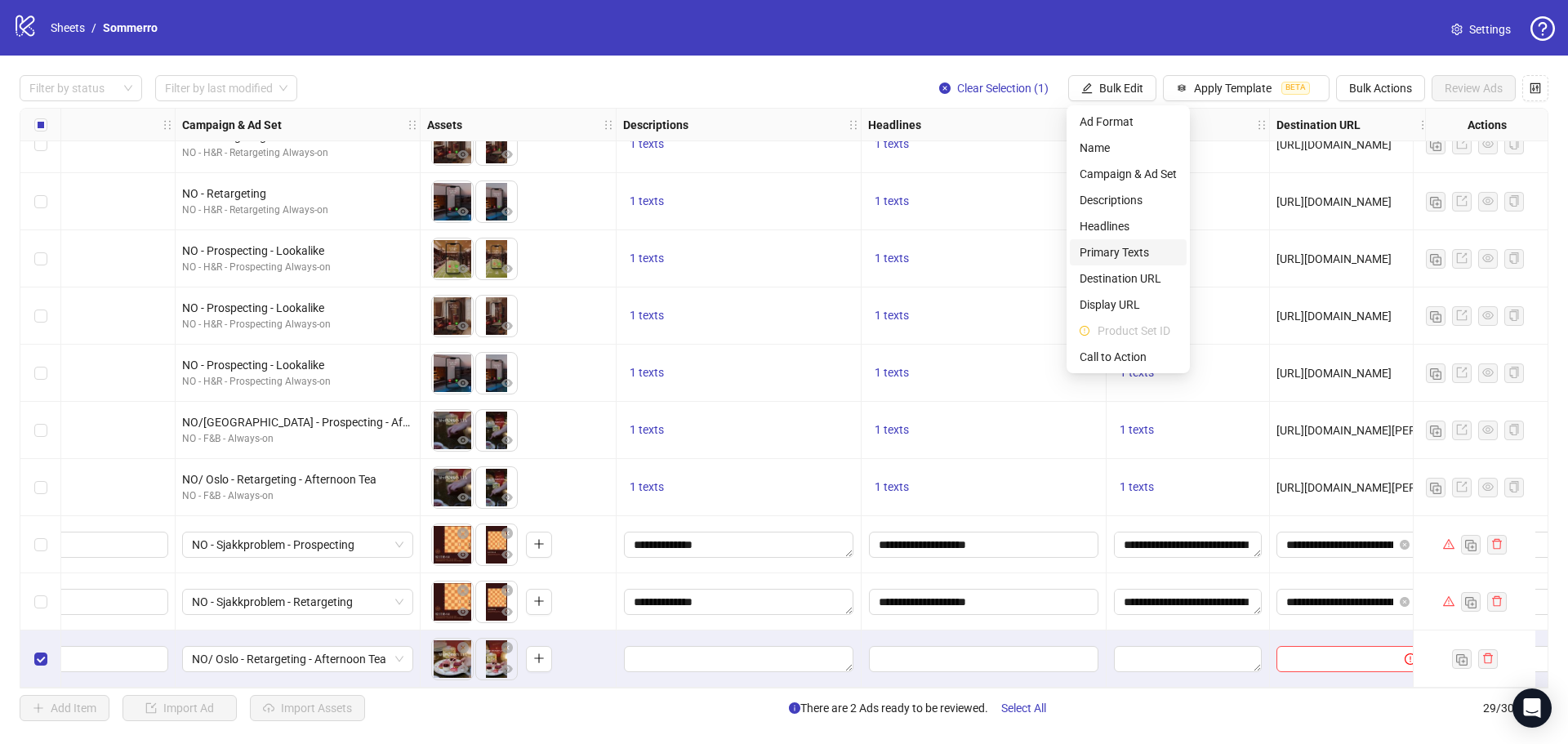
click at [1127, 251] on span "Primary Texts" at bounding box center [1128, 252] width 97 height 18
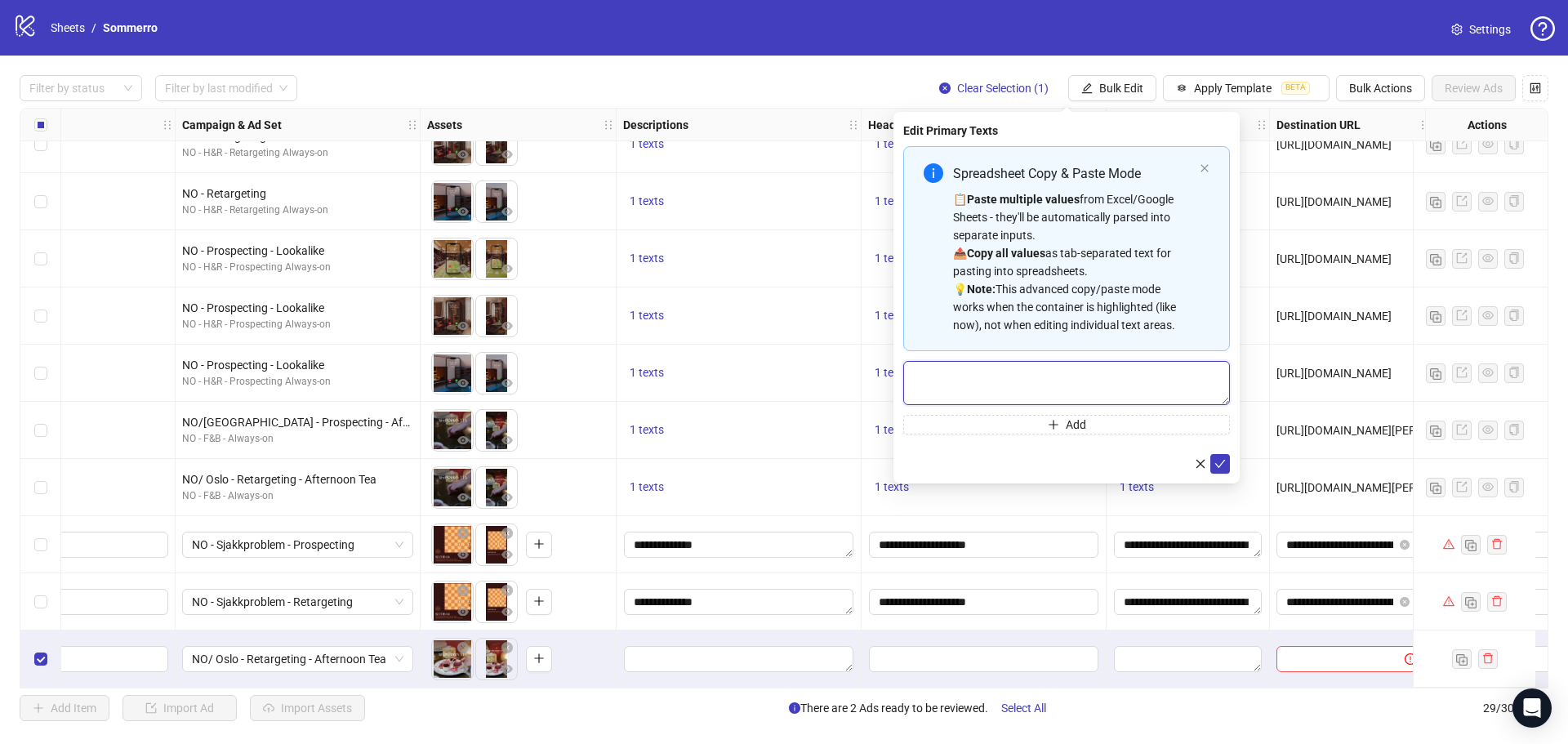
click at [947, 397] on textarea "Multi-text input container - paste or copy values" at bounding box center [1066, 382] width 326 height 44
paste textarea "**********"
type textarea "**********"
click at [1218, 468] on span "submit" at bounding box center [1220, 464] width 11 height 13
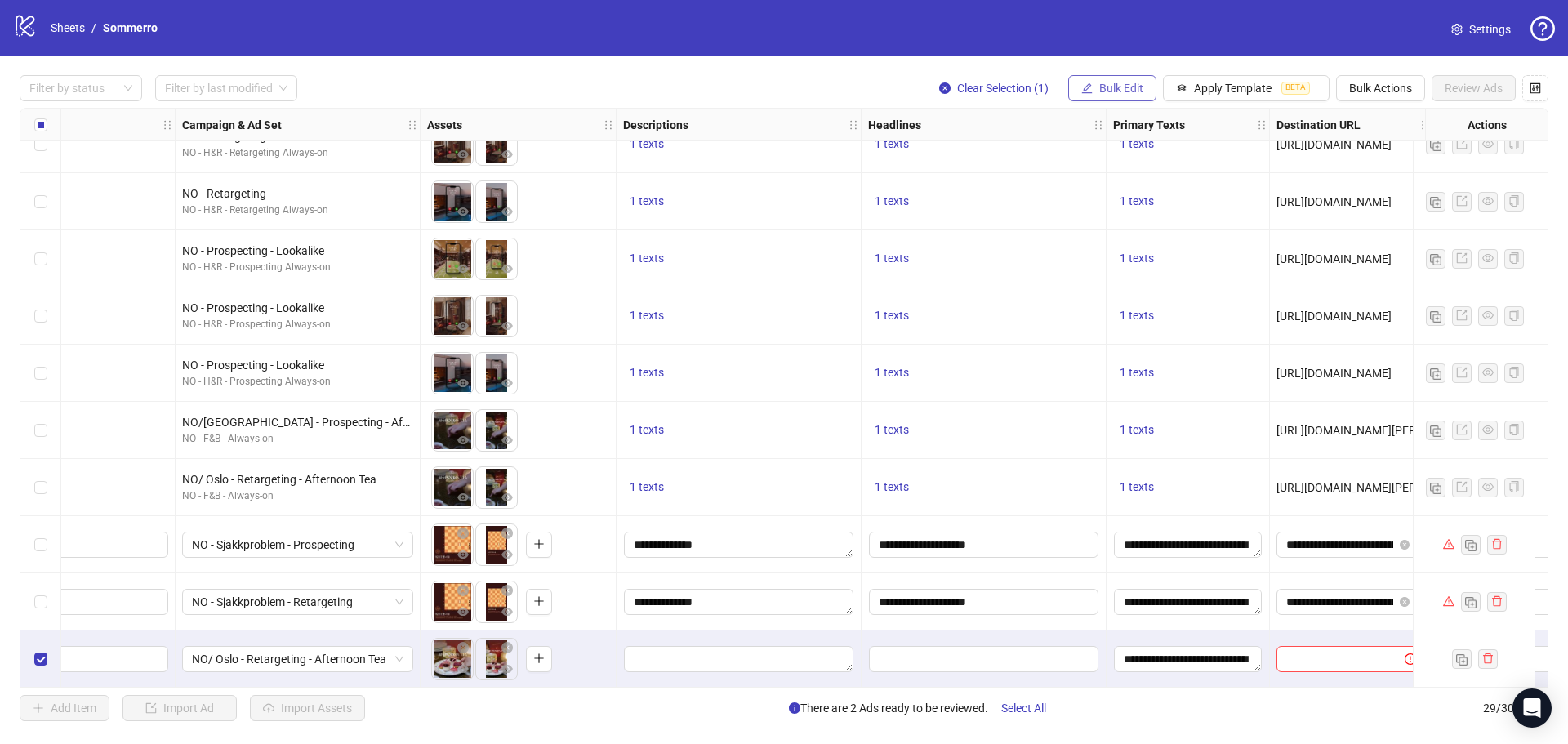
click at [1115, 82] on span "Bulk Edit" at bounding box center [1121, 89] width 44 height 13
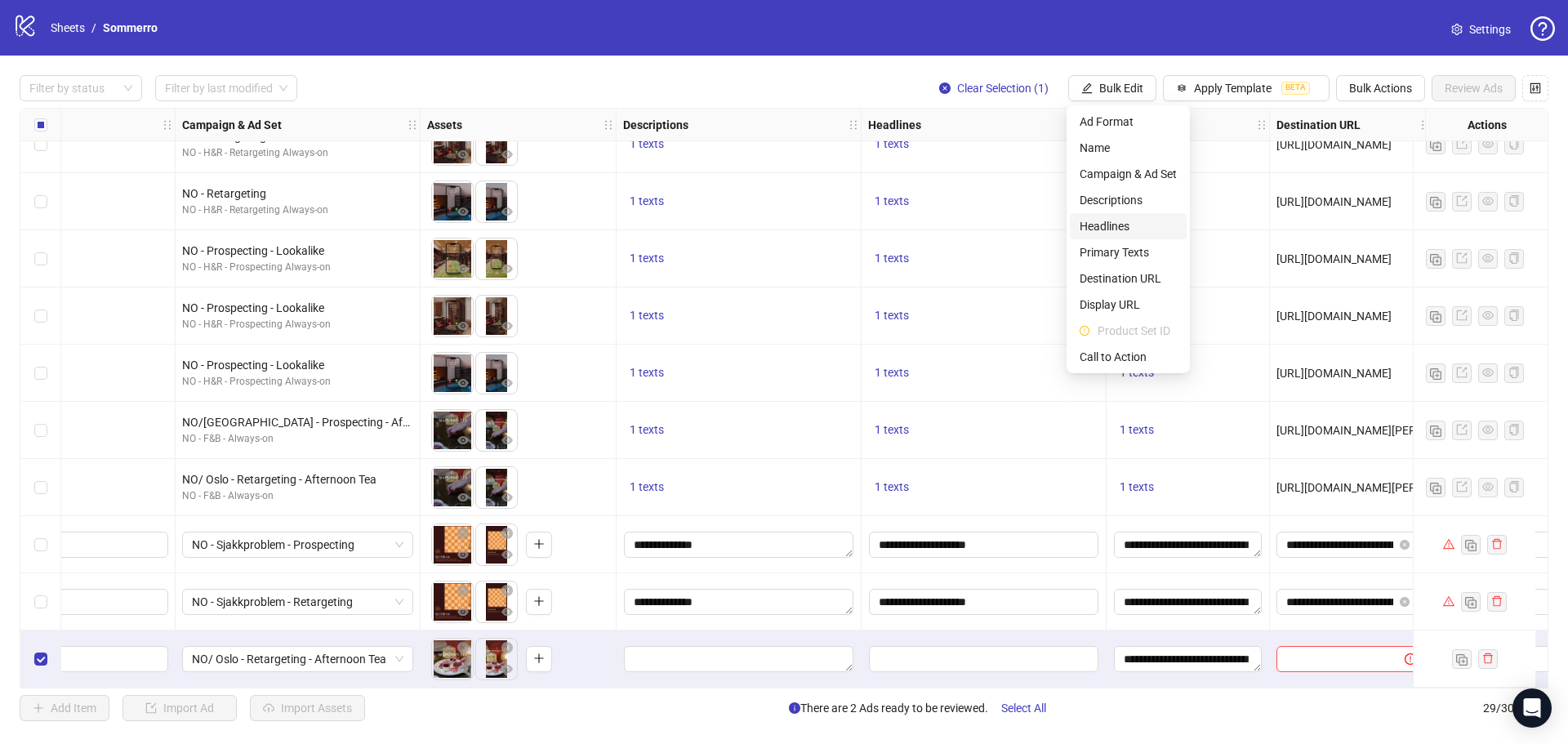
click at [1116, 226] on span "Headlines" at bounding box center [1128, 226] width 97 height 18
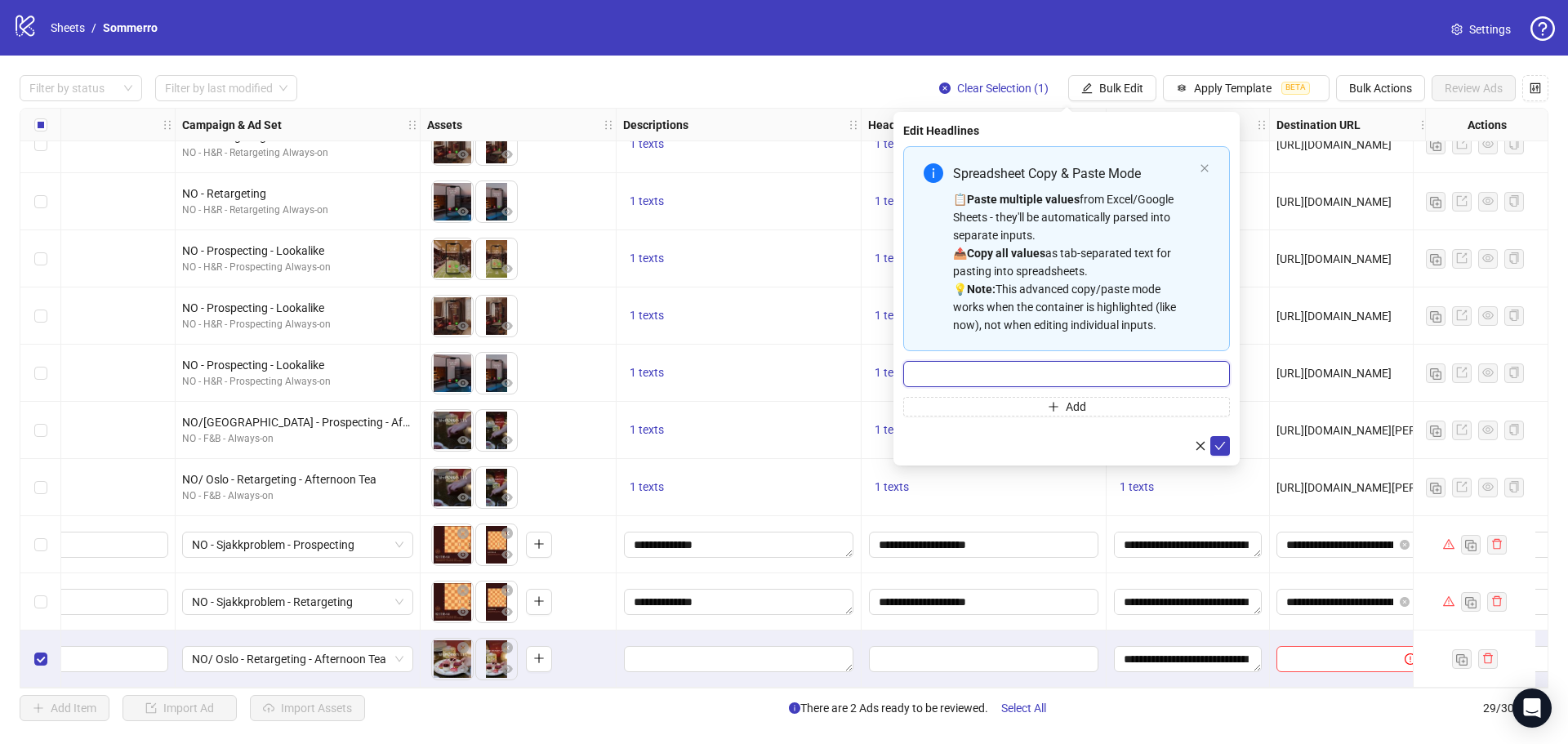
click at [1018, 372] on input "Multi-input container - paste or copy values" at bounding box center [1066, 373] width 326 height 26
paste input "**********"
type input "**********"
click at [1236, 453] on div "**********" at bounding box center [1066, 288] width 346 height 354
click at [1218, 446] on icon "check" at bounding box center [1220, 445] width 11 height 11
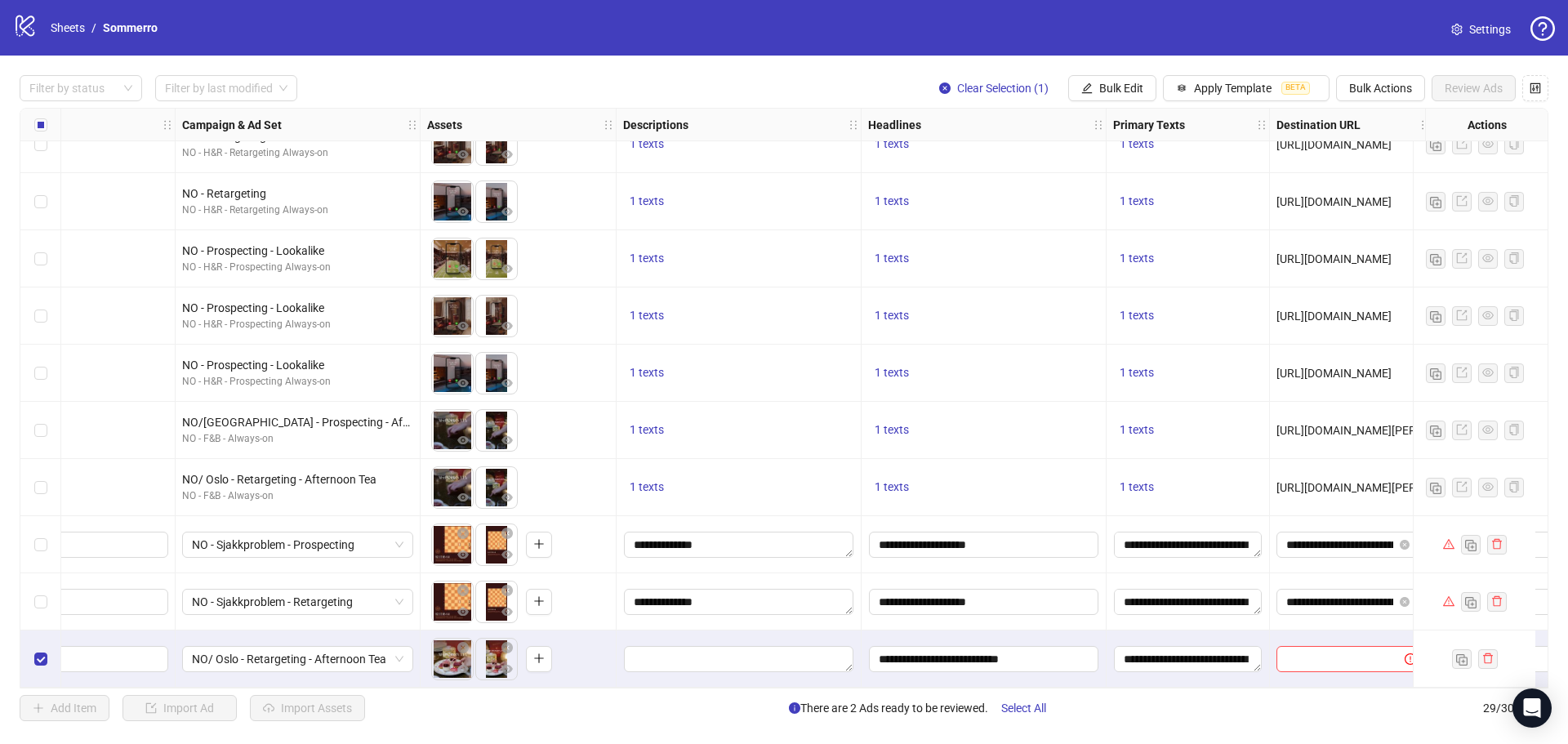
drag, startPoint x: 982, startPoint y: 689, endPoint x: 1041, endPoint y: 690, distance: 59.0
click at [1041, 690] on div "Filter by status Filter by last modified Clear Selection (1) Bulk Edit Apply Te…" at bounding box center [784, 398] width 1568 height 685
click at [1047, 682] on div "Ad Format Ad Name Campaign & Ad Set Assets Descriptions Headlines Primary Texts…" at bounding box center [784, 398] width 1529 height 581
click at [1109, 88] on span "Bulk Edit" at bounding box center [1121, 89] width 44 height 13
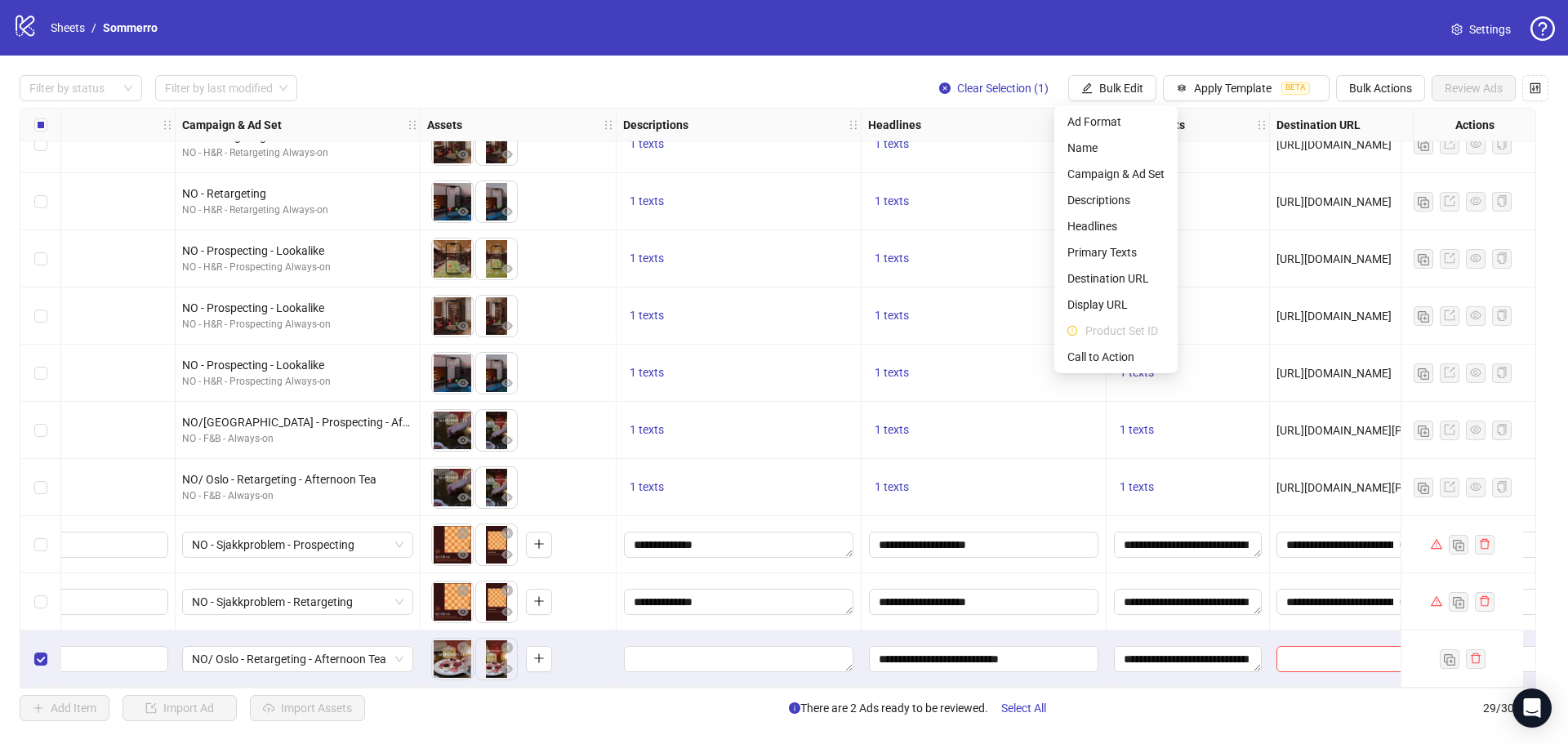
click at [1209, 711] on div "Add Item Import Ad Import Assets There are 2 Ads ready to be reviewed. Select A…" at bounding box center [784, 708] width 1529 height 26
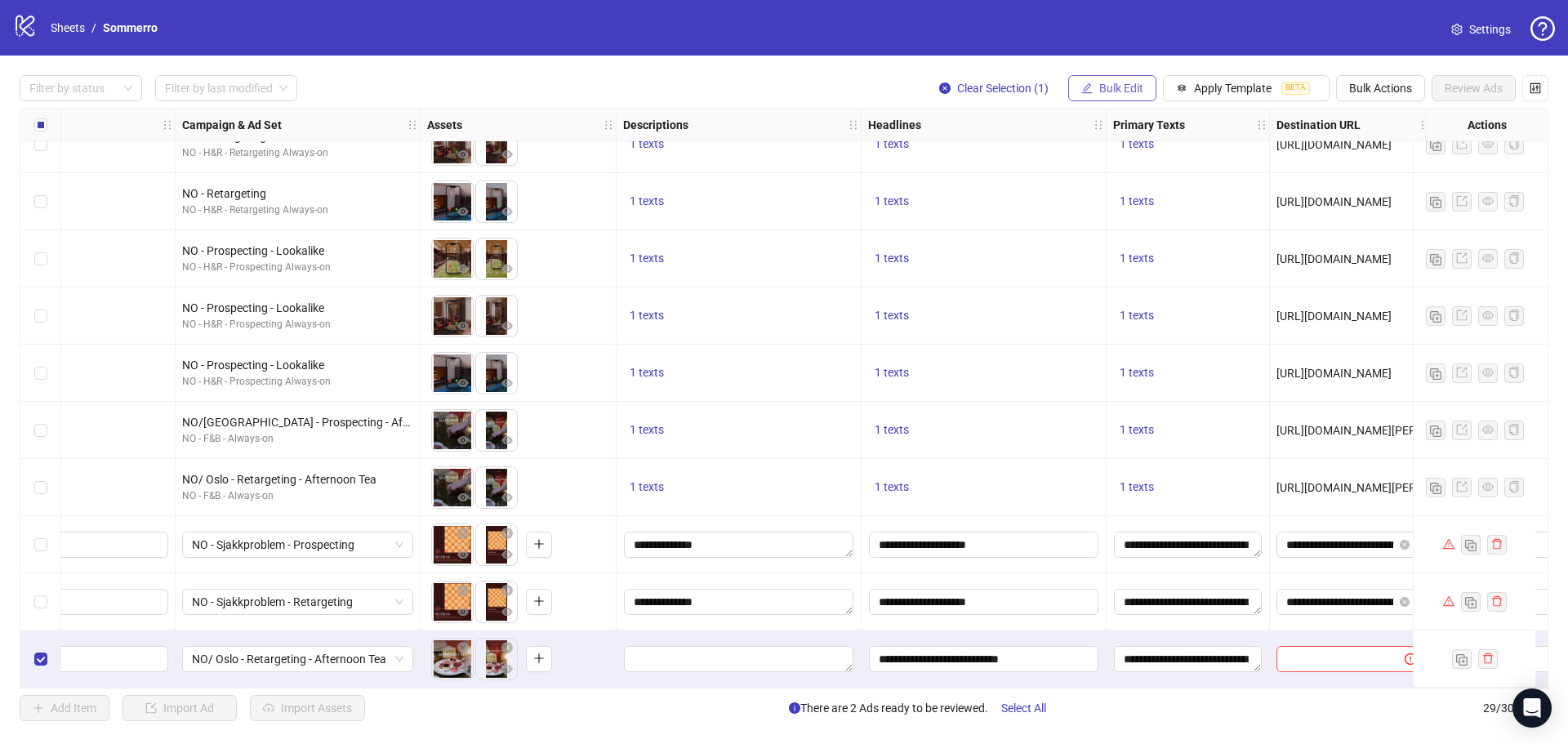
click at [1133, 82] on span "Bulk Edit" at bounding box center [1121, 89] width 44 height 13
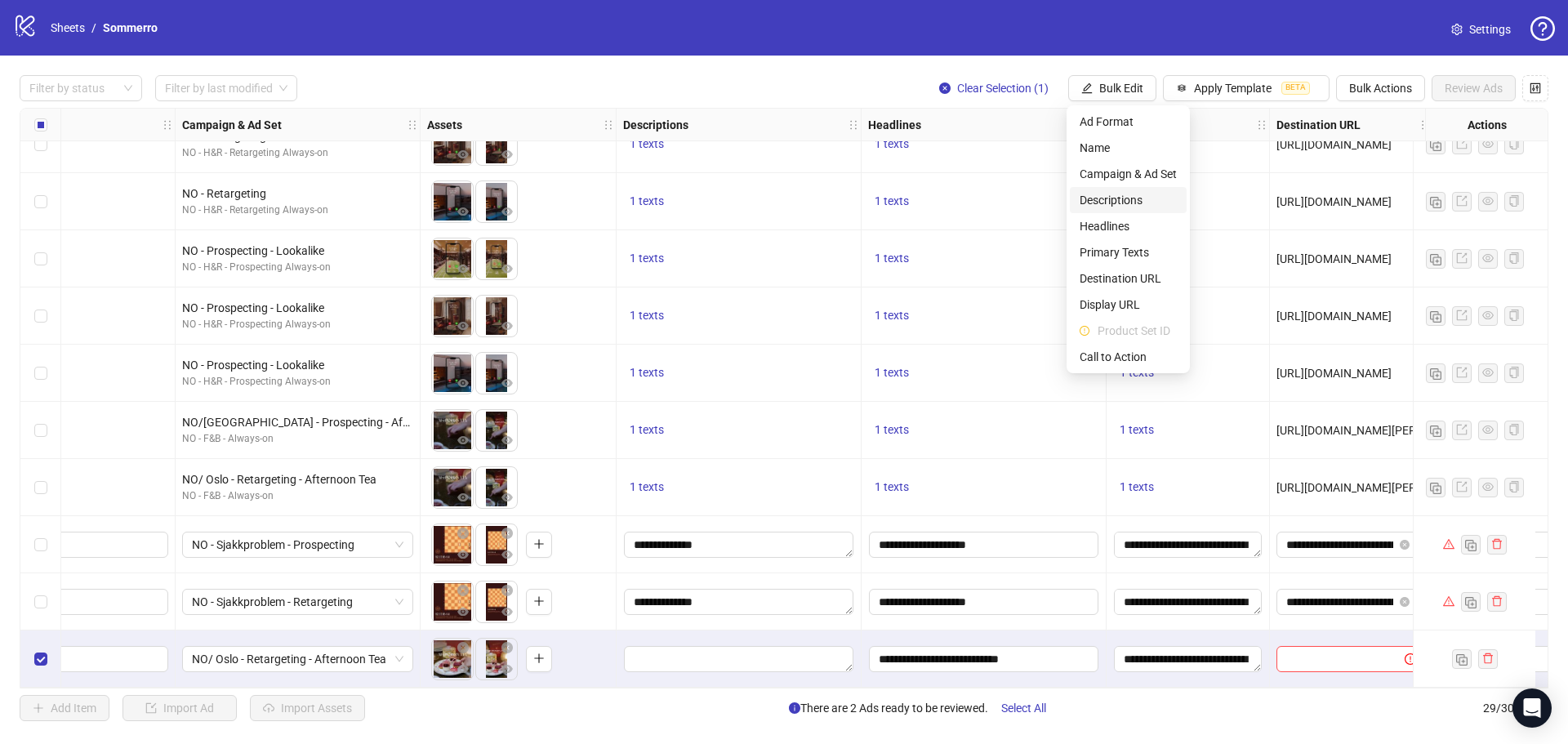
click at [1118, 193] on span "Descriptions" at bounding box center [1128, 199] width 97 height 18
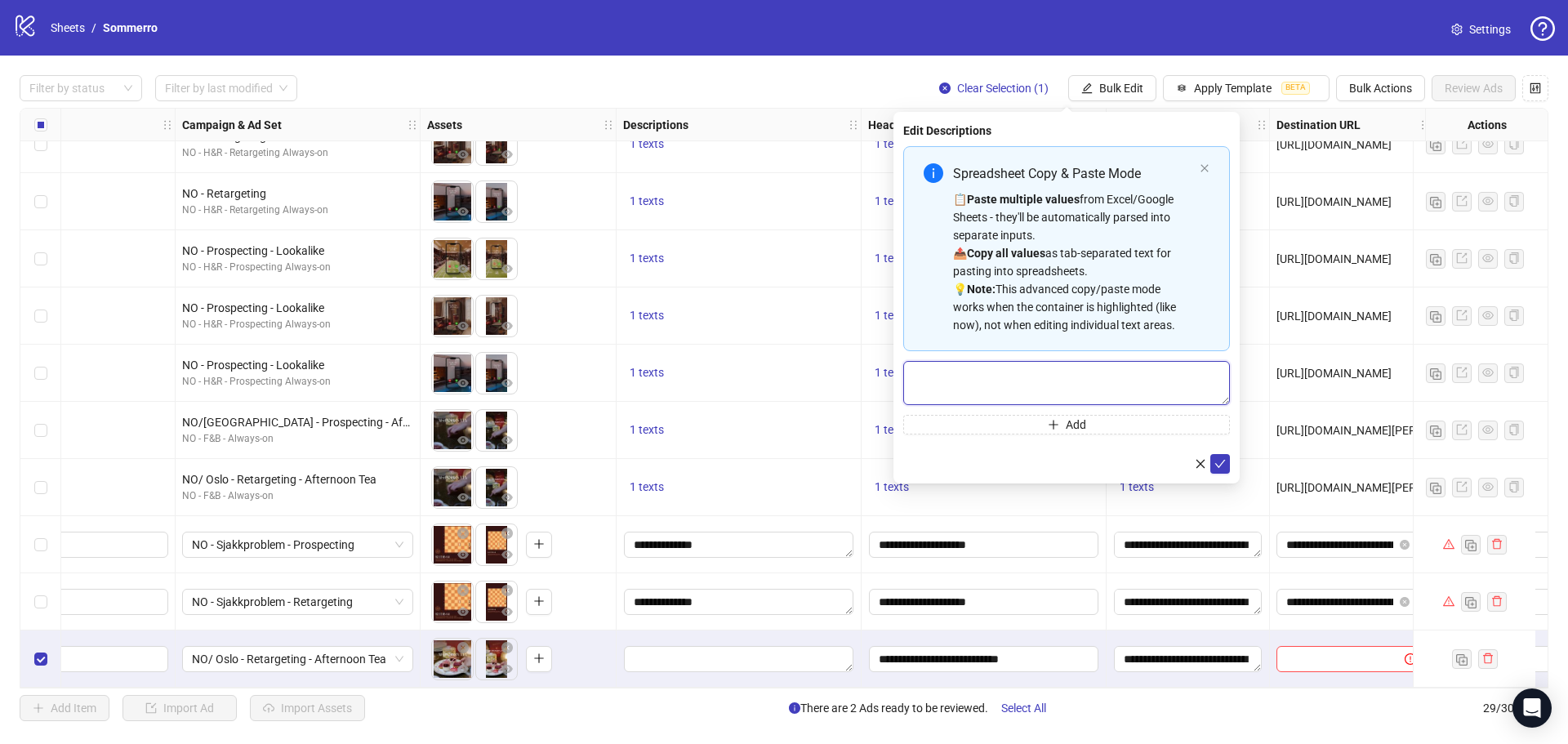
click at [1005, 388] on textarea "Multi-text input container - paste or copy values" at bounding box center [1066, 382] width 326 height 44
paste textarea "**********"
type textarea "**********"
click at [1223, 463] on icon "check" at bounding box center [1220, 464] width 11 height 11
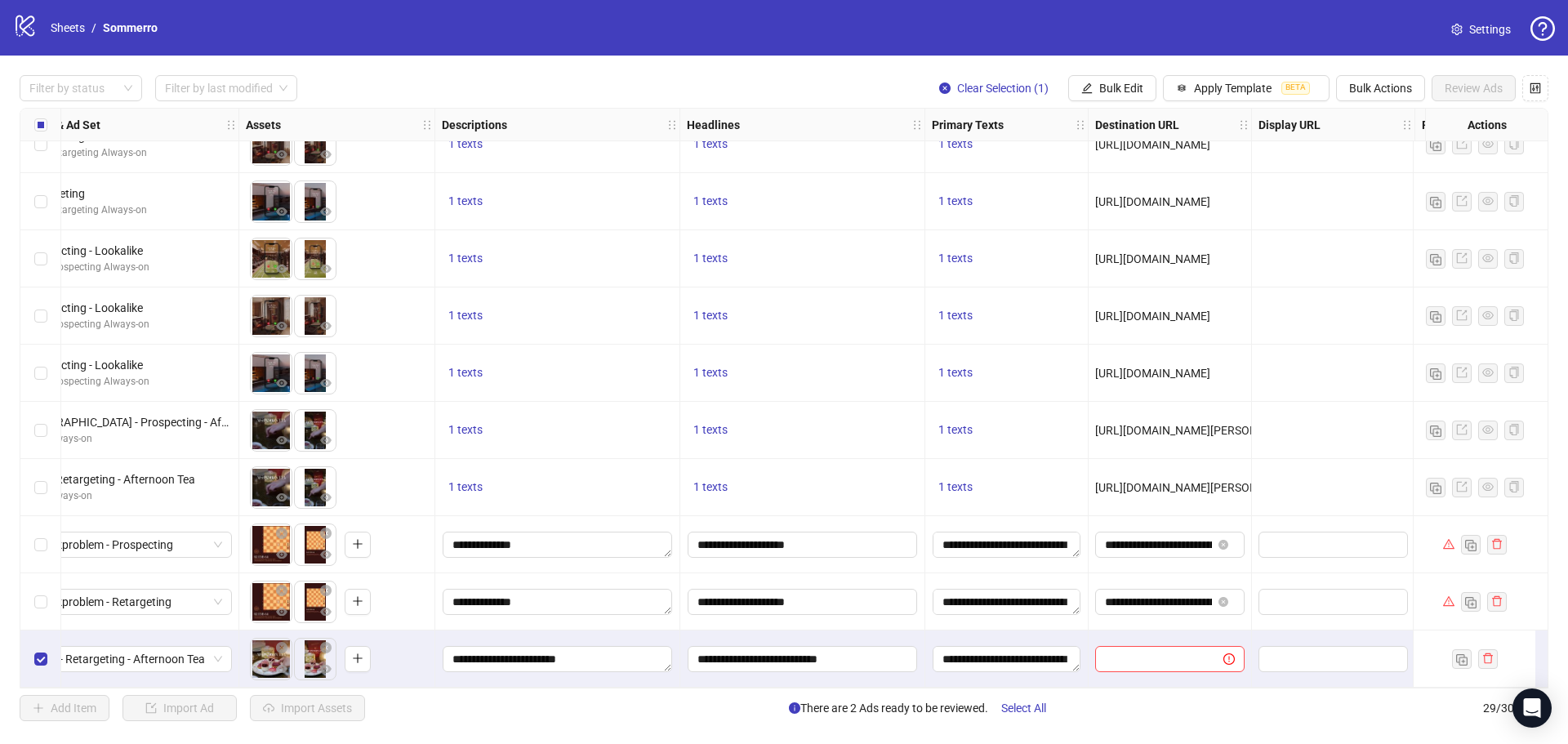
scroll to position [1118, 559]
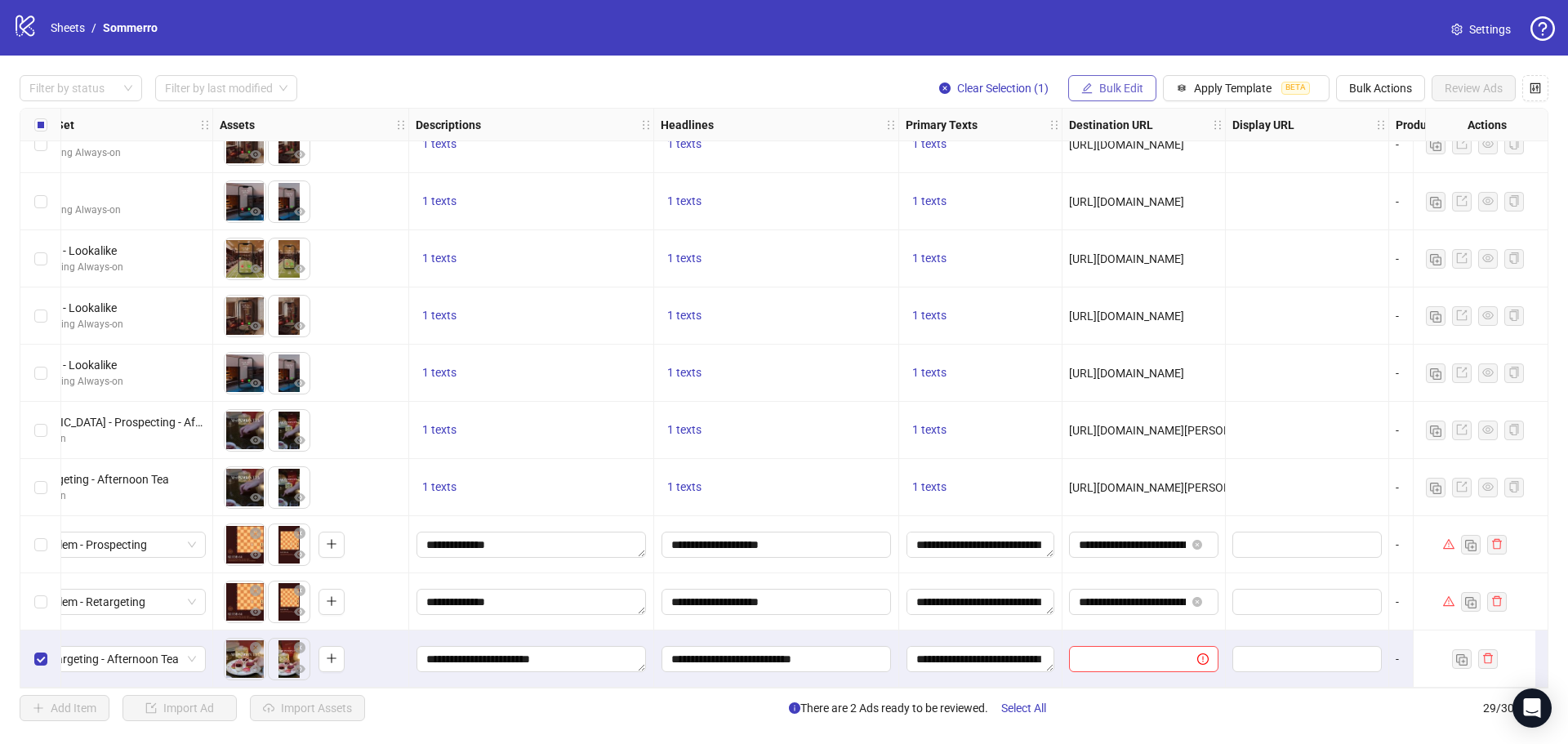
click at [1118, 90] on span "Bulk Edit" at bounding box center [1121, 89] width 44 height 13
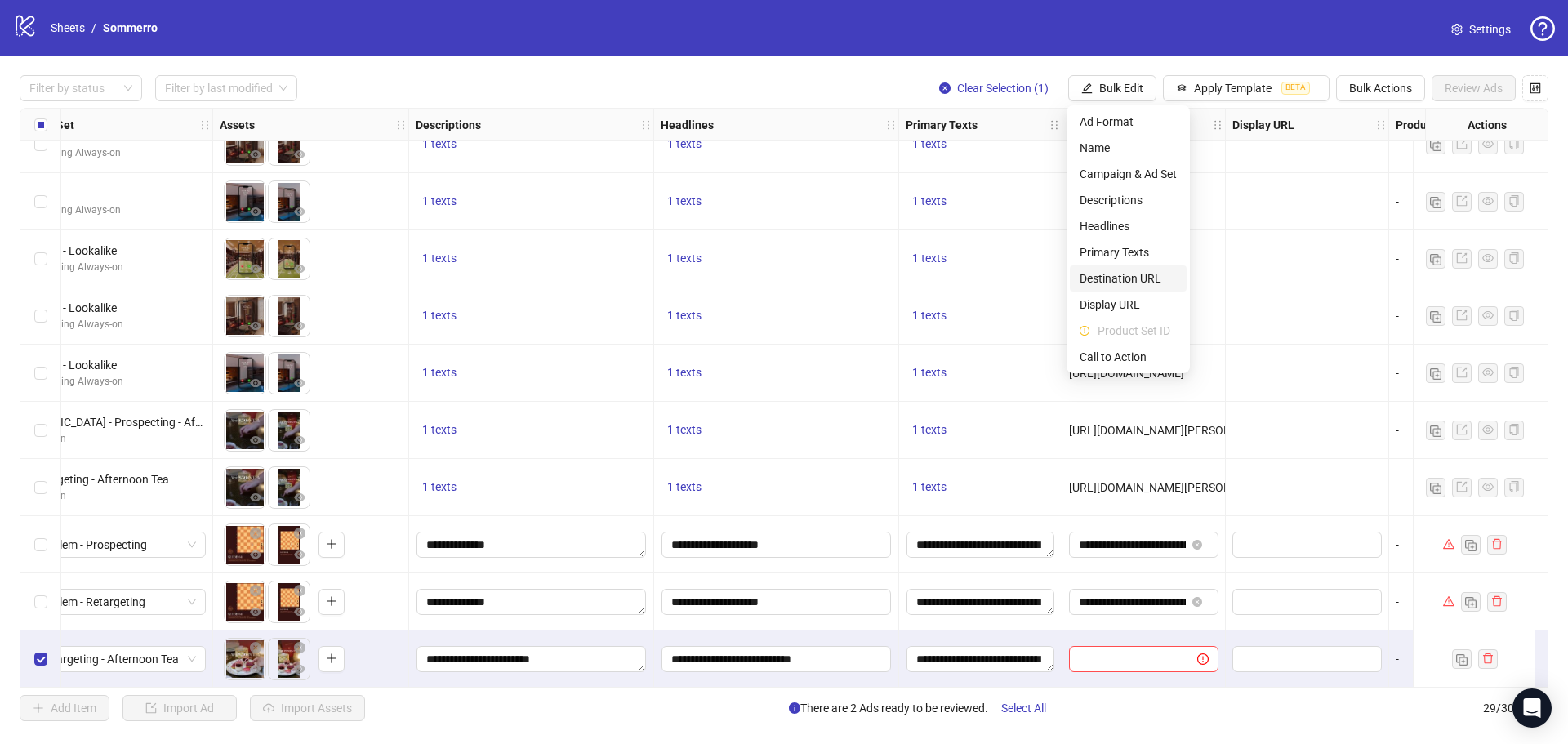
click at [1158, 270] on span "Destination URL" at bounding box center [1128, 279] width 97 height 18
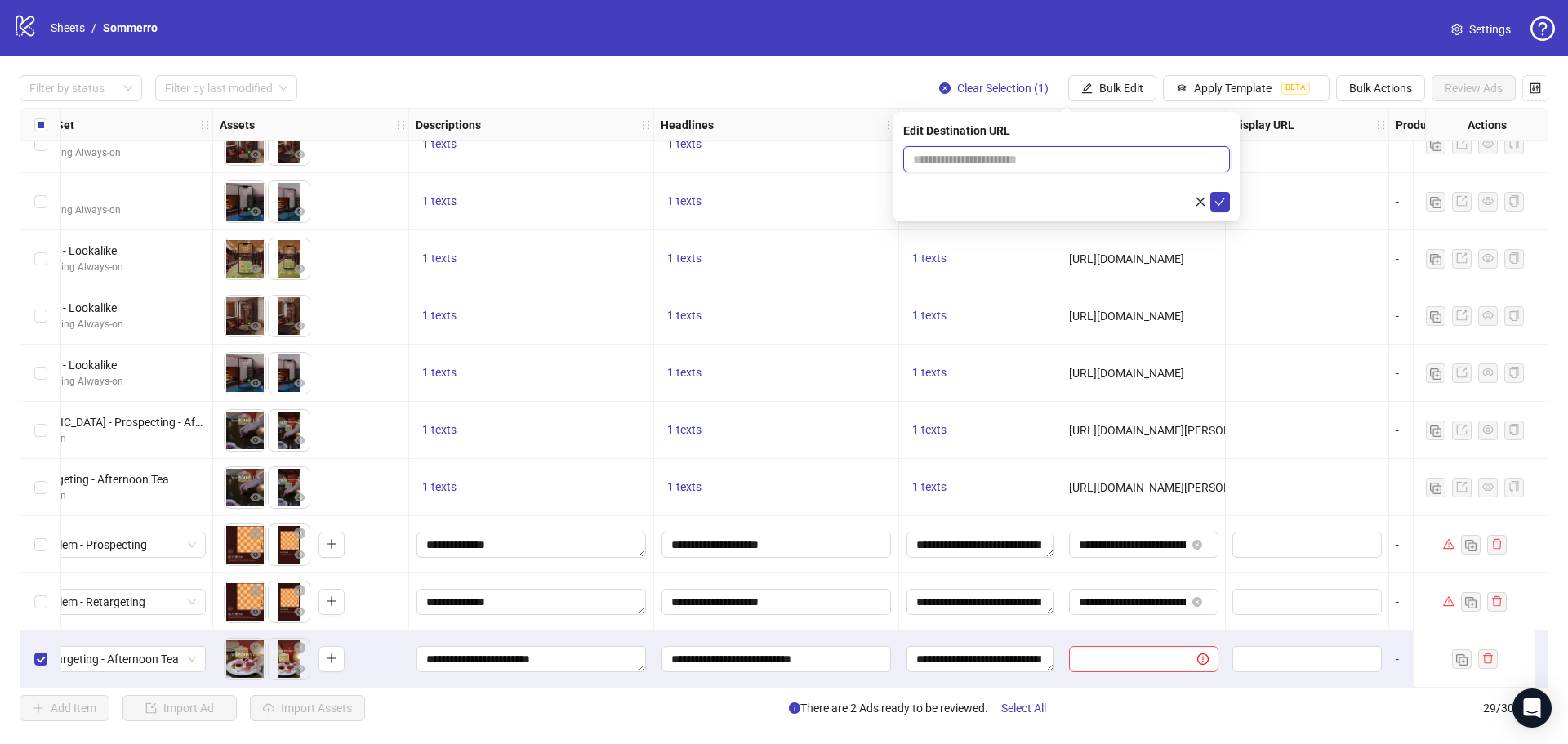
click at [1001, 162] on input "text" at bounding box center [1060, 159] width 294 height 18
paste input "**********"
type input "**********"
click at [1217, 207] on span "submit" at bounding box center [1220, 202] width 11 height 13
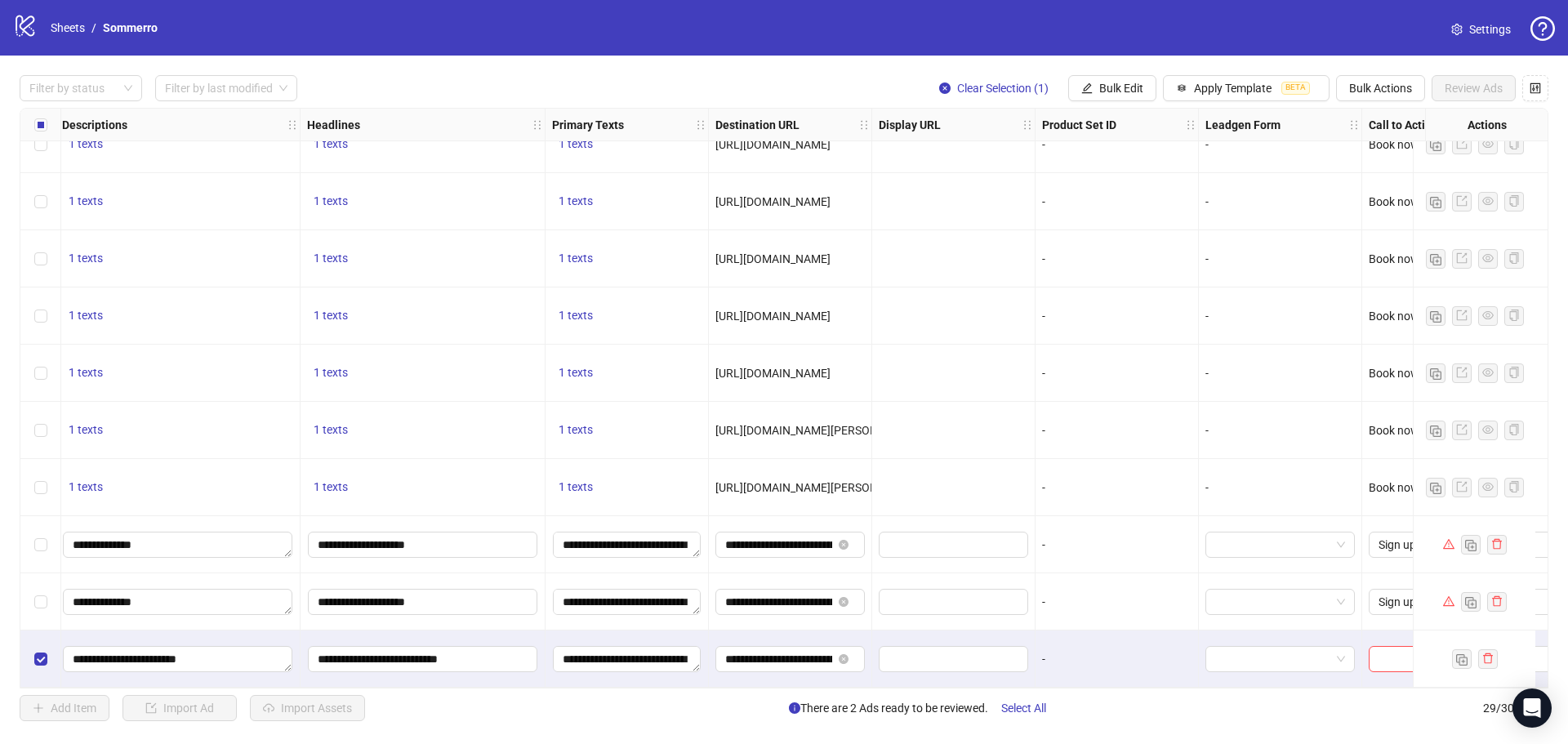
scroll to position [1118, 1048]
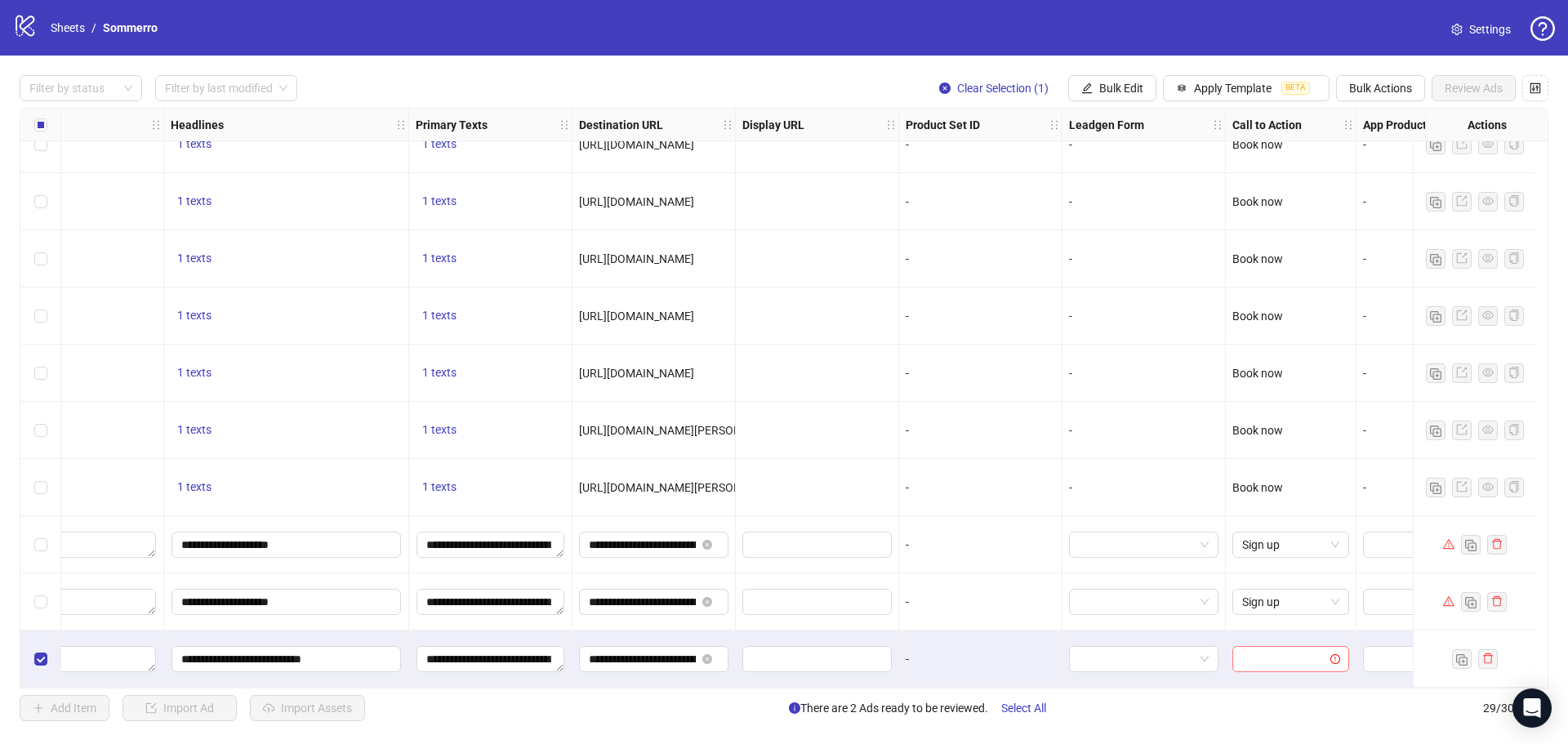
click at [1287, 657] on input "search" at bounding box center [1283, 659] width 82 height 25
click at [1278, 486] on div "Book now" at bounding box center [1290, 488] width 91 height 18
click at [1140, 742] on div "logo/logo-mobile Sheets / Sommerro Settings Filter by status Filter by last mod…" at bounding box center [784, 372] width 1568 height 744
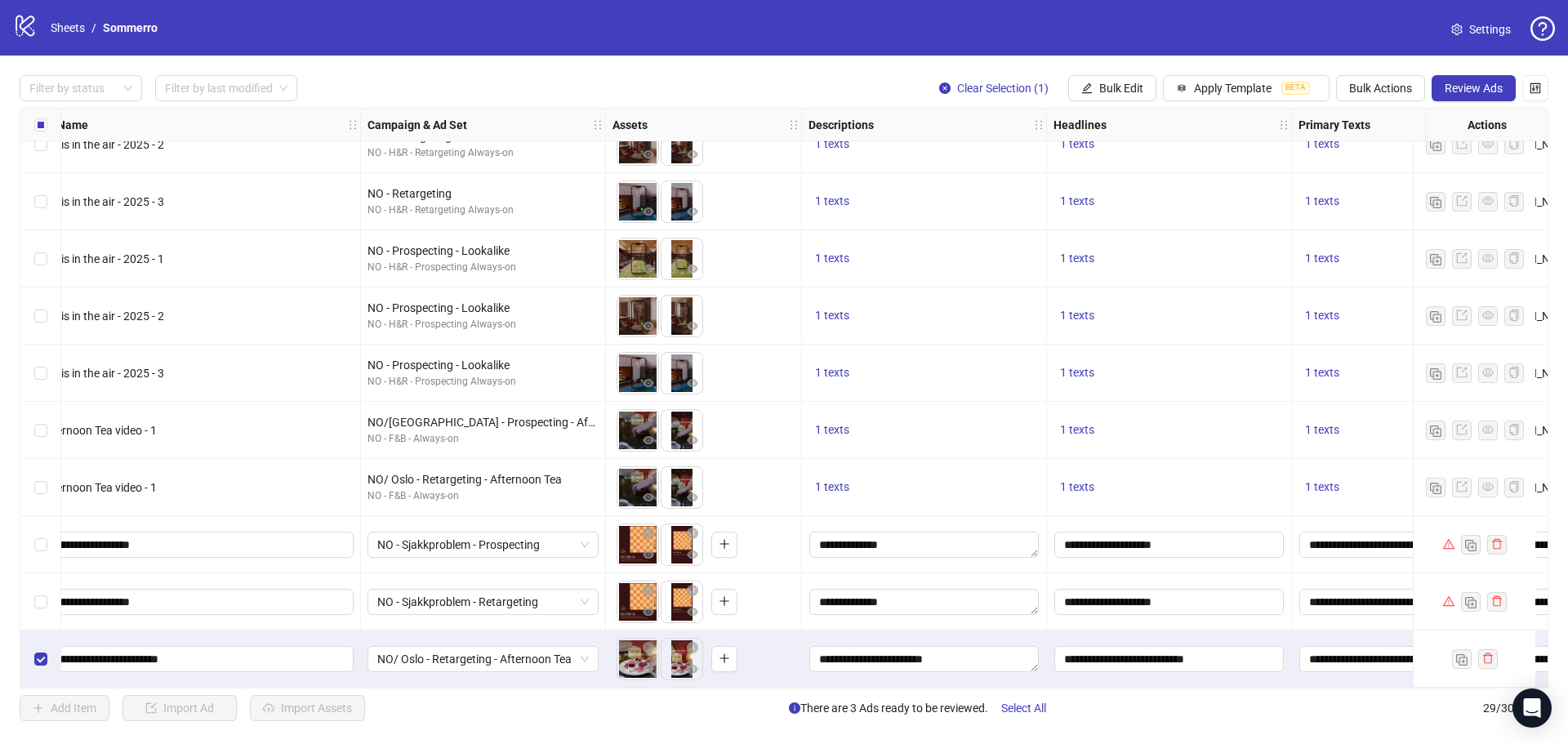
scroll to position [1118, 0]
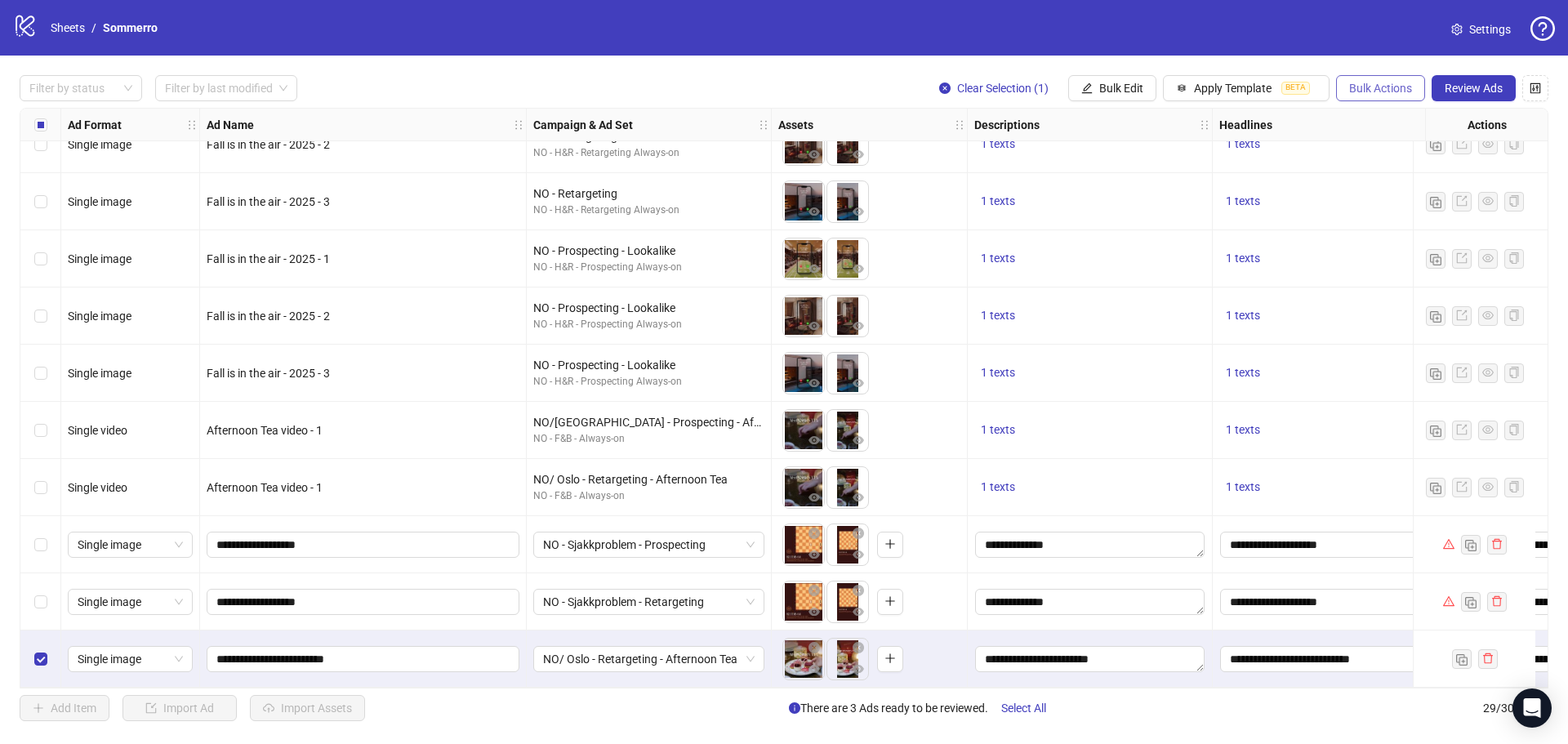
click at [1381, 85] on span "Bulk Actions" at bounding box center [1380, 89] width 63 height 13
click at [1380, 176] on span "Duplicate with assets" at bounding box center [1403, 174] width 112 height 18
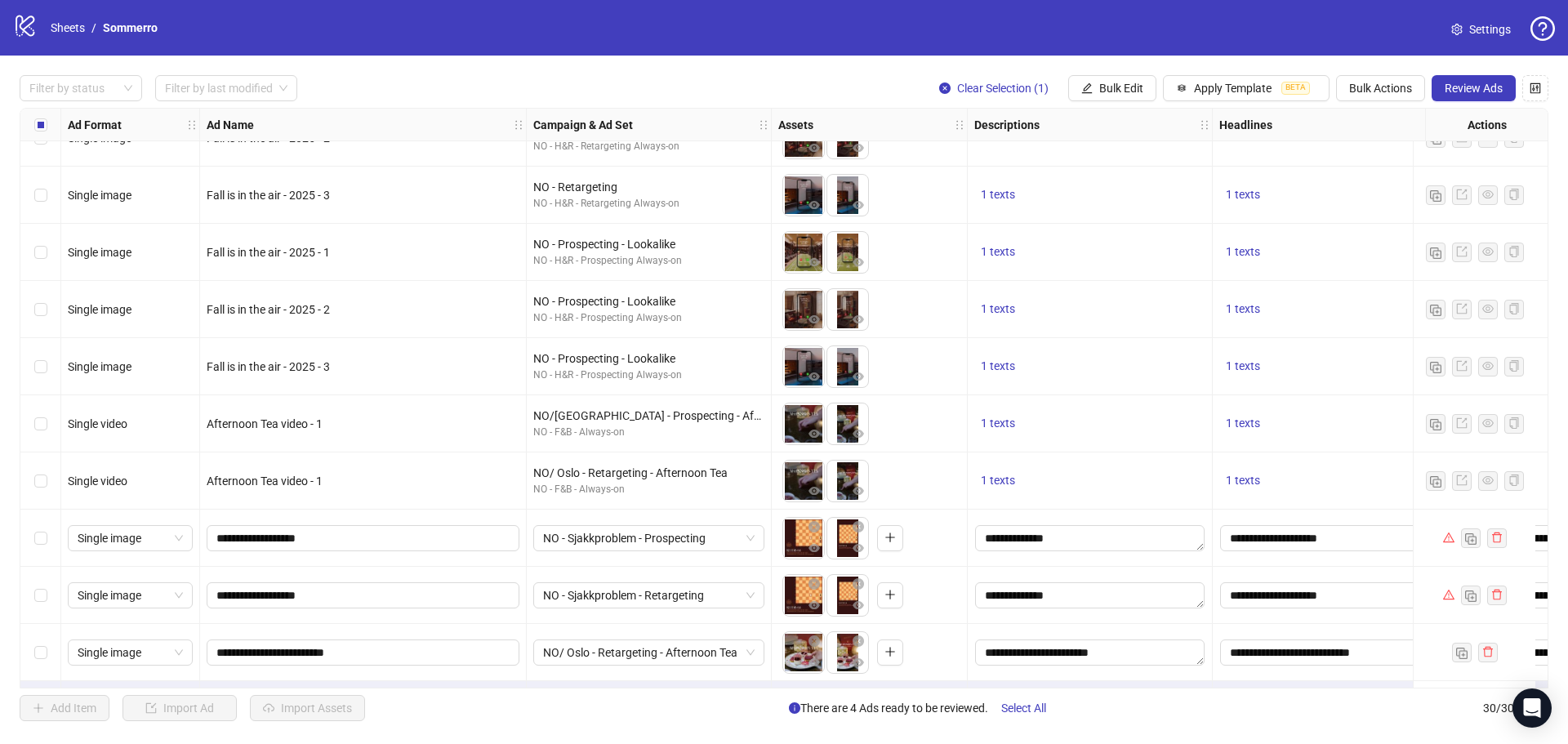
scroll to position [1175, 0]
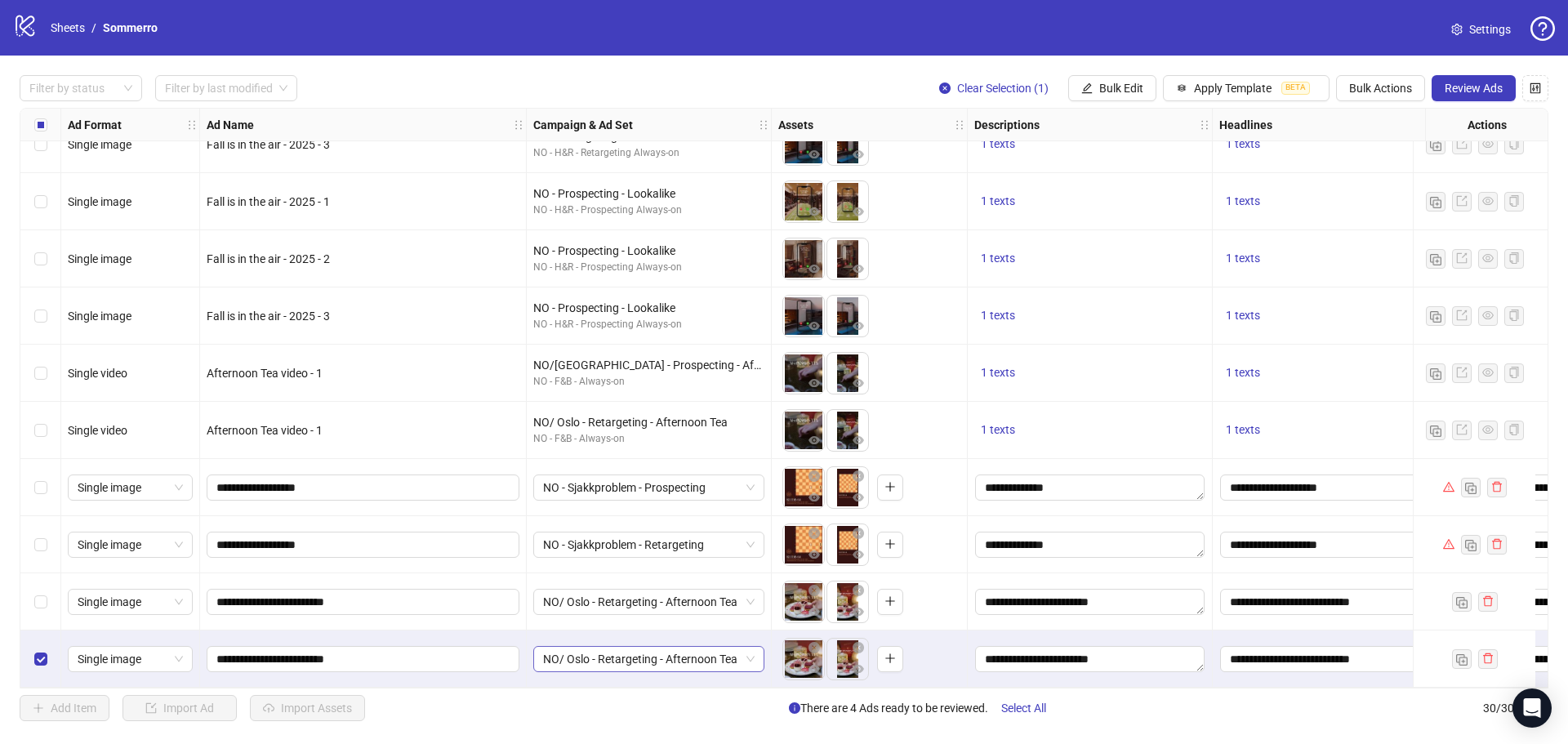
click at [695, 650] on span "NO/ Oslo - Retargeting - Afternoon Tea" at bounding box center [649, 659] width 212 height 25
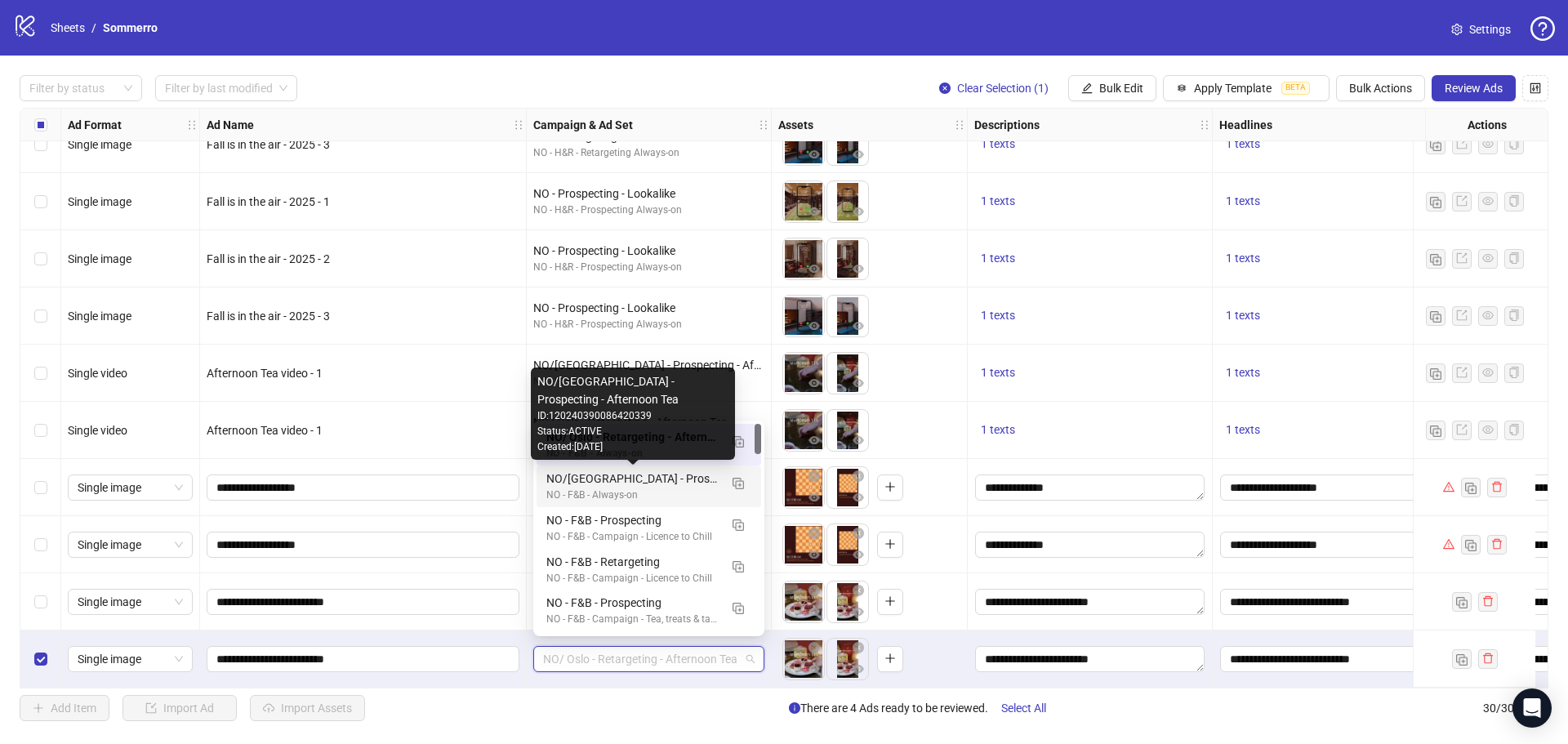
drag, startPoint x: 583, startPoint y: 482, endPoint x: 617, endPoint y: 490, distance: 34.9
click at [583, 482] on div "NO/Oslo - Prospecting - Afternoon Tea" at bounding box center [632, 478] width 173 height 18
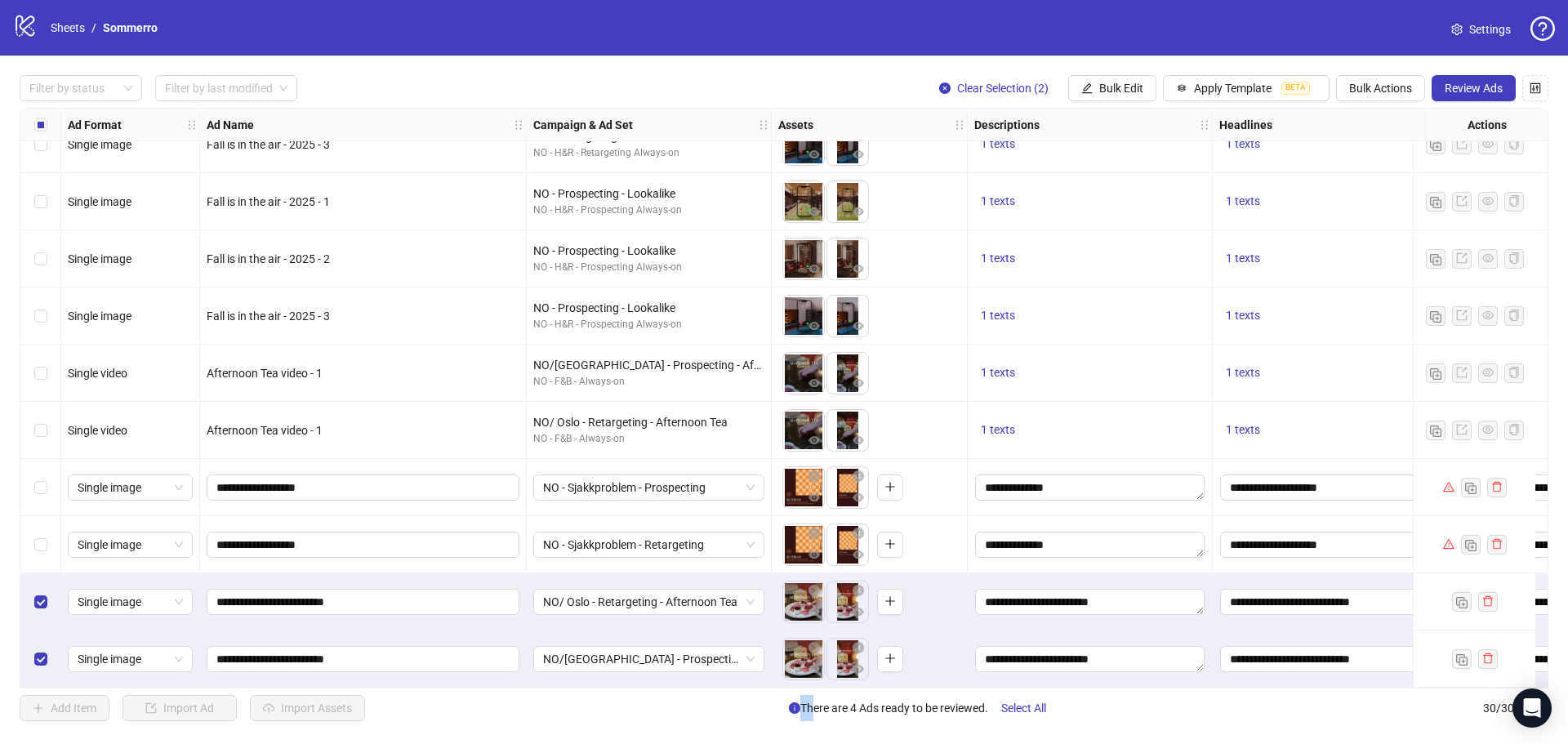
drag, startPoint x: 805, startPoint y: 690, endPoint x: 598, endPoint y: 678, distance: 207.3
click at [609, 685] on div "Filter by status Filter by last modified Clear Selection (2) Bulk Edit Apply Te…" at bounding box center [784, 398] width 1568 height 685
click at [671, 718] on div "Add Item Import Ad Import Assets There are 4 Ads ready to be reviewed. Select A…" at bounding box center [784, 708] width 1529 height 26
click at [658, 710] on div "Add Item Import Ad Import Assets There are 4 Ads ready to be reviewed. Select A…" at bounding box center [784, 708] width 1529 height 26
click at [872, 681] on div "To pick up a draggable item, press the space bar. While dragging, use the arrow…" at bounding box center [869, 659] width 196 height 57
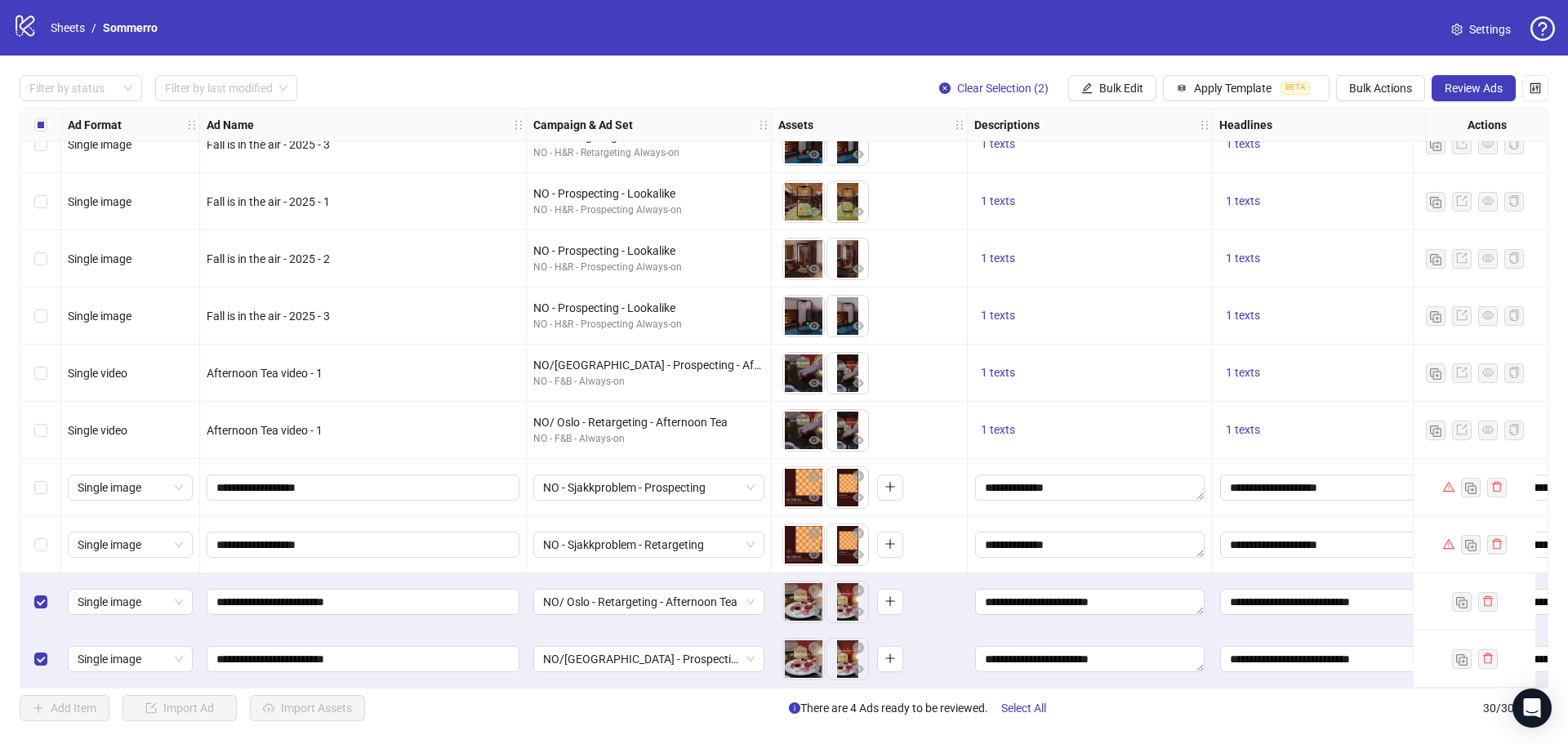
click at [686, 716] on div "Add Item Import Ad Import Assets There are 4 Ads ready to be reviewed. Select A…" at bounding box center [784, 708] width 1529 height 26
click at [1288, 726] on div "Filter by status Filter by last modified Clear Selection (2) Bulk Edit Apply Te…" at bounding box center [784, 398] width 1568 height 685
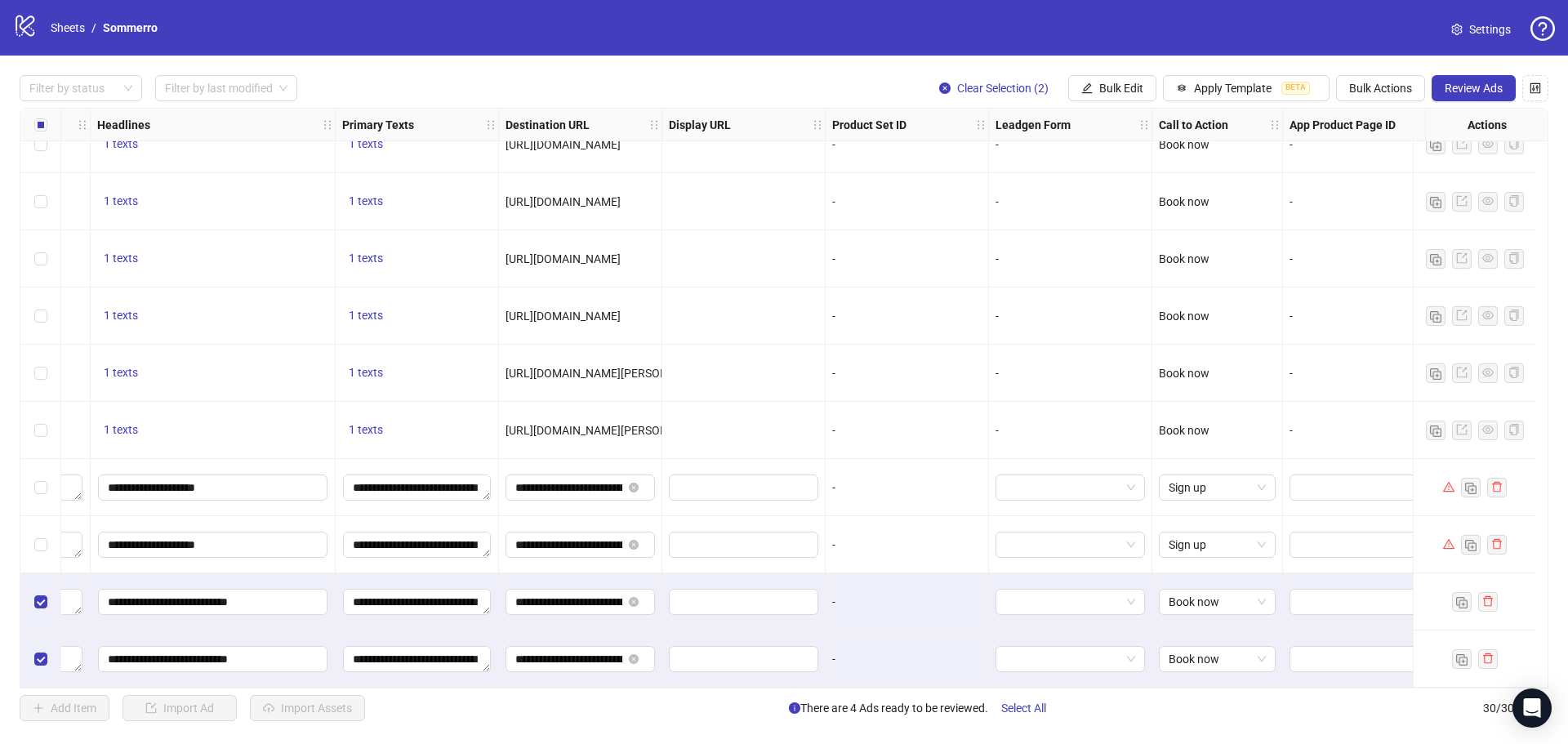
scroll to position [1175, 1155]
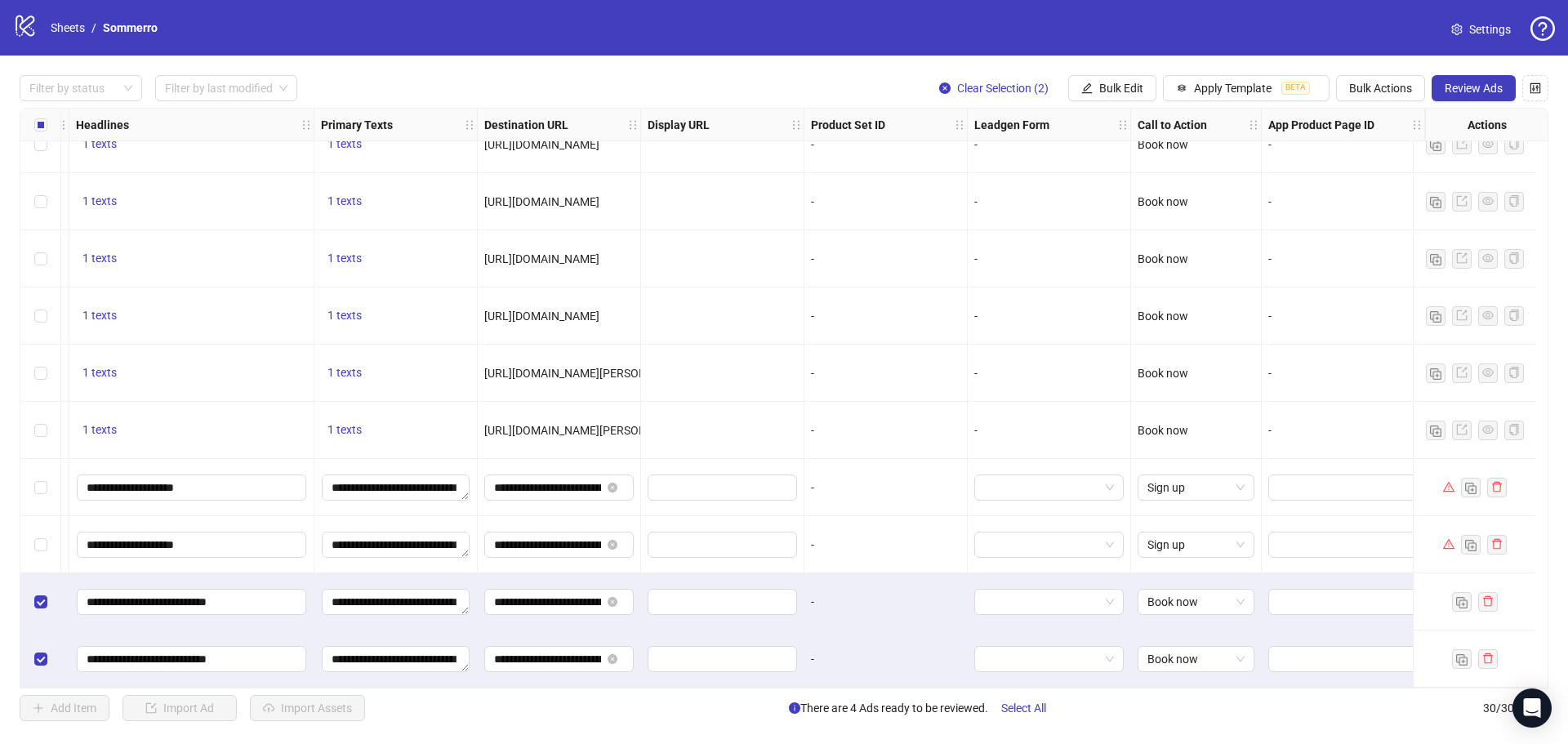
drag, startPoint x: 1342, startPoint y: 690, endPoint x: 1099, endPoint y: 692, distance: 243.0
click at [1099, 692] on div "Filter by status Filter by last modified Clear Selection (2) Bulk Edit Apply Te…" at bounding box center [784, 398] width 1568 height 685
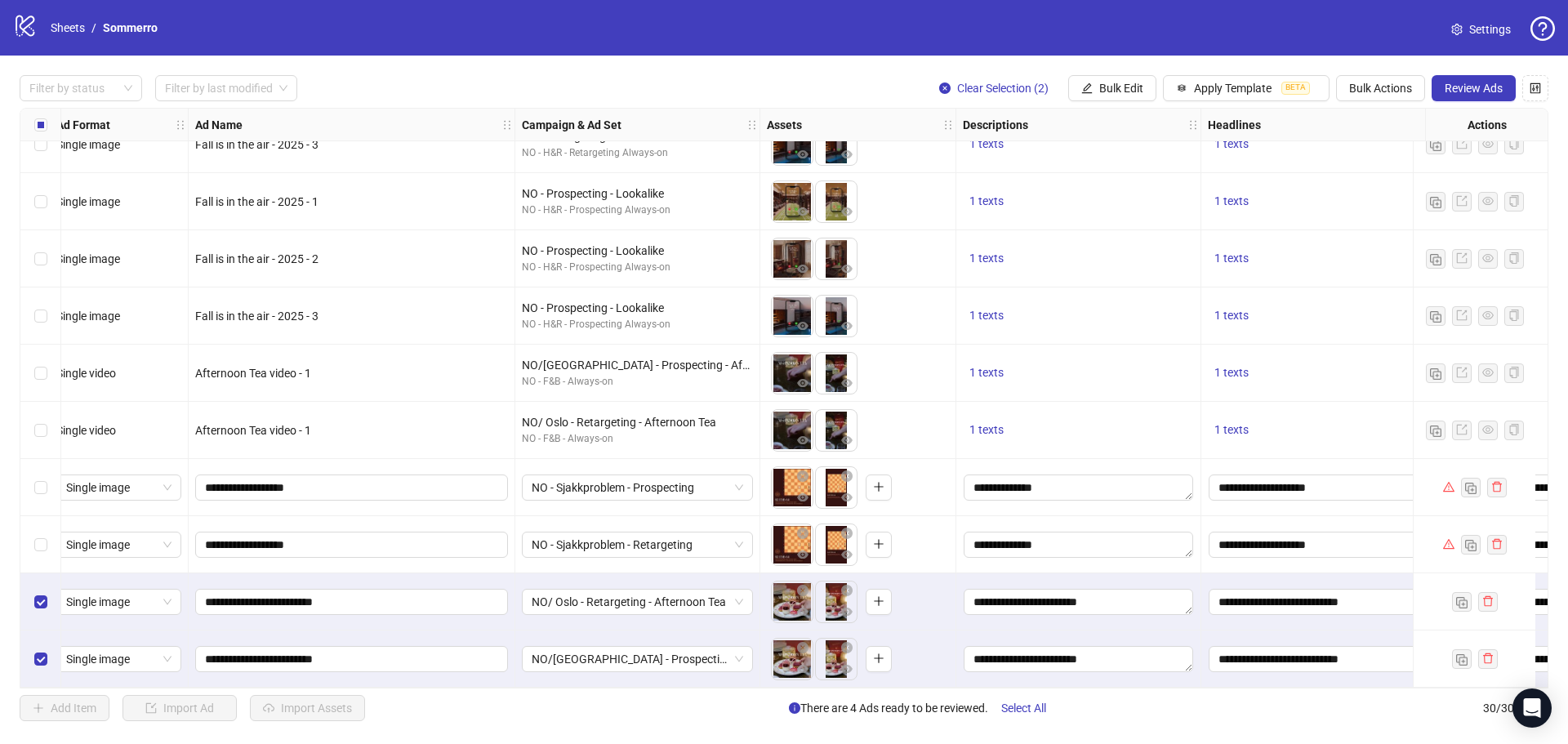
scroll to position [1175, 0]
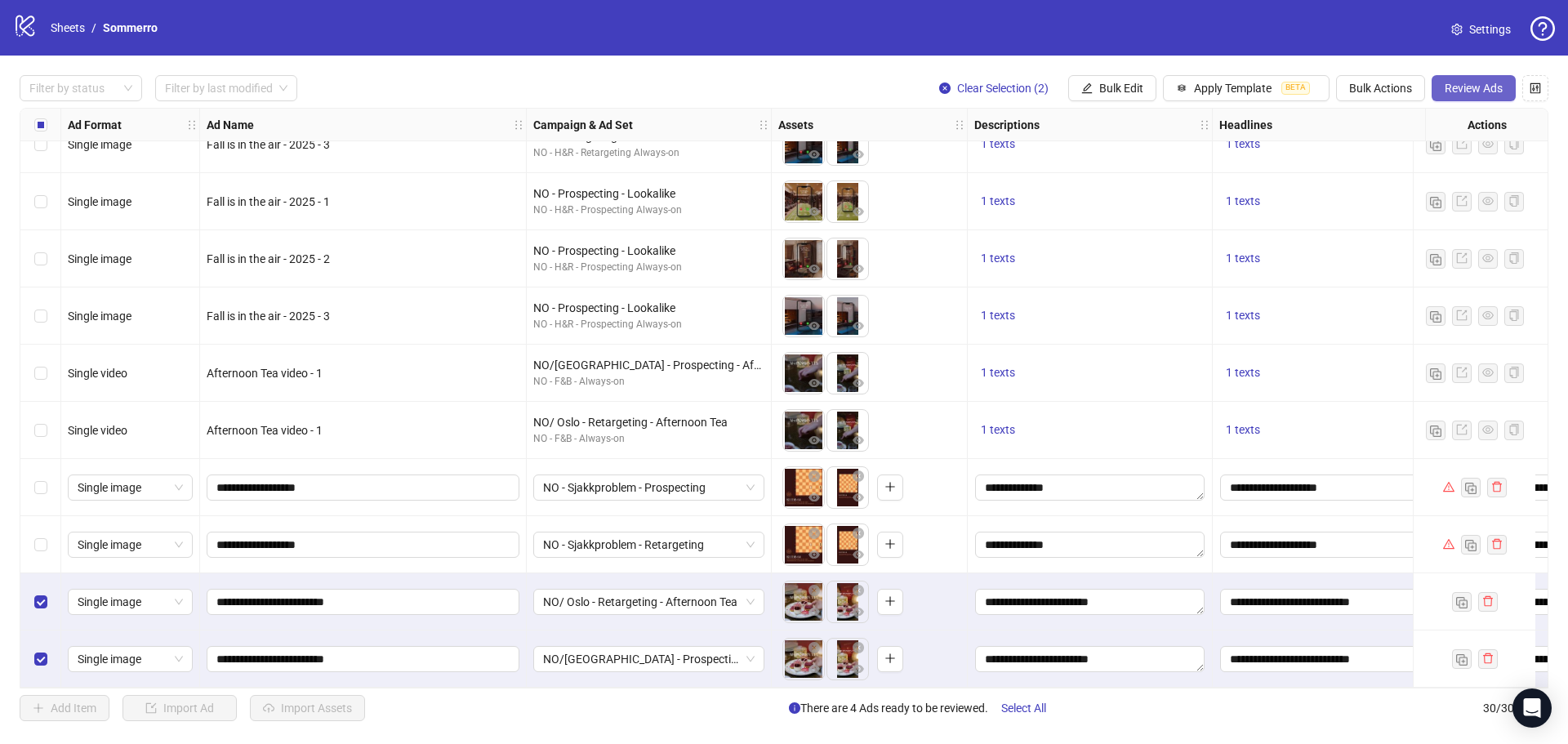
click at [1473, 87] on span "Review Ads" at bounding box center [1473, 89] width 58 height 13
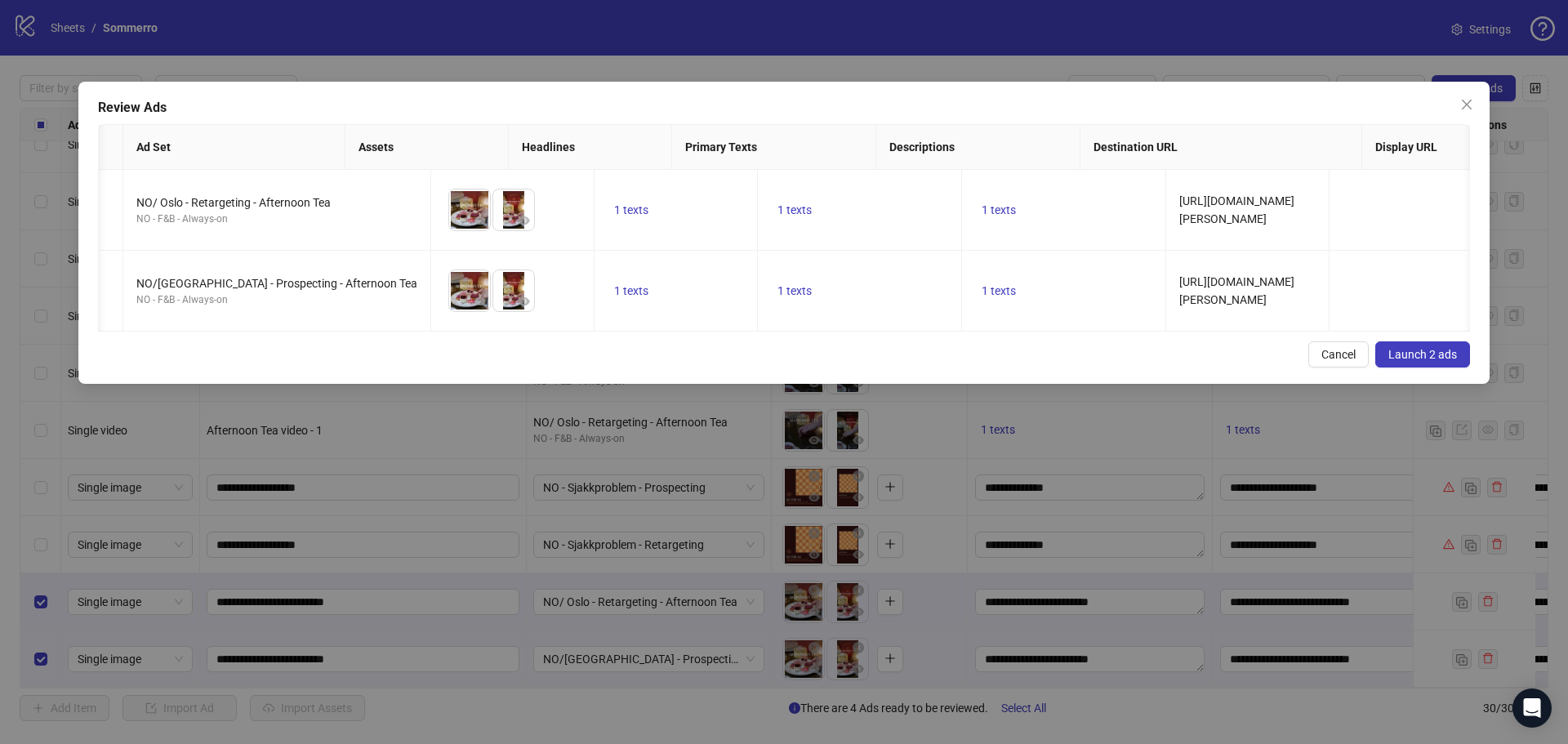
scroll to position [0, 0]
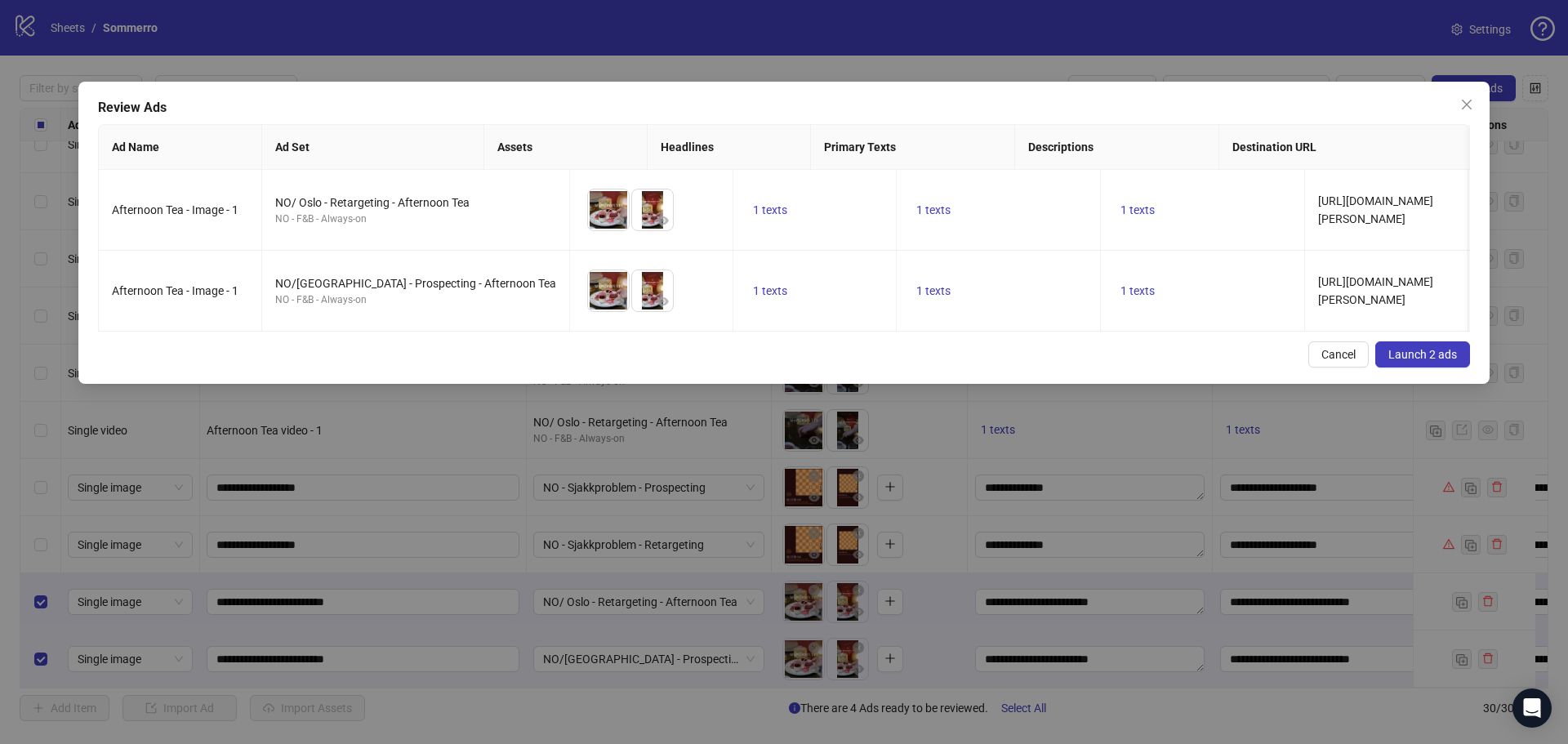
click at [1459, 367] on button "Launch 2 ads" at bounding box center [1422, 354] width 94 height 26
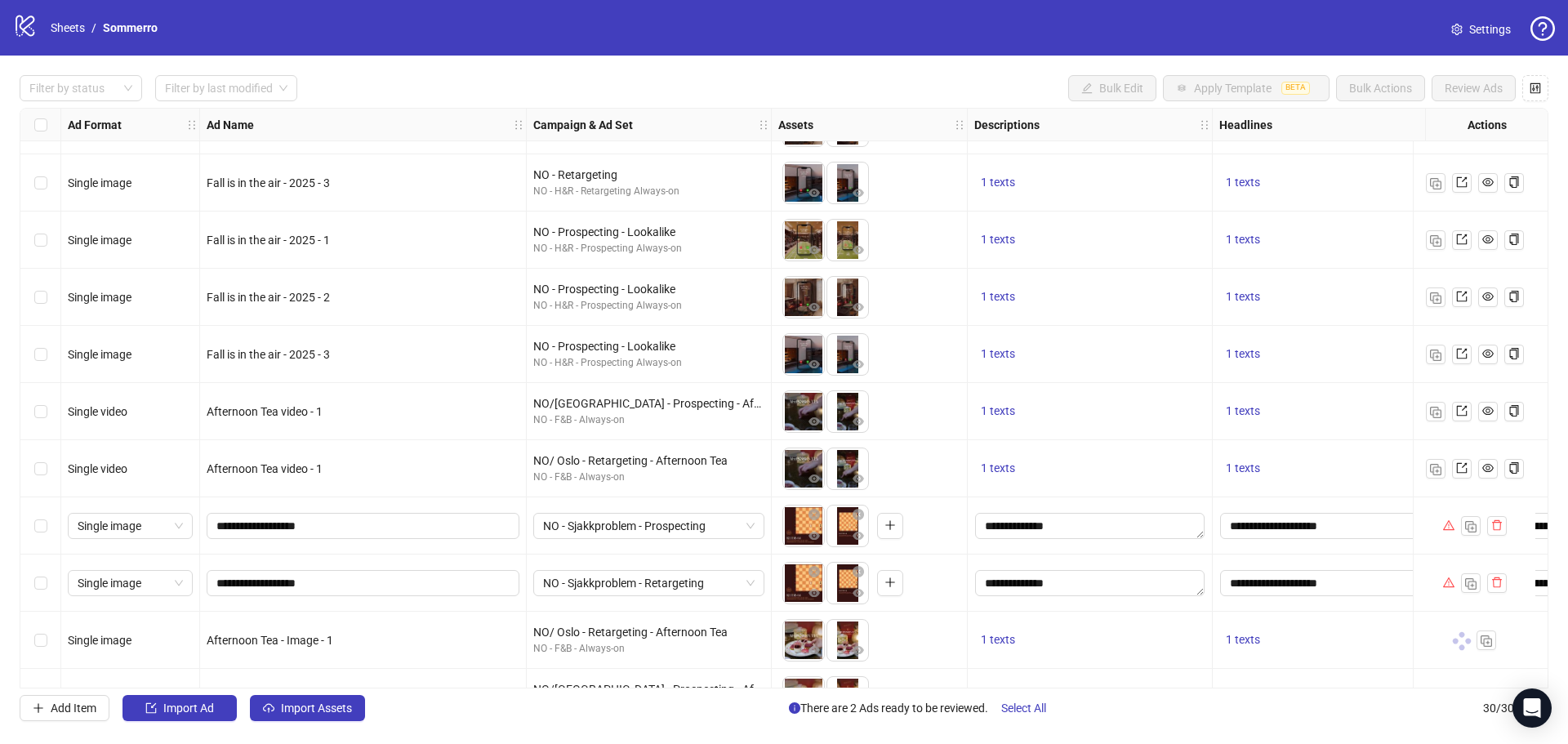
scroll to position [1175, 0]
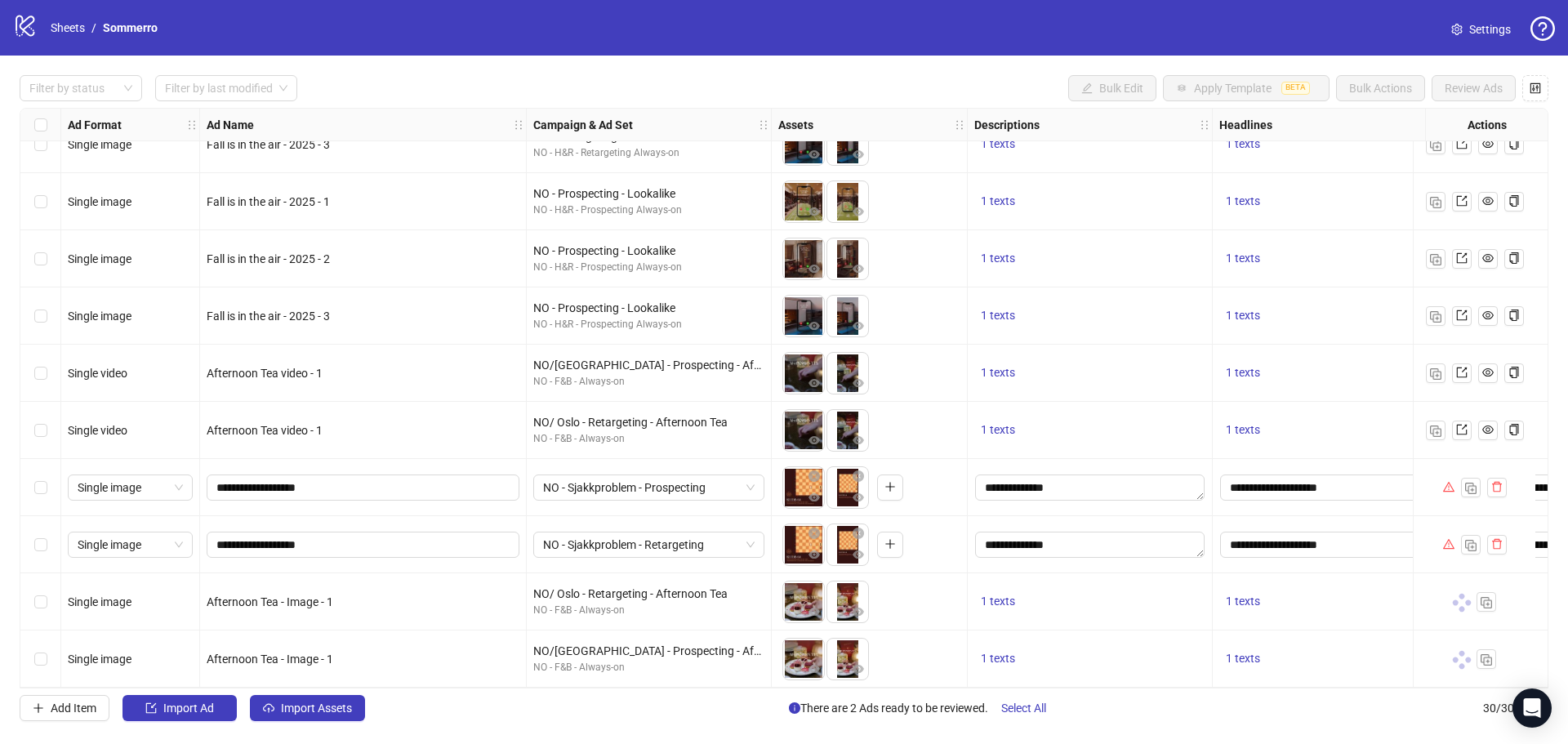
click at [691, 721] on div "Add Item Import Ad Import Assets There are 2 Ads ready to be reviewed. Select A…" at bounding box center [784, 708] width 1529 height 26
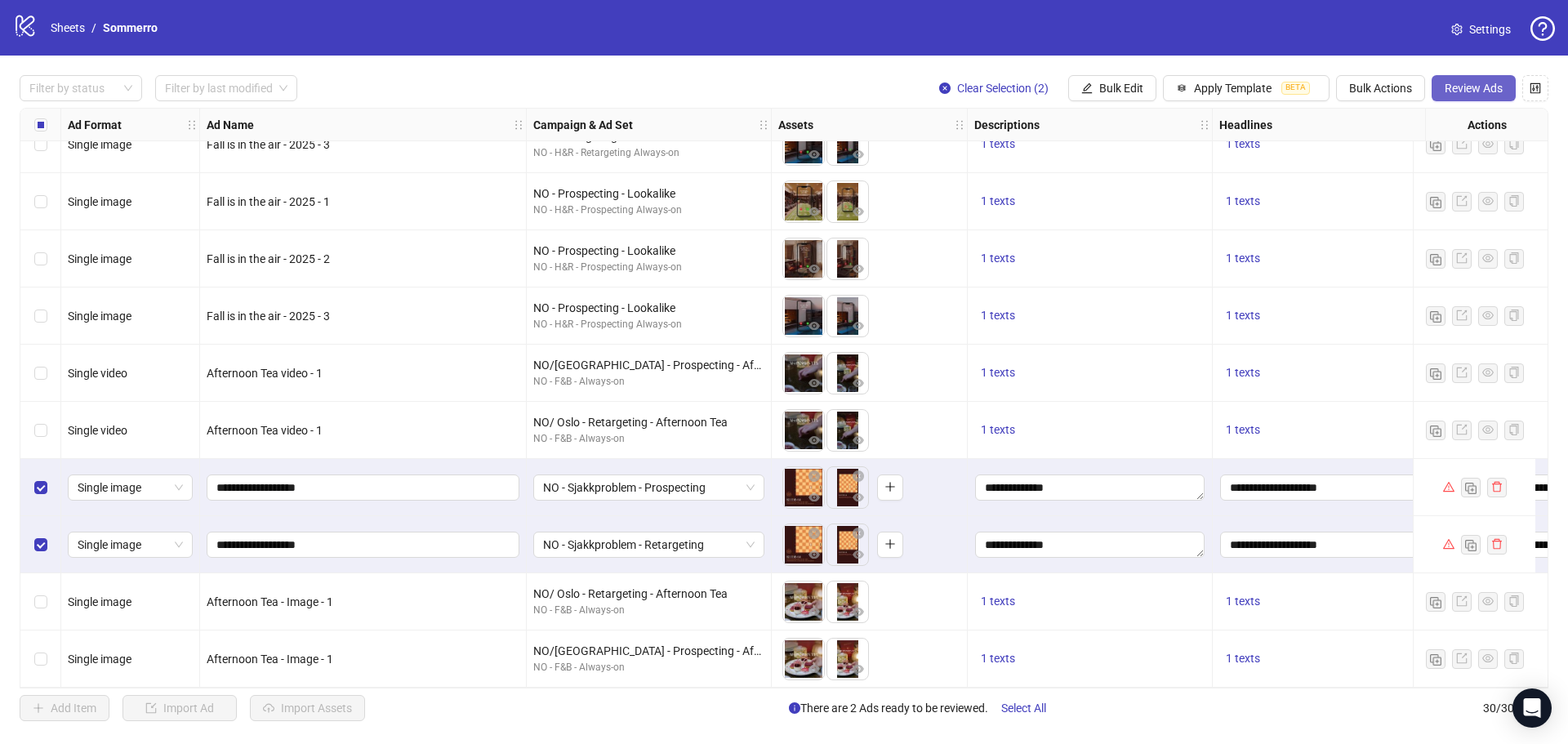
click at [1446, 88] on span "Review Ads" at bounding box center [1473, 89] width 58 height 13
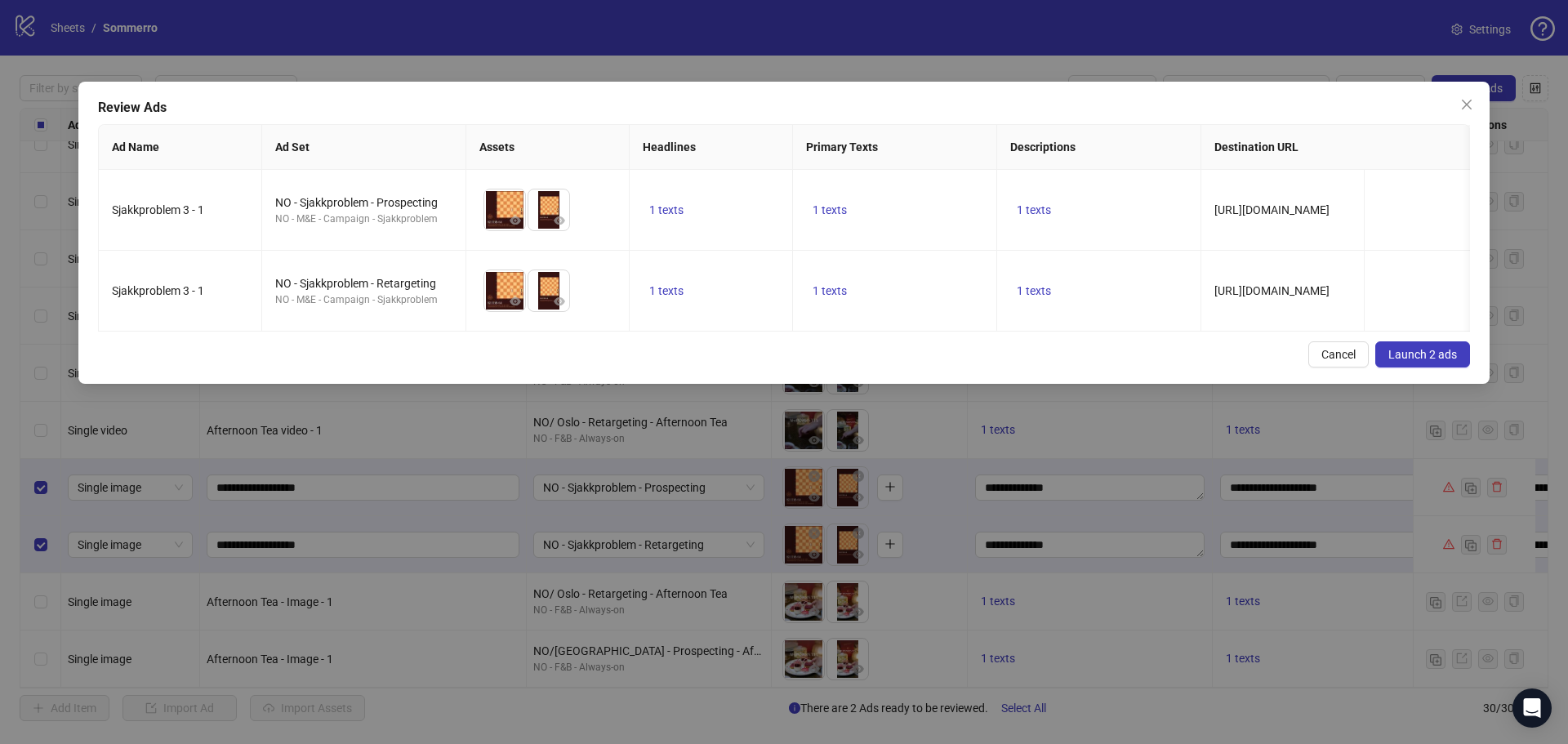
click at [1413, 361] on span "Launch 2 ads" at bounding box center [1422, 355] width 69 height 13
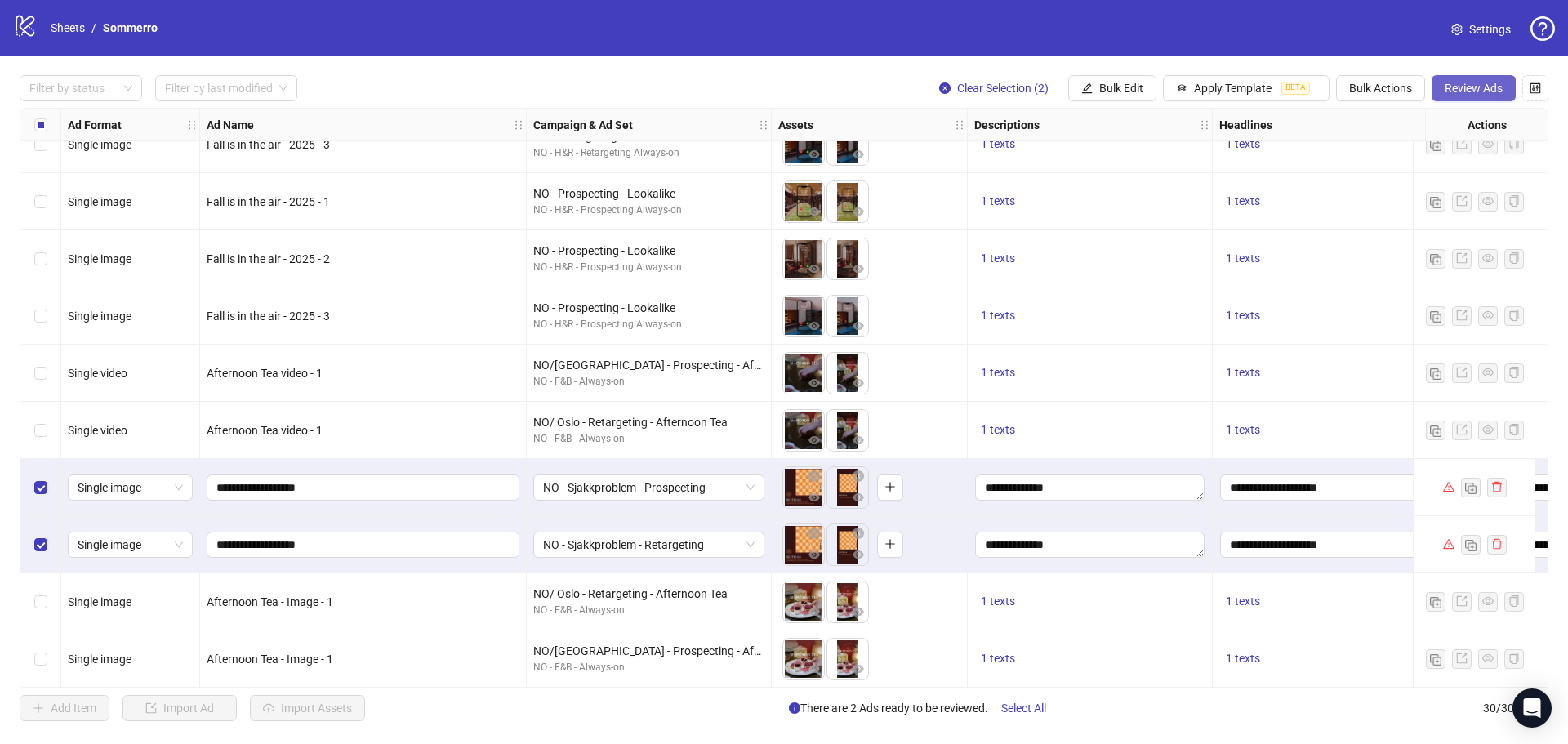
click at [1448, 88] on span "Review Ads" at bounding box center [1473, 89] width 58 height 13
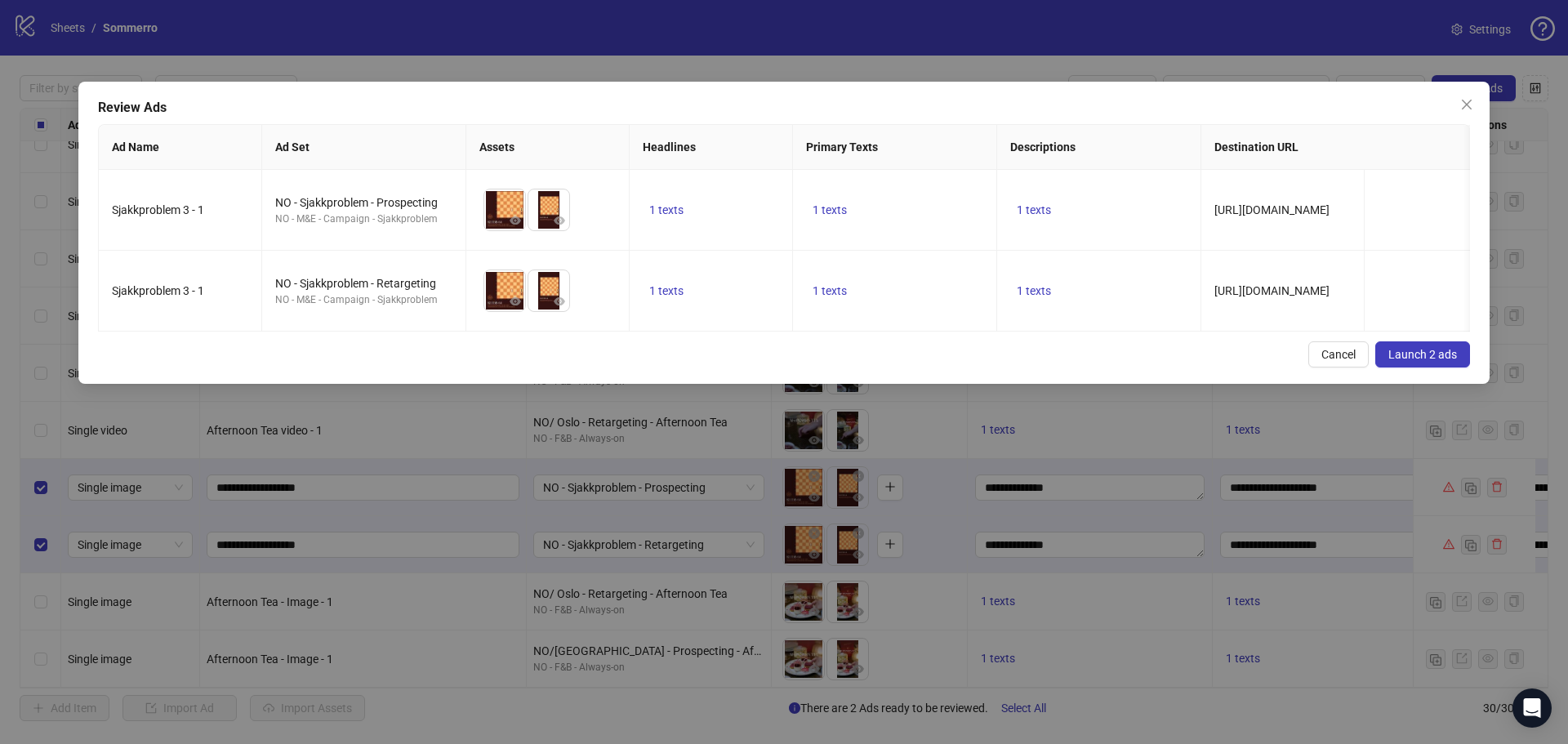
click at [1434, 361] on span "Launch 2 ads" at bounding box center [1422, 355] width 69 height 13
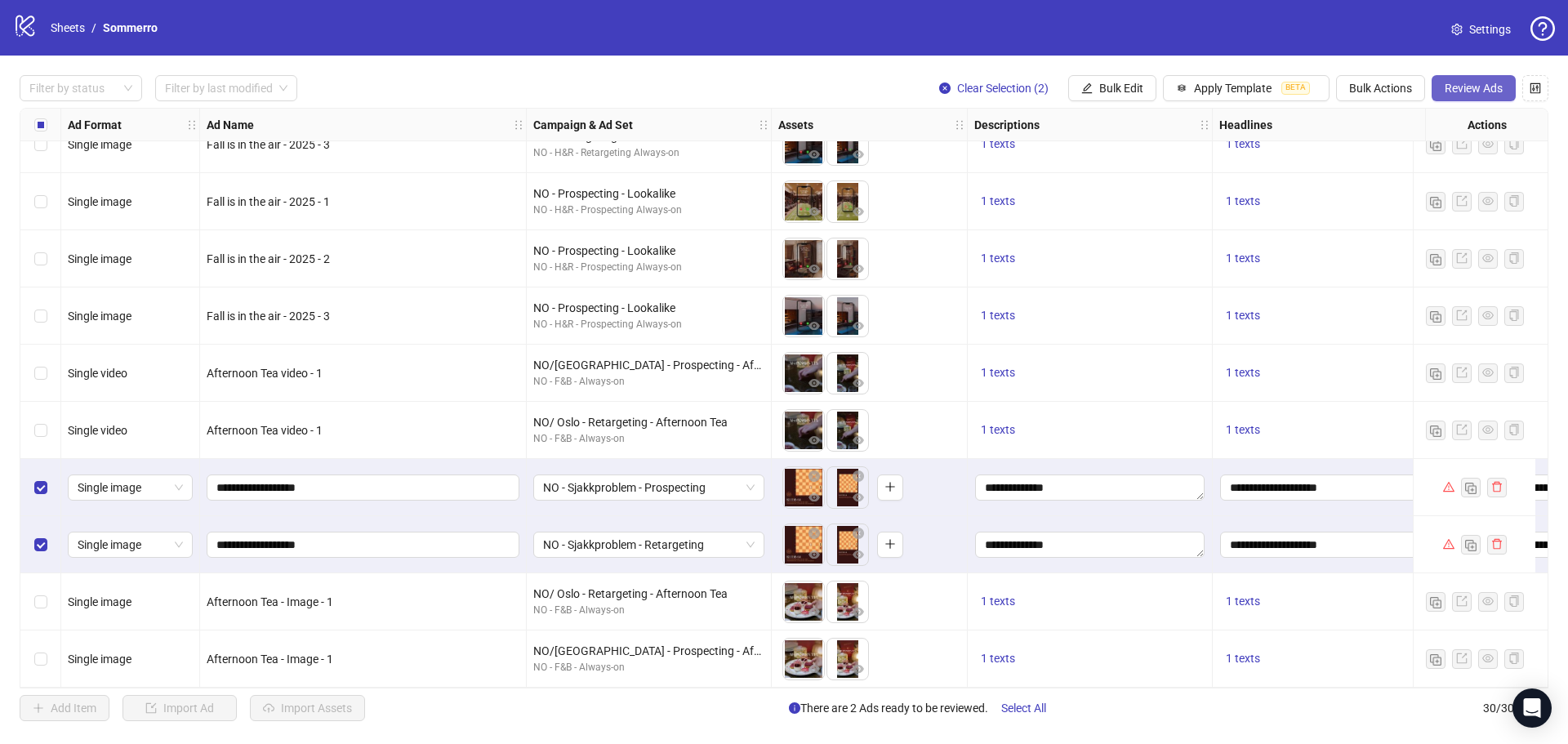
click at [1474, 86] on span "Review Ads" at bounding box center [1473, 89] width 58 height 13
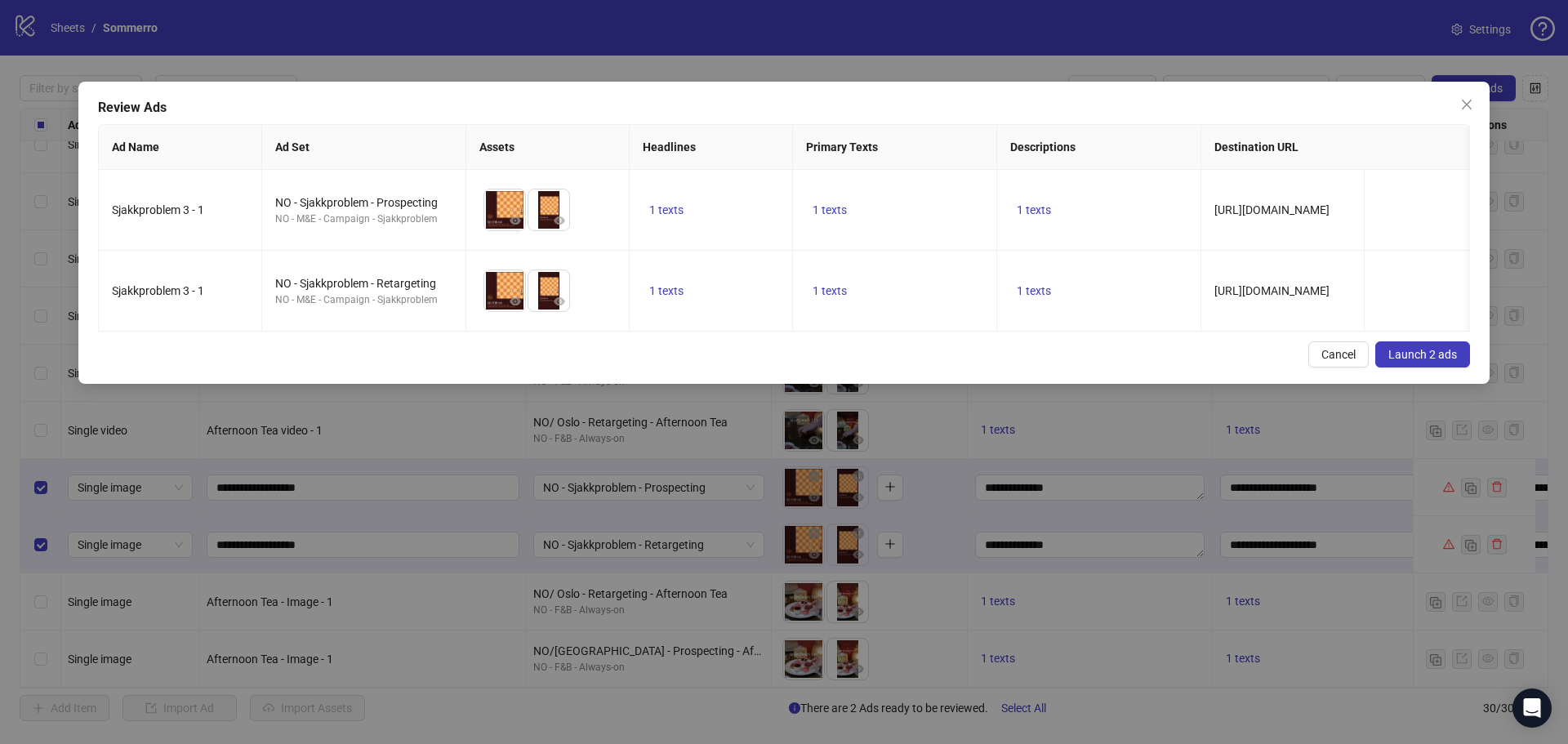
click at [1423, 361] on span "Launch 2 ads" at bounding box center [1422, 355] width 69 height 13
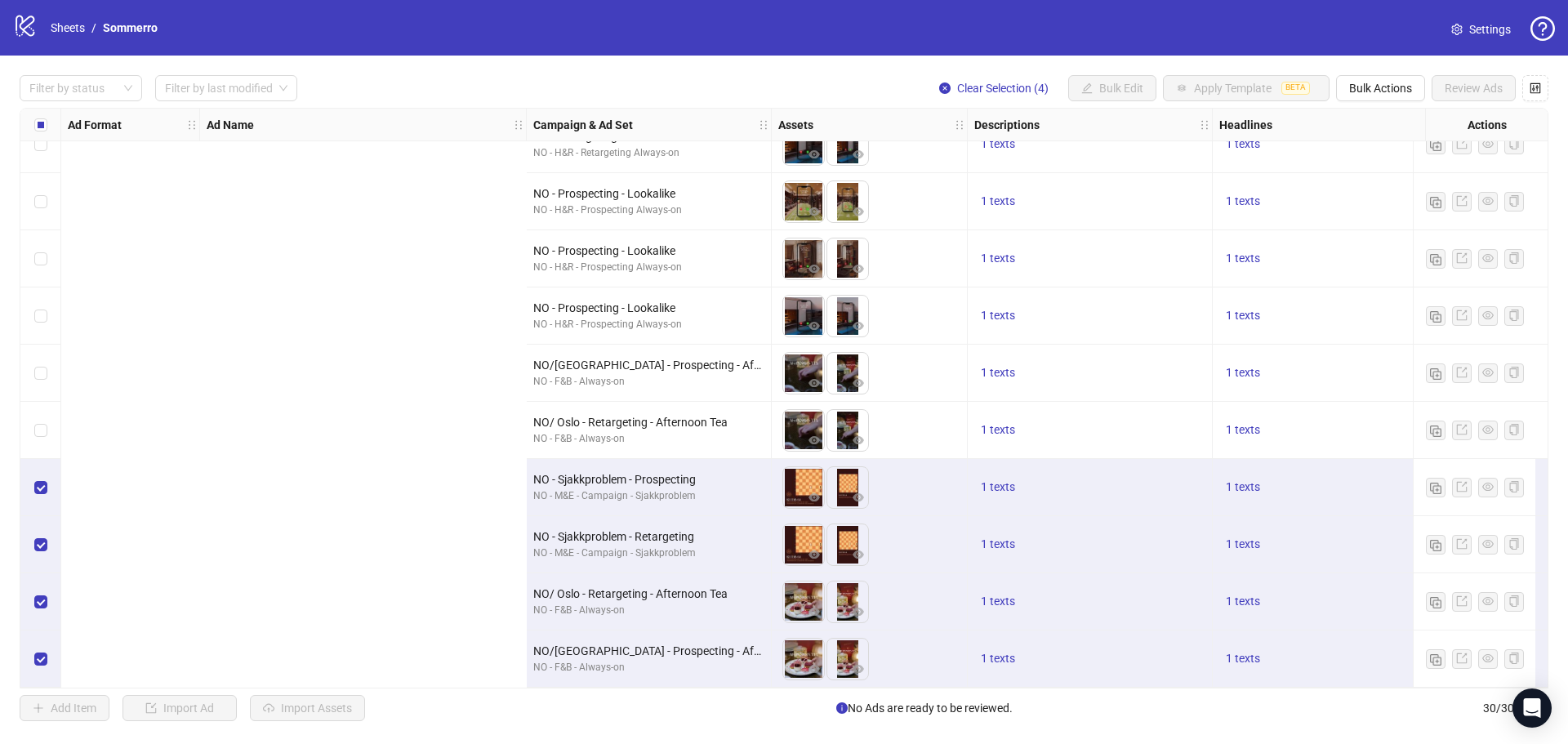
scroll to position [1175, 1155]
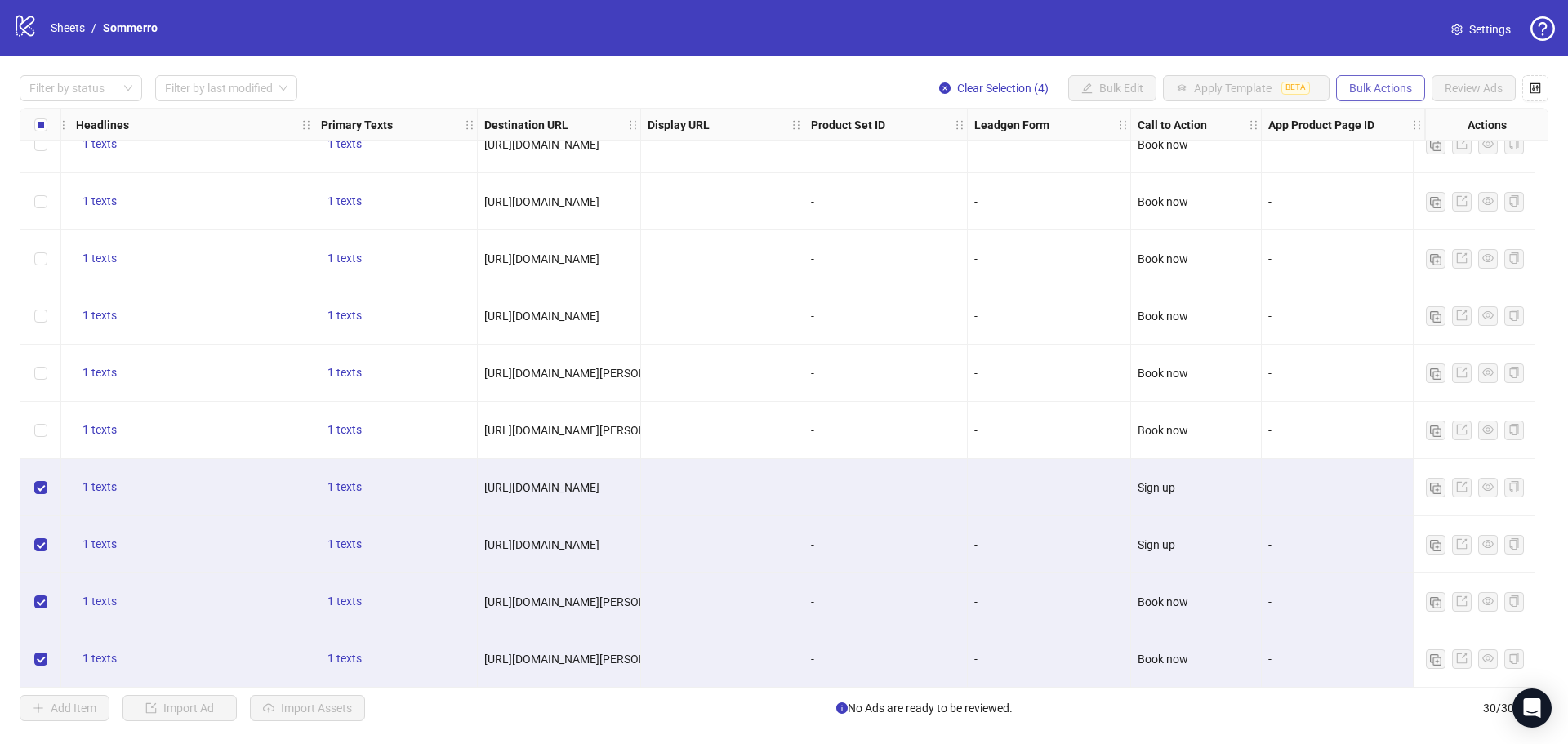
click at [1393, 89] on span "Bulk Actions" at bounding box center [1380, 89] width 63 height 13
click at [1331, 52] on div "logo/logo-mobile Sheets / Sommerro Settings" at bounding box center [784, 28] width 1568 height 55
click at [919, 76] on div "Filter by status Filter by last modified Clear Selection (4) Bulk Edit Apply Te…" at bounding box center [784, 88] width 1529 height 26
click at [941, 88] on icon "close-circle" at bounding box center [944, 88] width 11 height 11
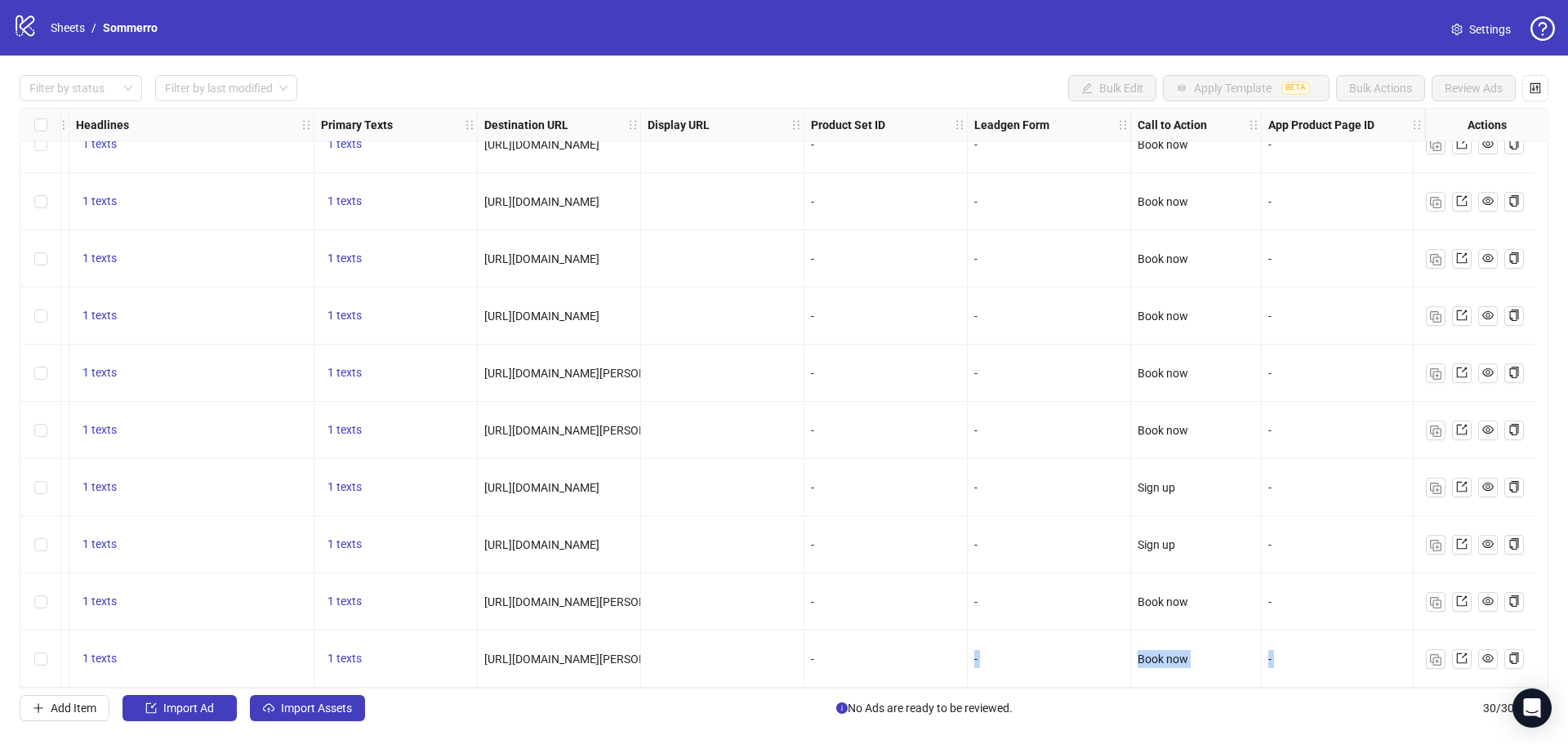
drag, startPoint x: 871, startPoint y: 679, endPoint x: 827, endPoint y: 684, distance: 44.3
click at [816, 684] on div "Ad Format Ad Name Campaign & Ad Set Assets Descriptions Headlines Primary Texts…" at bounding box center [784, 398] width 1529 height 581
click at [802, 715] on div "Add Item Import Ad Import Assets No Ads are ready to be reviewed. 30 / 300 items" at bounding box center [784, 708] width 1529 height 26
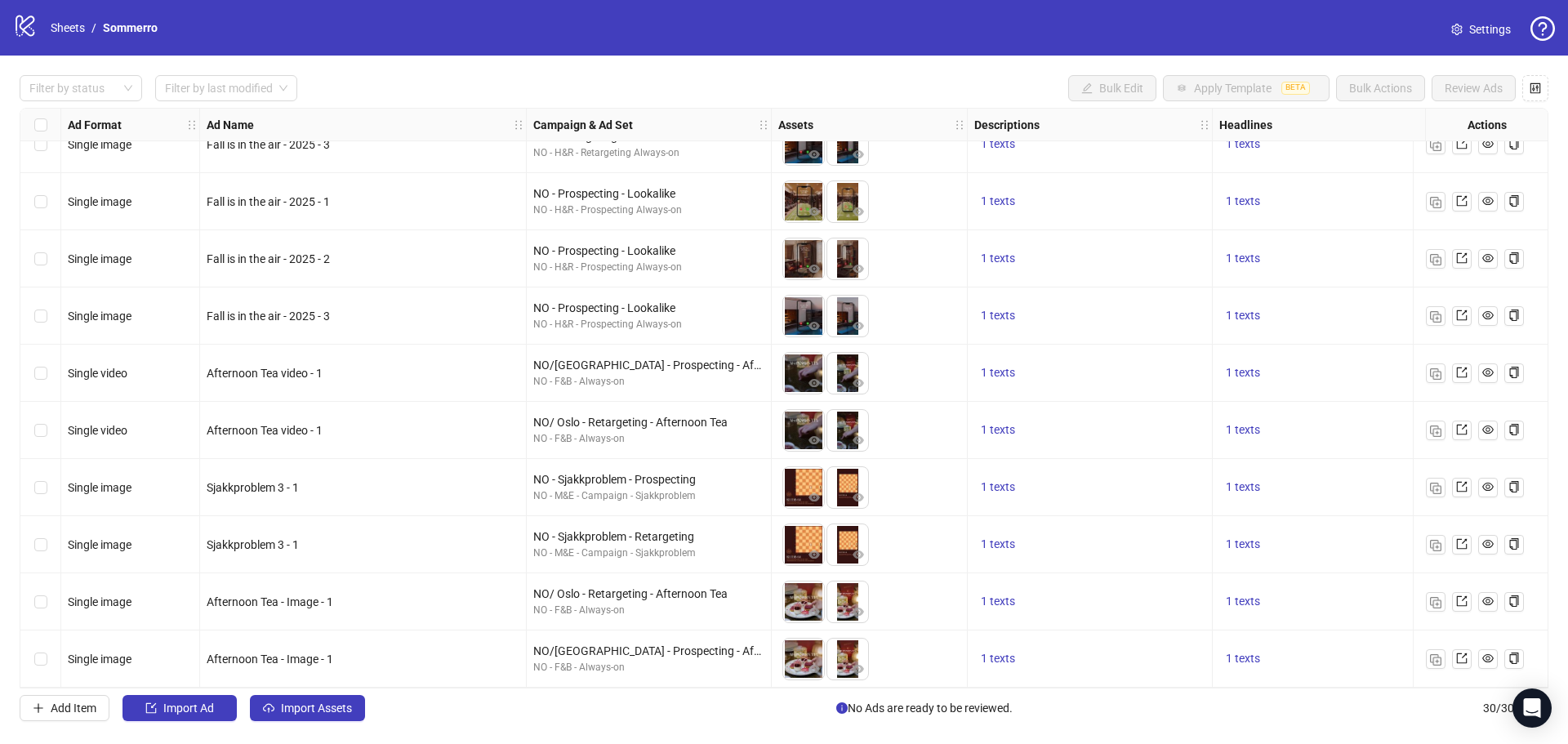
click at [426, 712] on div "Add Item Import Ad Import Assets No Ads are ready to be reviewed. 30 / 300 items" at bounding box center [784, 708] width 1529 height 26
drag, startPoint x: 531, startPoint y: 474, endPoint x: 655, endPoint y: 473, distance: 124.0
click at [655, 473] on div "NO - Sjakkproblem - Prospecting NO - M&E - Campaign - Sjakkproblem" at bounding box center [649, 487] width 245 height 57
click at [657, 471] on div "NO - Sjakkproblem - Prospecting" at bounding box center [649, 479] width 231 height 18
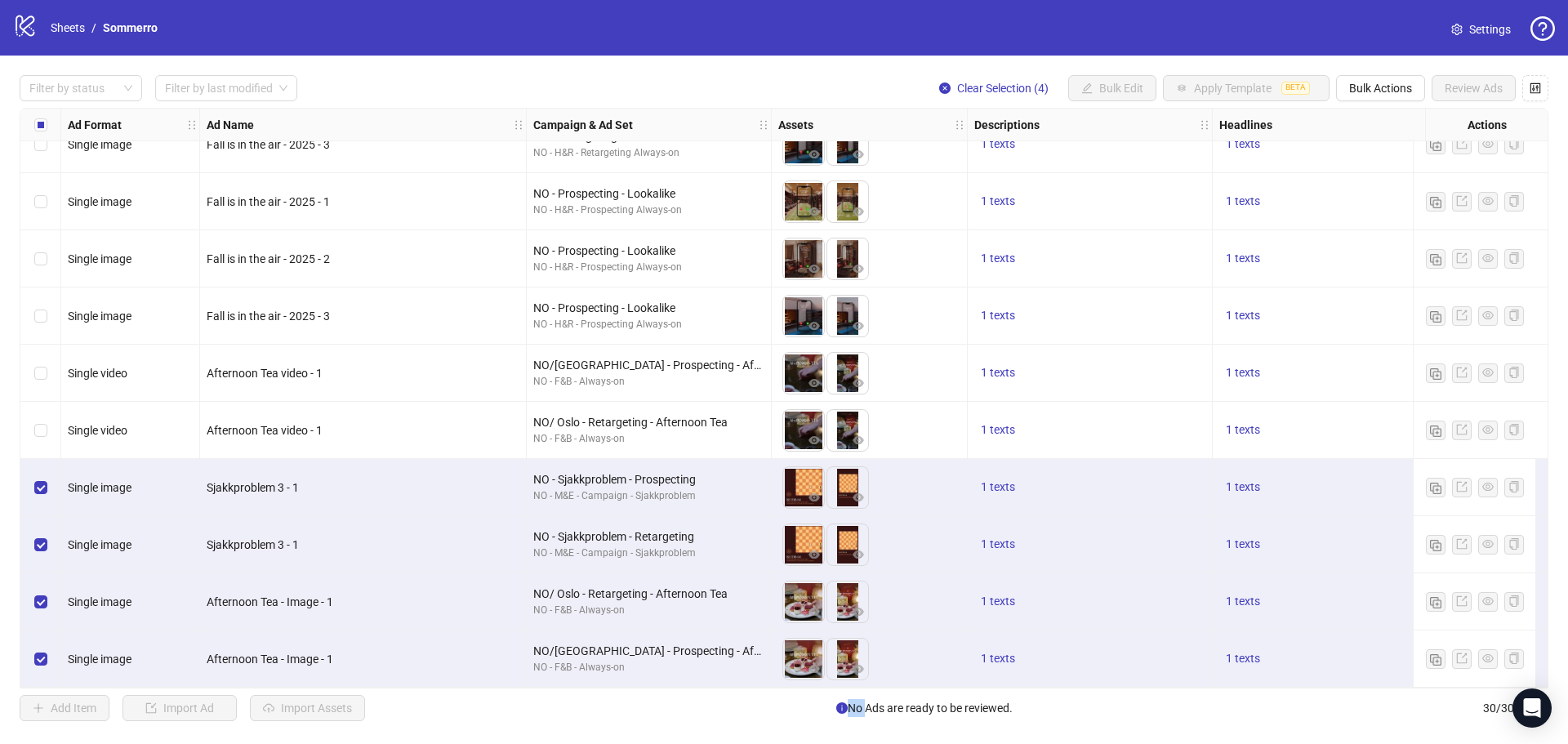
drag, startPoint x: 863, startPoint y: 690, endPoint x: 1415, endPoint y: 686, distance: 552.0
click at [1415, 686] on div "Filter by status Filter by last modified Clear Selection (4) Bulk Edit Apply Te…" at bounding box center [784, 398] width 1568 height 685
click at [1082, 707] on div "Add Item Import Ad Import Assets No Ads are ready to be reviewed. 30 / 300 items" at bounding box center [784, 708] width 1529 height 26
click at [32, 477] on div "Select row 27" at bounding box center [40, 487] width 41 height 57
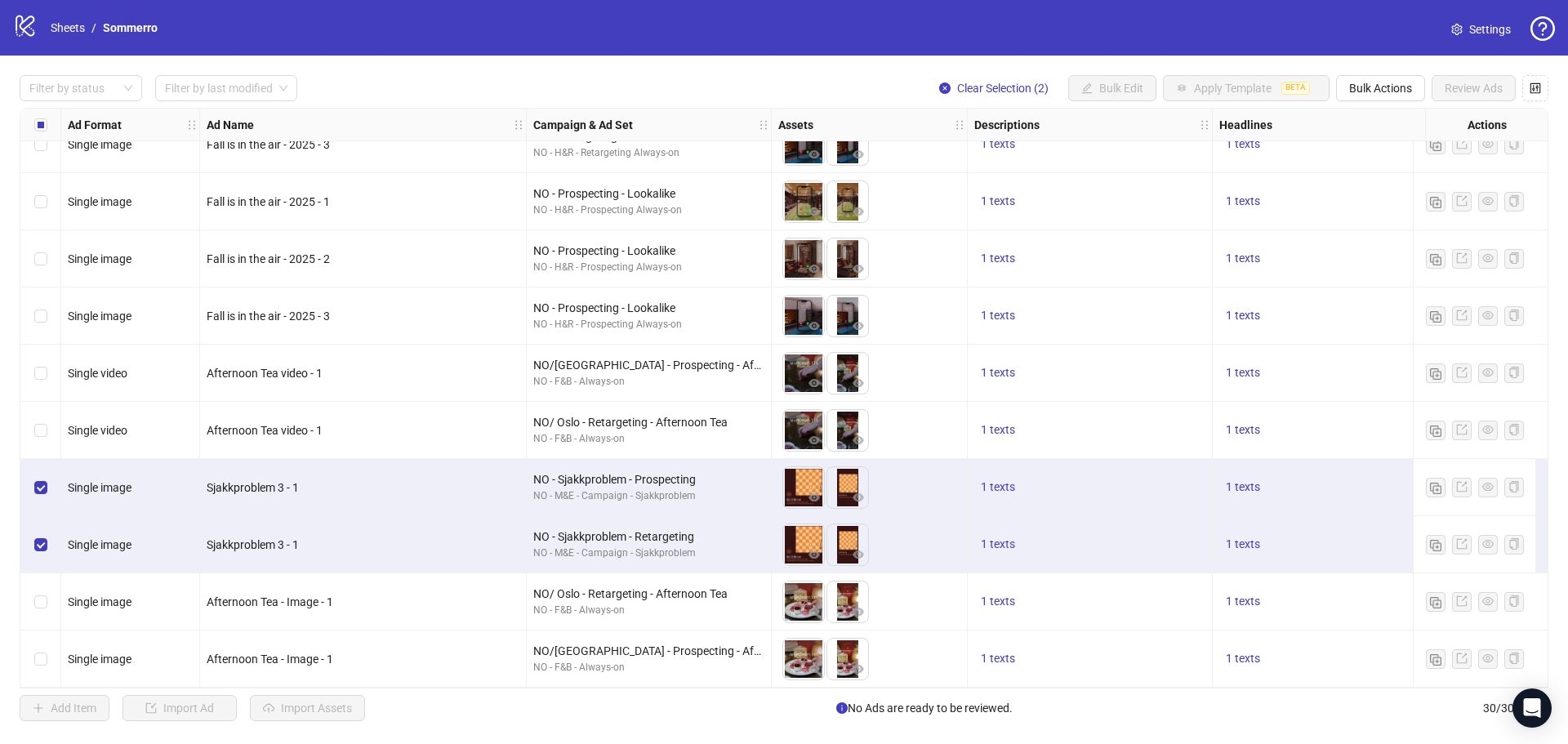
click at [50, 579] on div "Select row 29" at bounding box center [40, 602] width 41 height 57
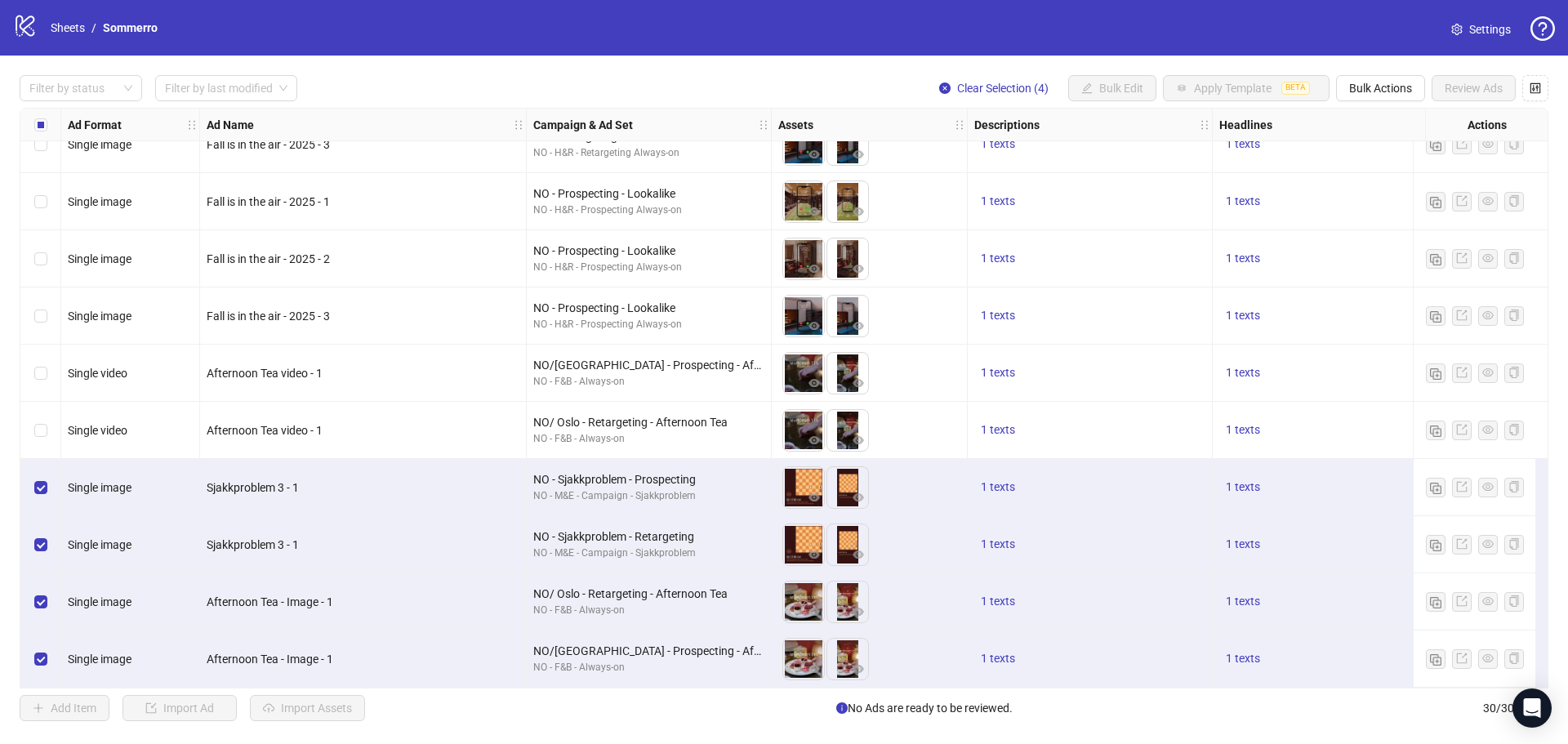
click at [1485, 26] on span "Settings" at bounding box center [1490, 29] width 42 height 18
